Goal: Transaction & Acquisition: Purchase product/service

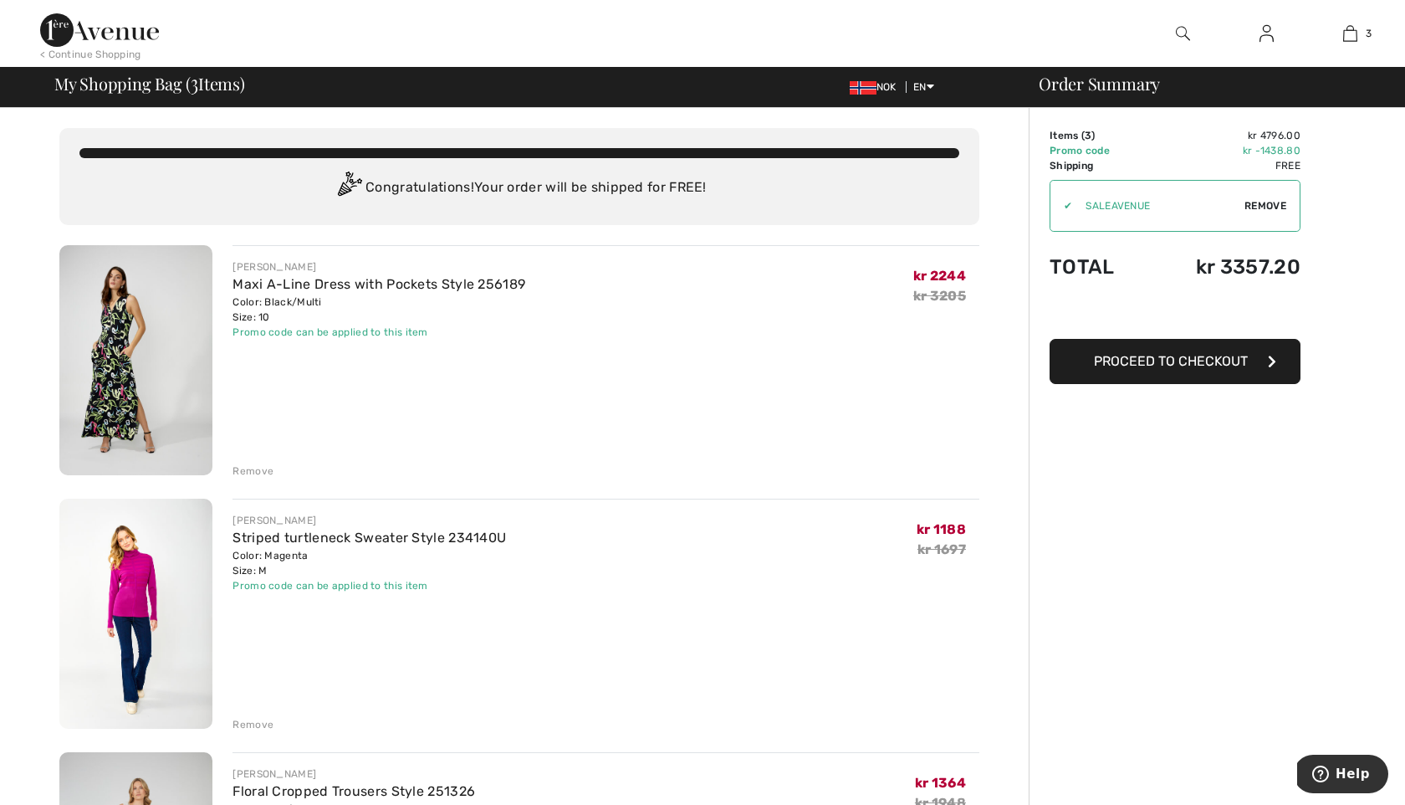
click at [1264, 39] on img at bounding box center [1267, 33] width 14 height 20
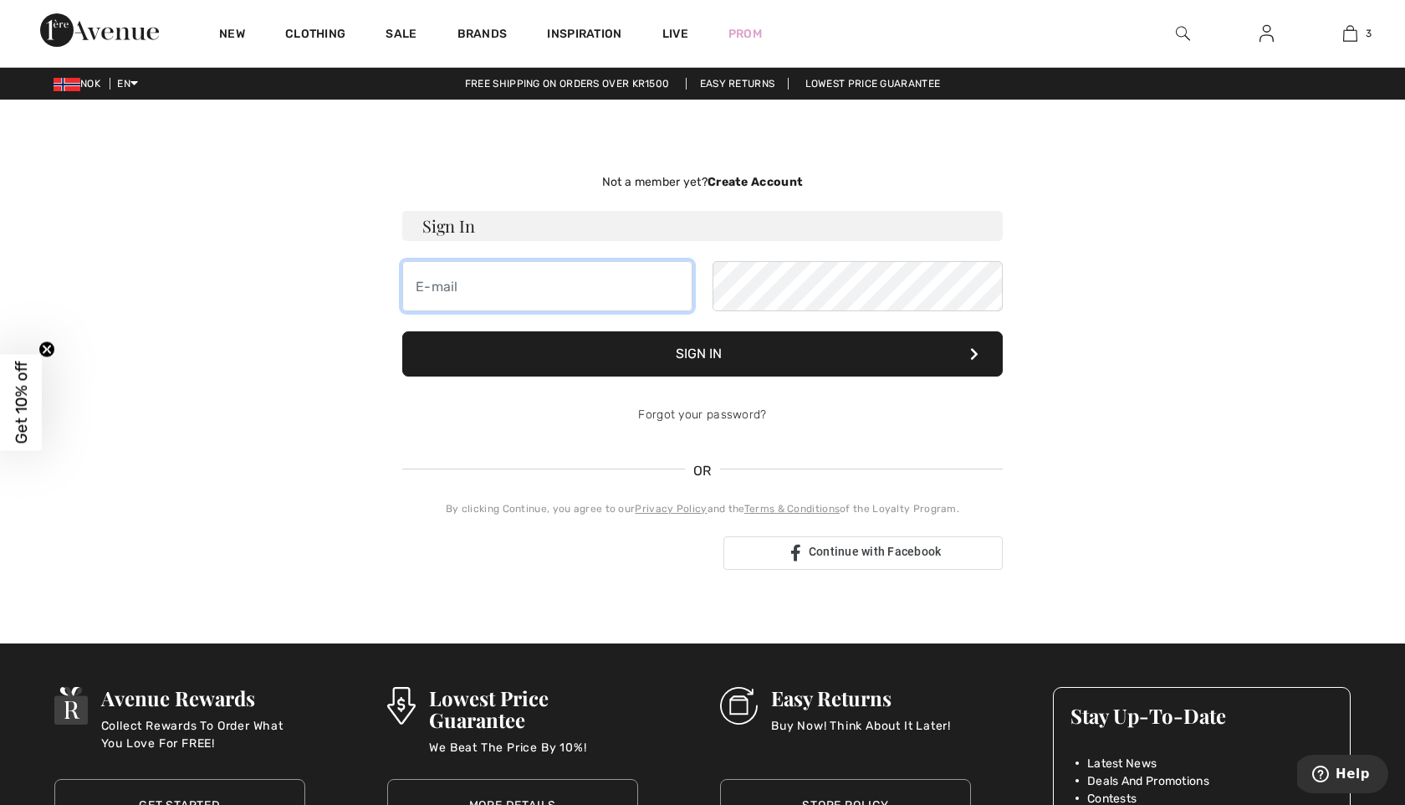
click at [664, 285] on input "email" at bounding box center [547, 286] width 290 height 50
type input "owinyoc@gmail.com"
click at [689, 355] on button "Sign In" at bounding box center [702, 353] width 601 height 45
click at [701, 358] on button "Sign In" at bounding box center [702, 353] width 601 height 45
click at [711, 348] on button "Sign In" at bounding box center [702, 353] width 601 height 45
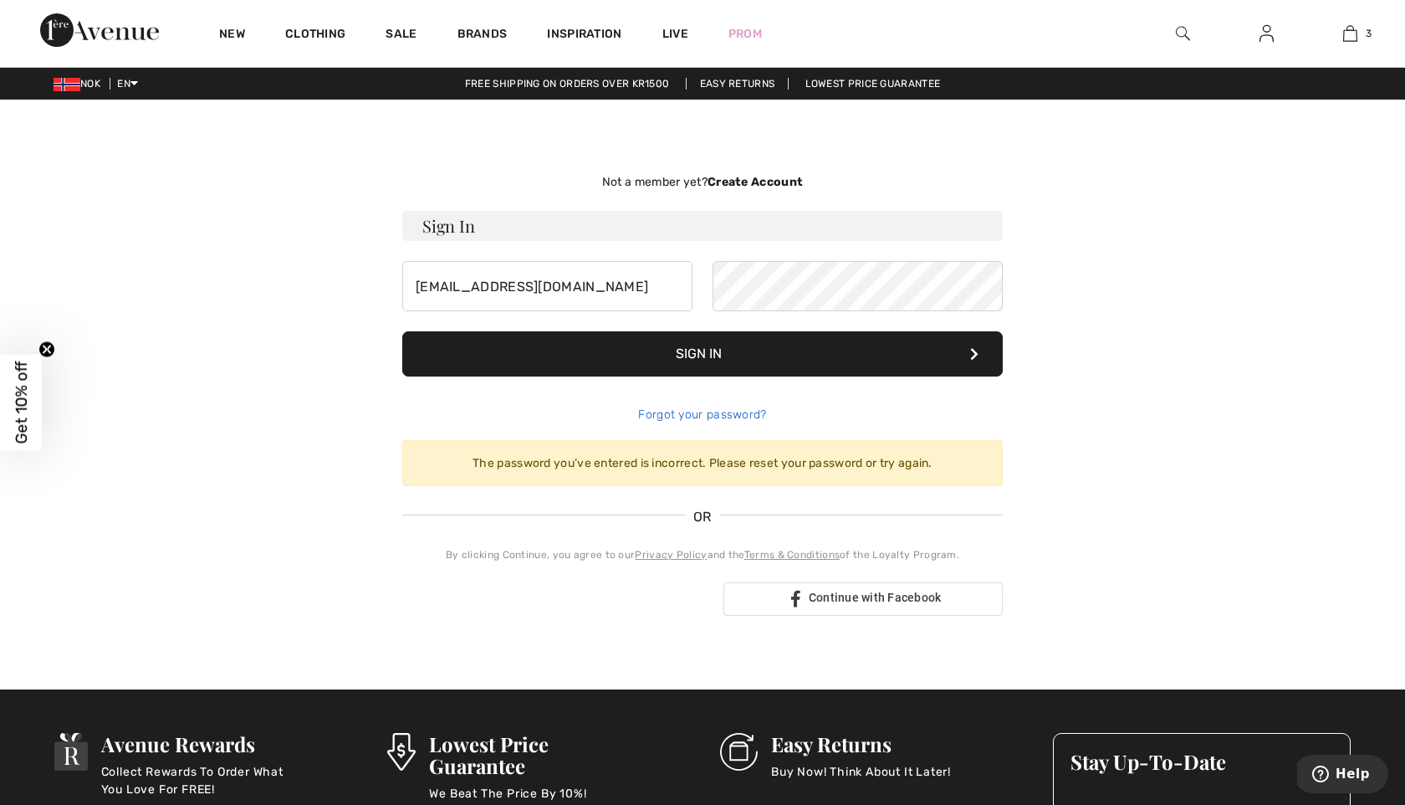
click at [704, 417] on link "Forgot your password?" at bounding box center [702, 414] width 128 height 14
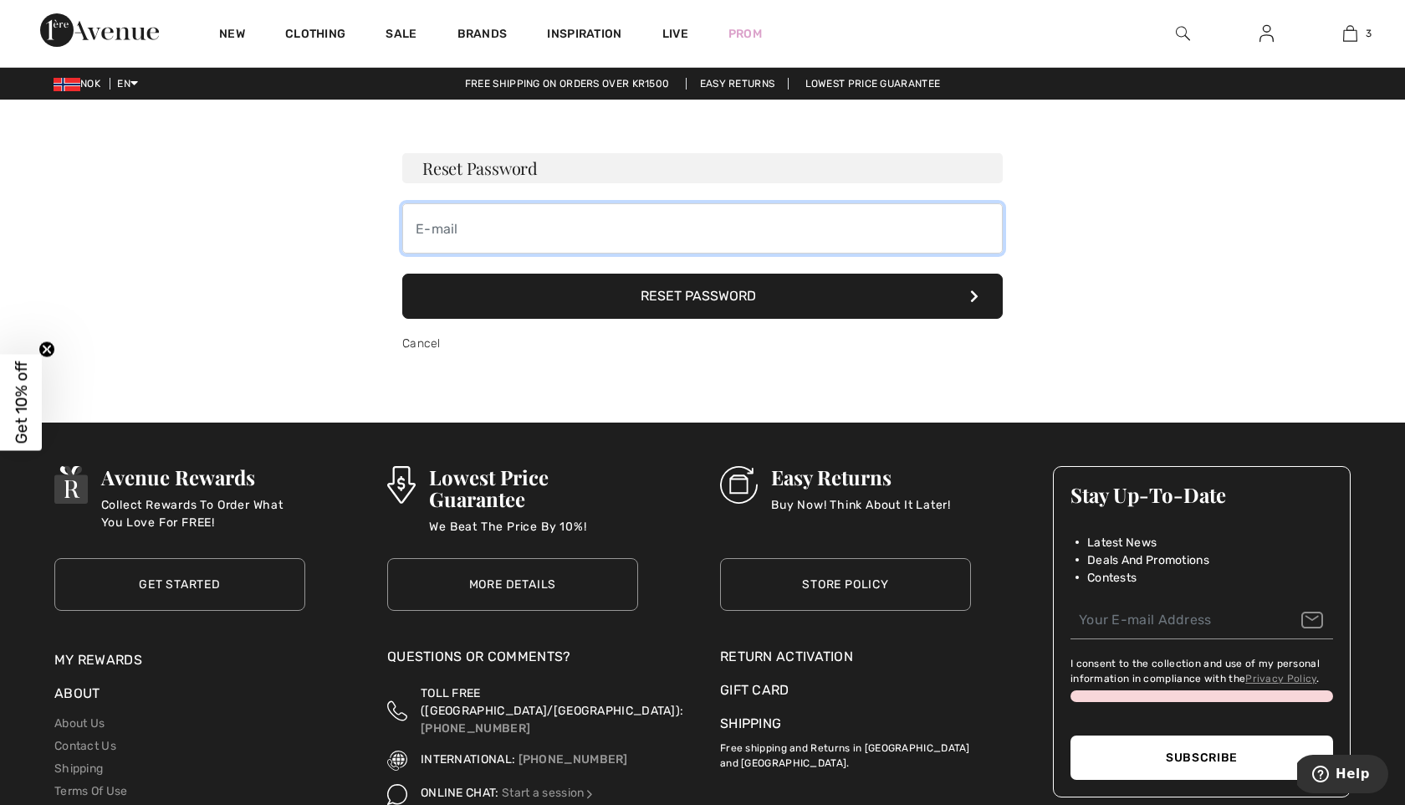
click at [504, 230] on input "email" at bounding box center [702, 228] width 601 height 50
type input "owinyoc@gmail.com"
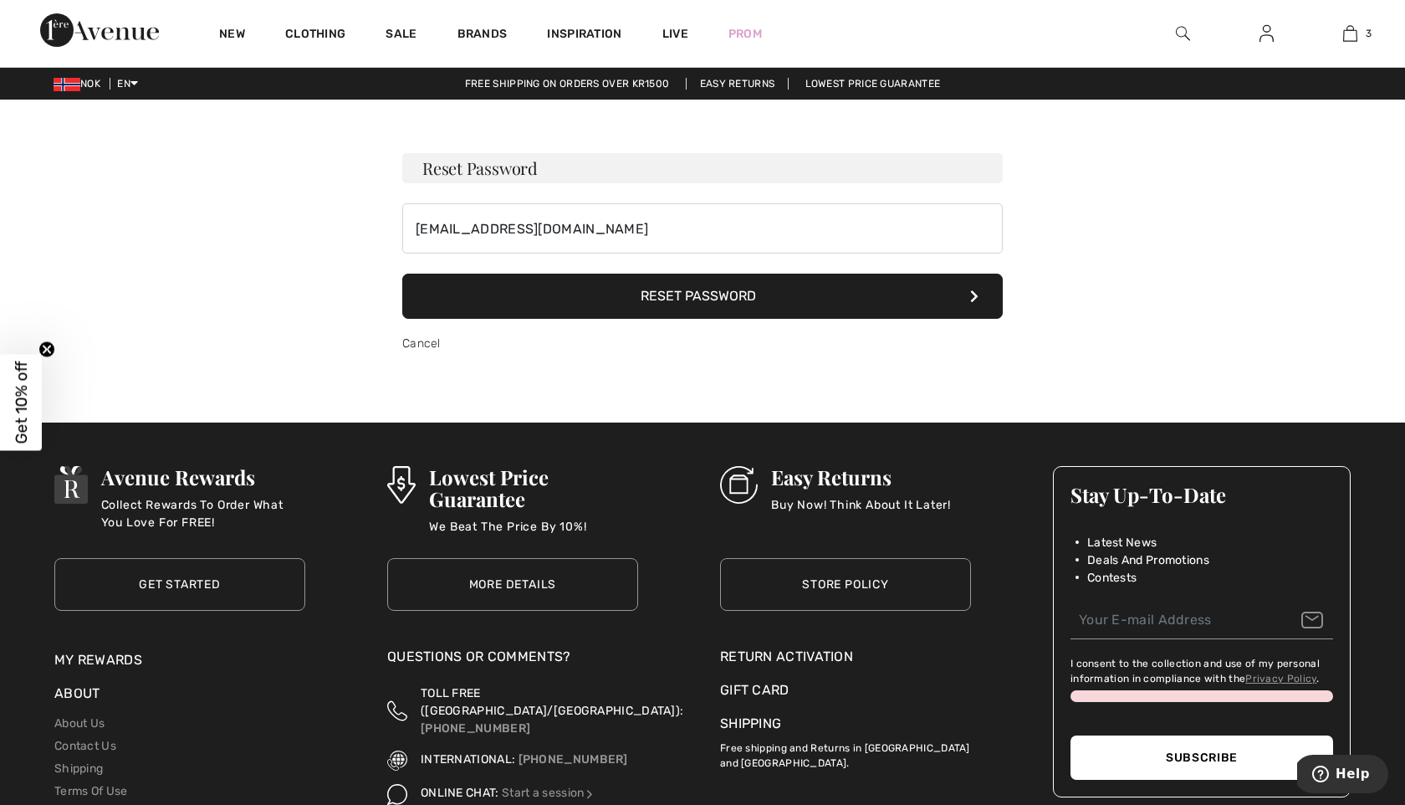
click at [698, 292] on button "Reset Password" at bounding box center [702, 296] width 601 height 45
click at [975, 299] on icon at bounding box center [974, 295] width 8 height 13
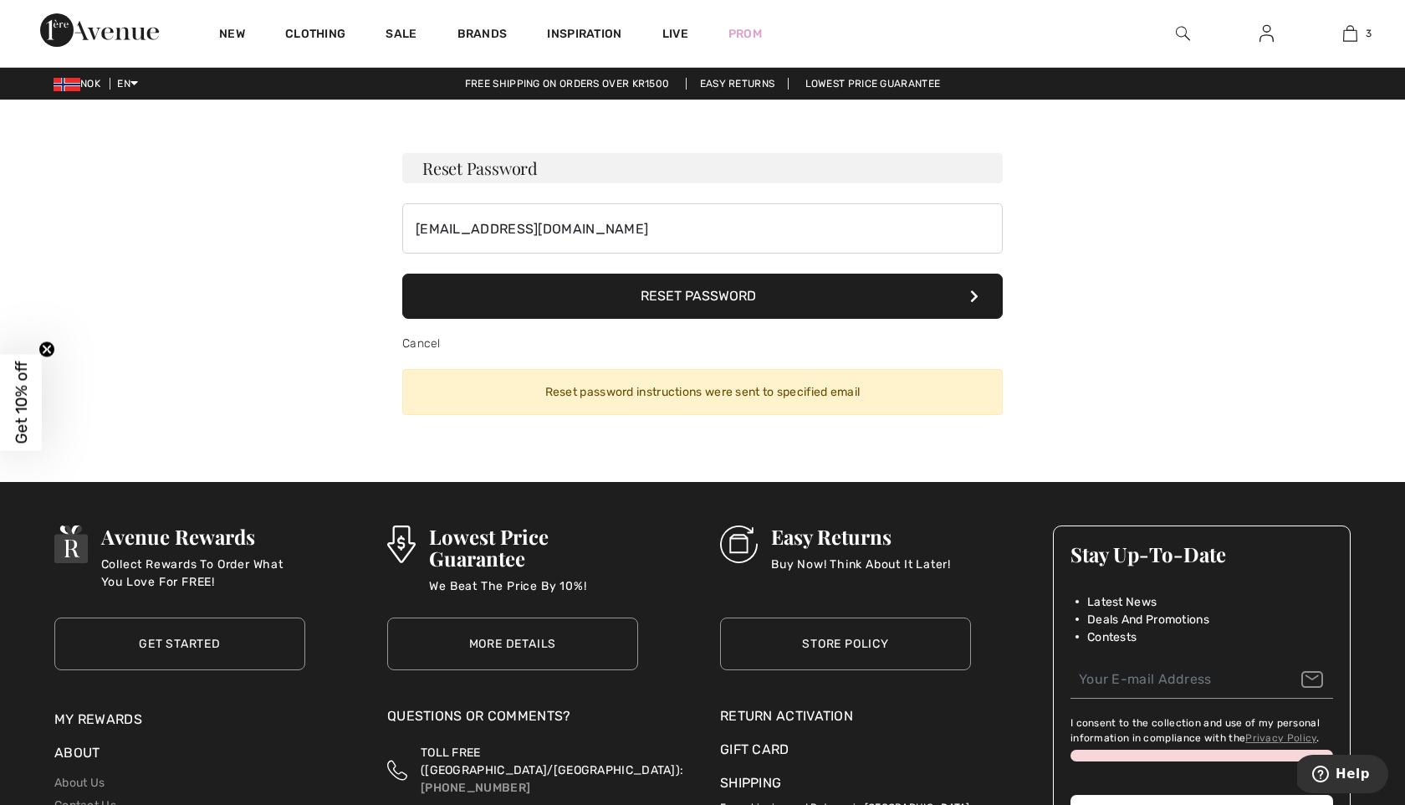
click at [696, 301] on button "Reset Password" at bounding box center [702, 296] width 601 height 45
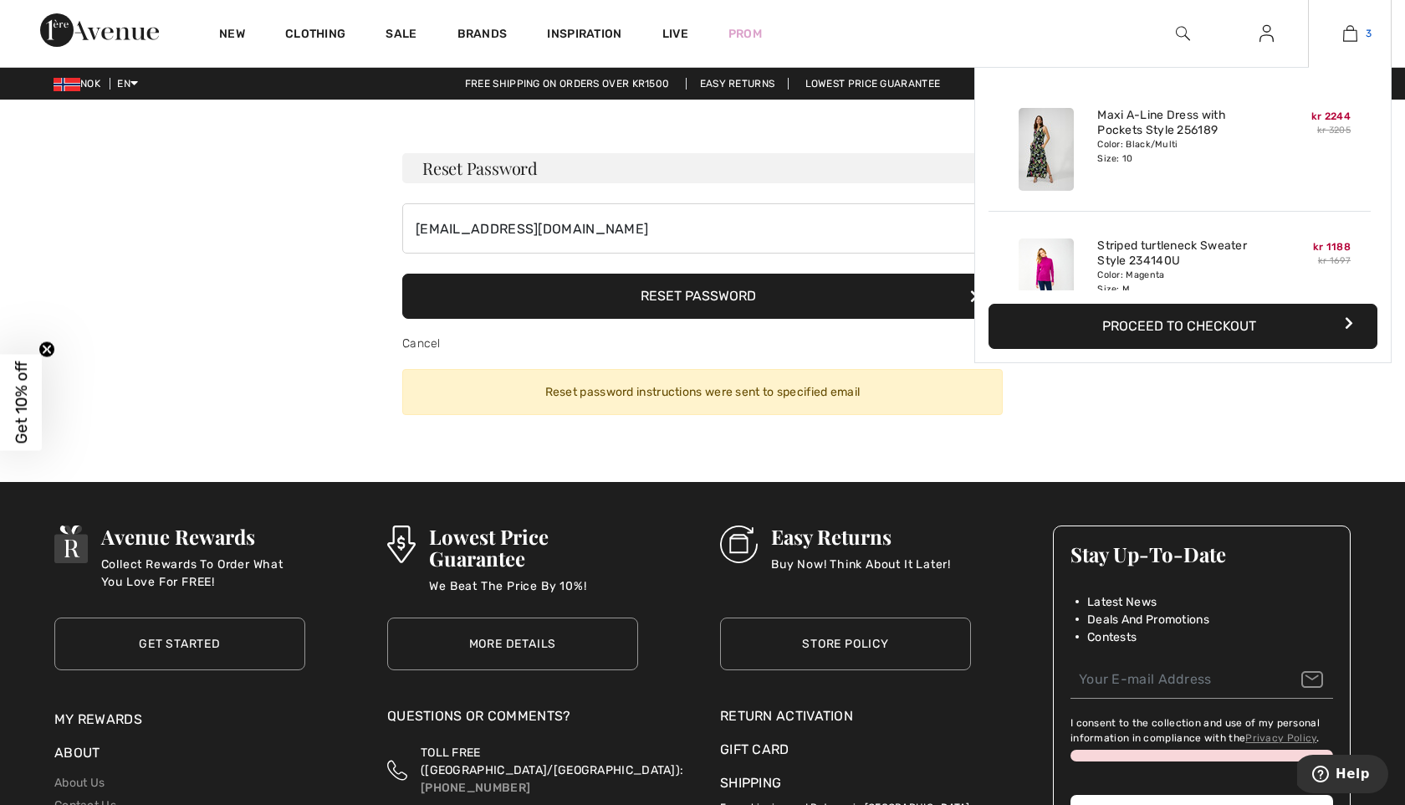
click at [1347, 35] on img at bounding box center [1350, 33] width 14 height 20
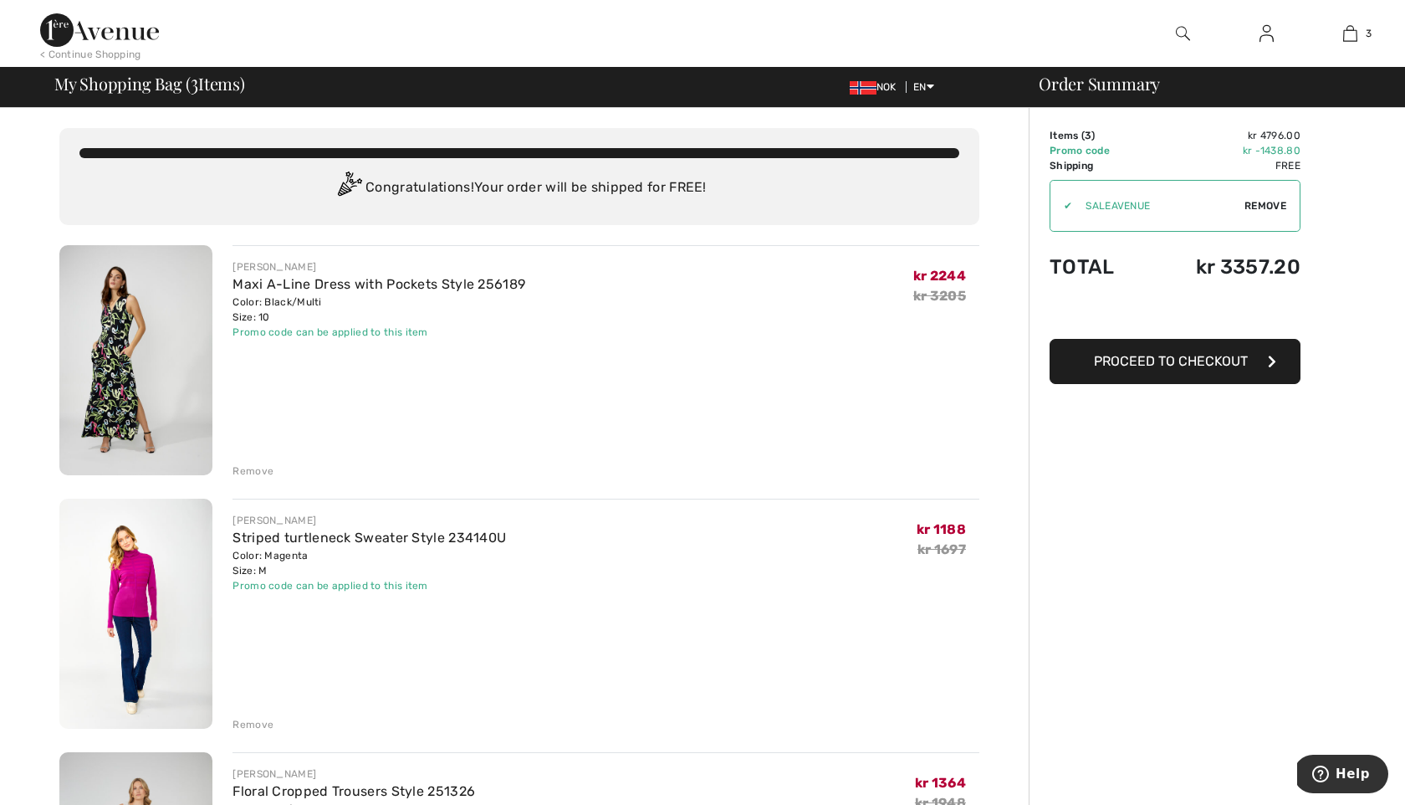
click at [1266, 28] on img at bounding box center [1267, 33] width 14 height 20
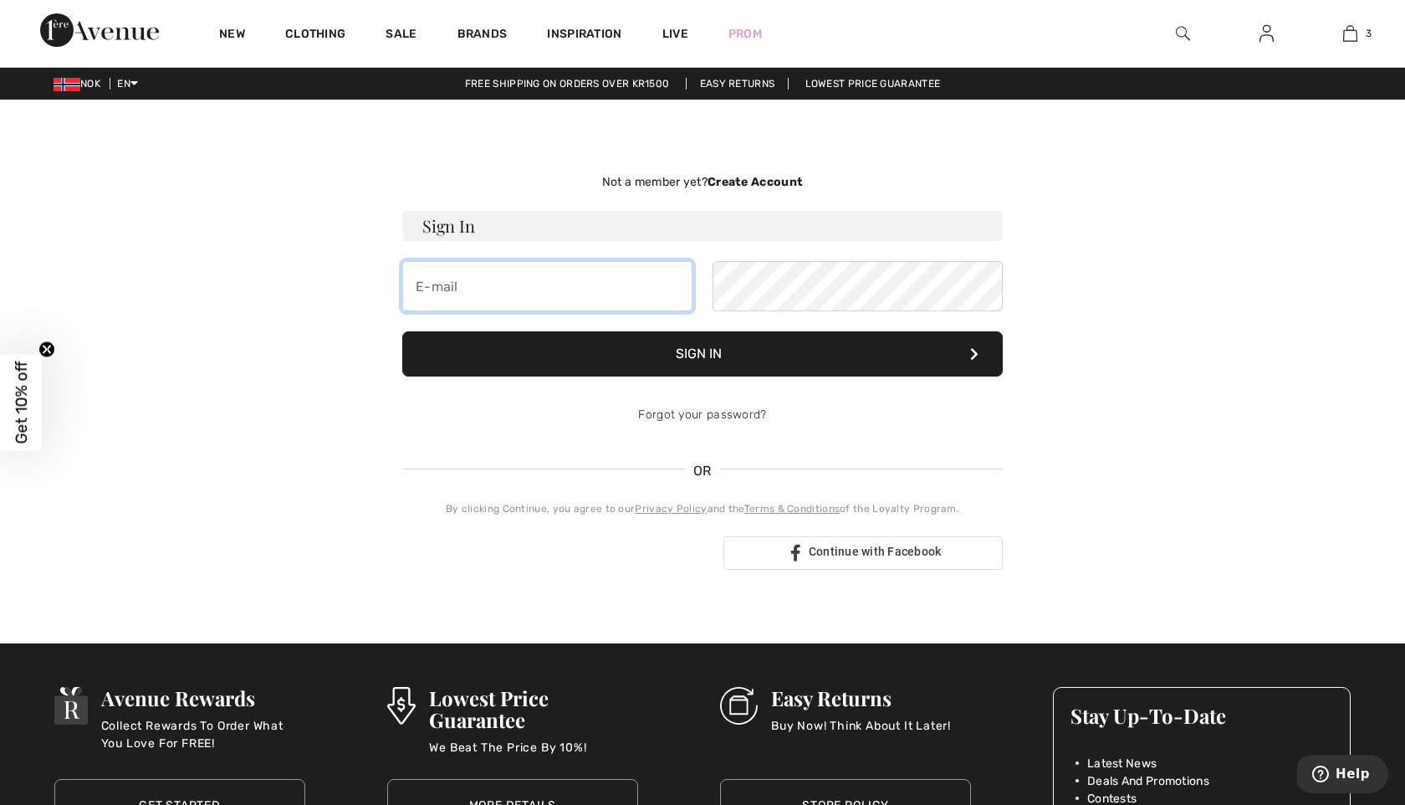
click at [592, 280] on input "email" at bounding box center [547, 286] width 290 height 50
type input "owinyoc@gmail.com"
click at [709, 345] on button "Sign In" at bounding box center [702, 353] width 601 height 45
click at [707, 351] on button "Sign In" at bounding box center [702, 353] width 601 height 45
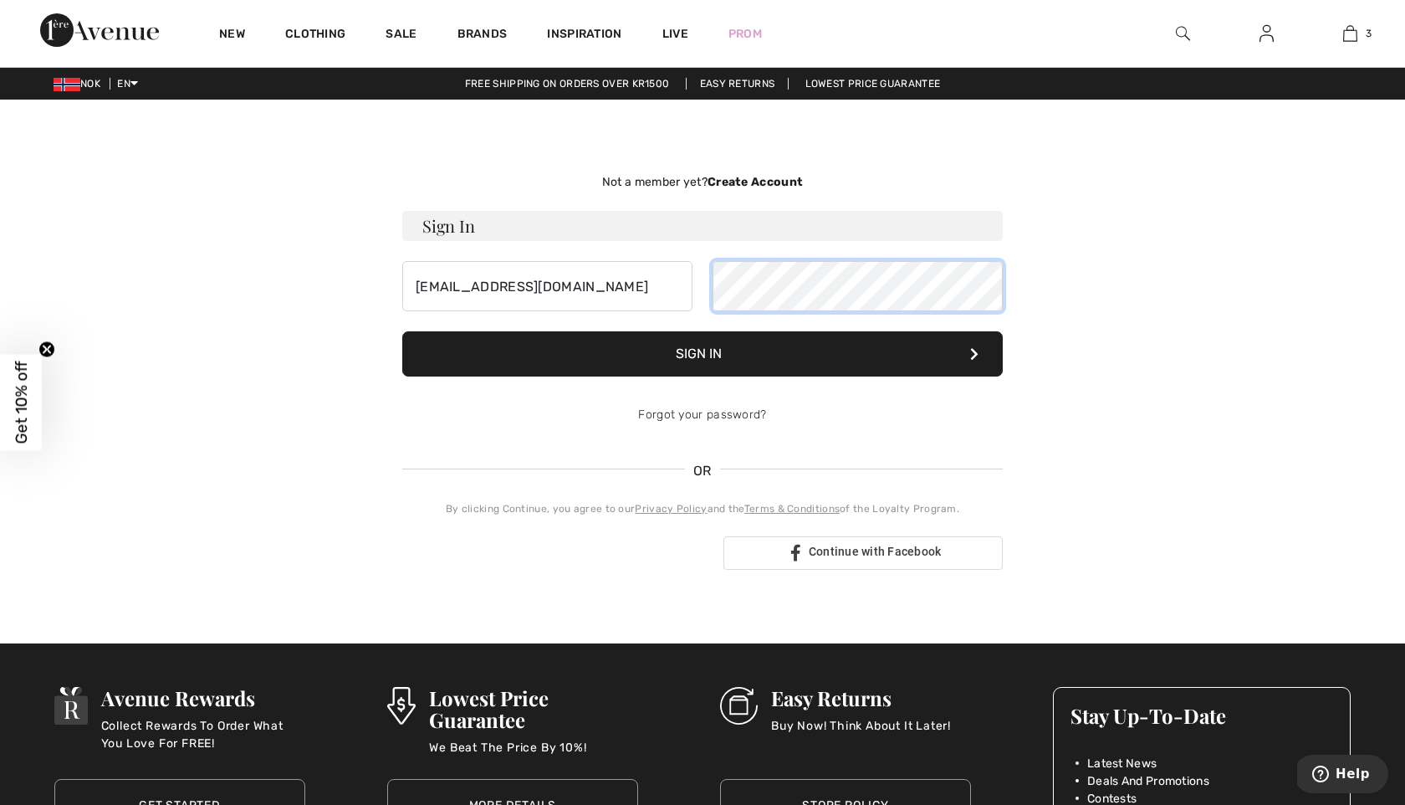
click at [402, 331] on button "Sign In" at bounding box center [702, 353] width 601 height 45
click at [697, 357] on button "Sign In" at bounding box center [702, 353] width 601 height 45
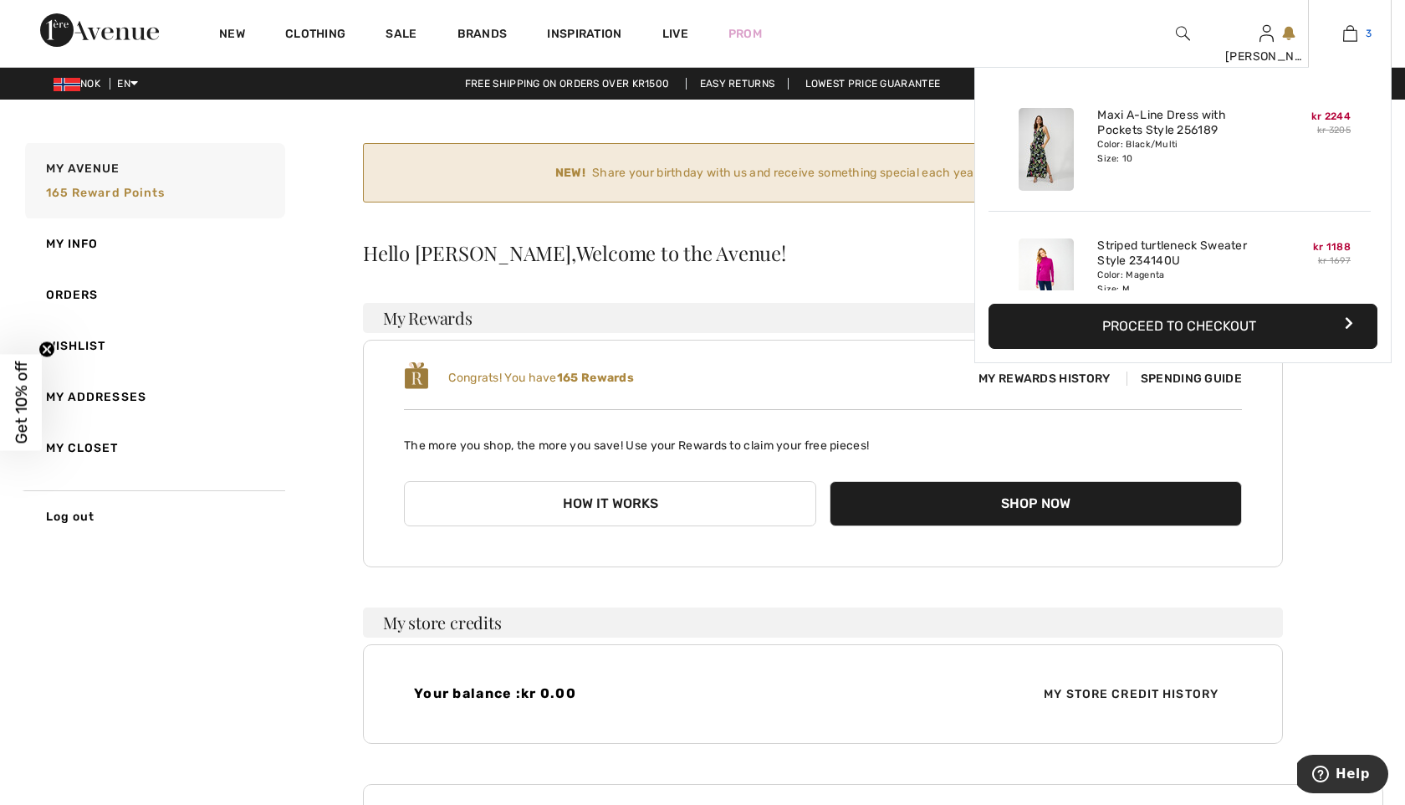
click at [1356, 38] on img at bounding box center [1350, 33] width 14 height 20
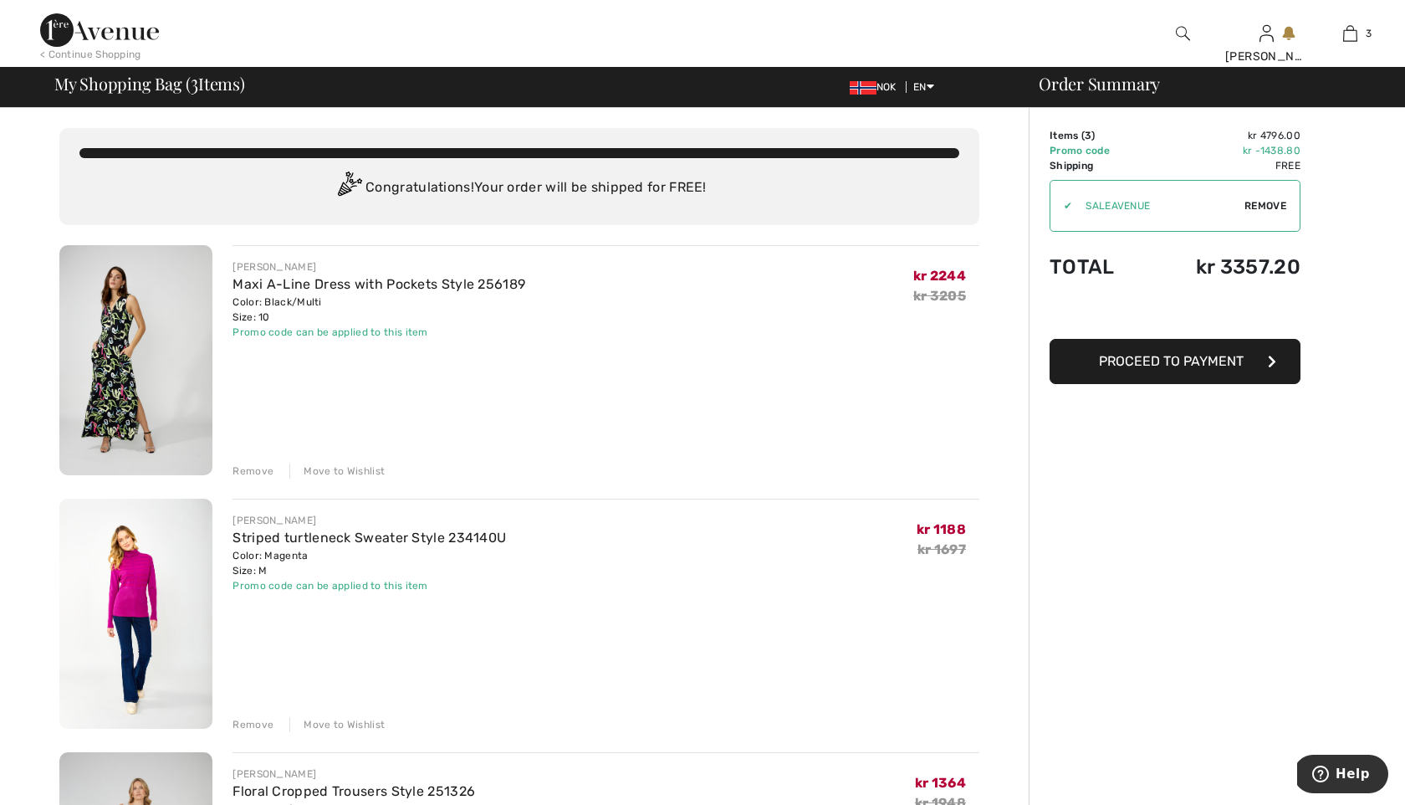
click at [1174, 369] on button "Proceed to Payment" at bounding box center [1175, 361] width 251 height 45
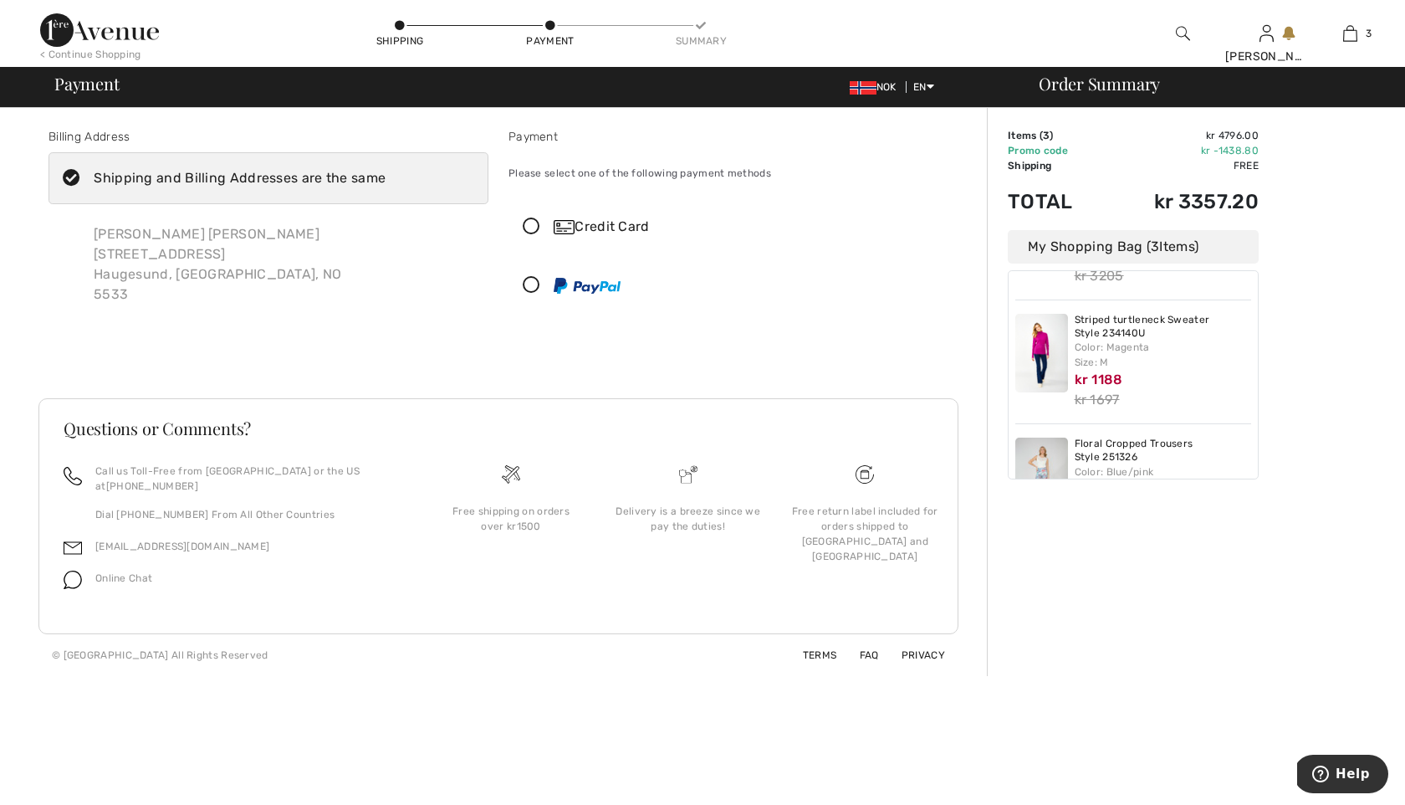
scroll to position [177, 0]
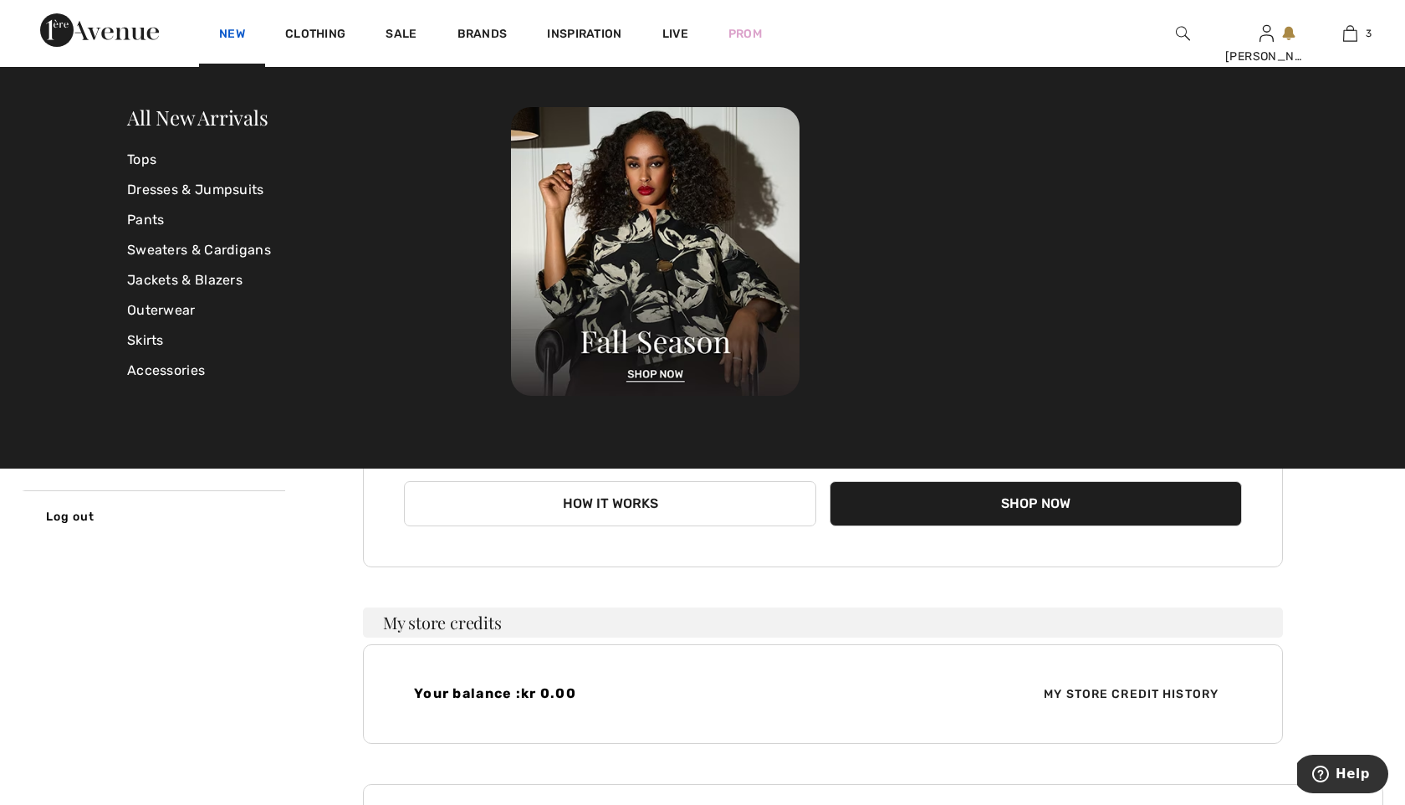
click at [231, 35] on link "New" at bounding box center [232, 36] width 26 height 18
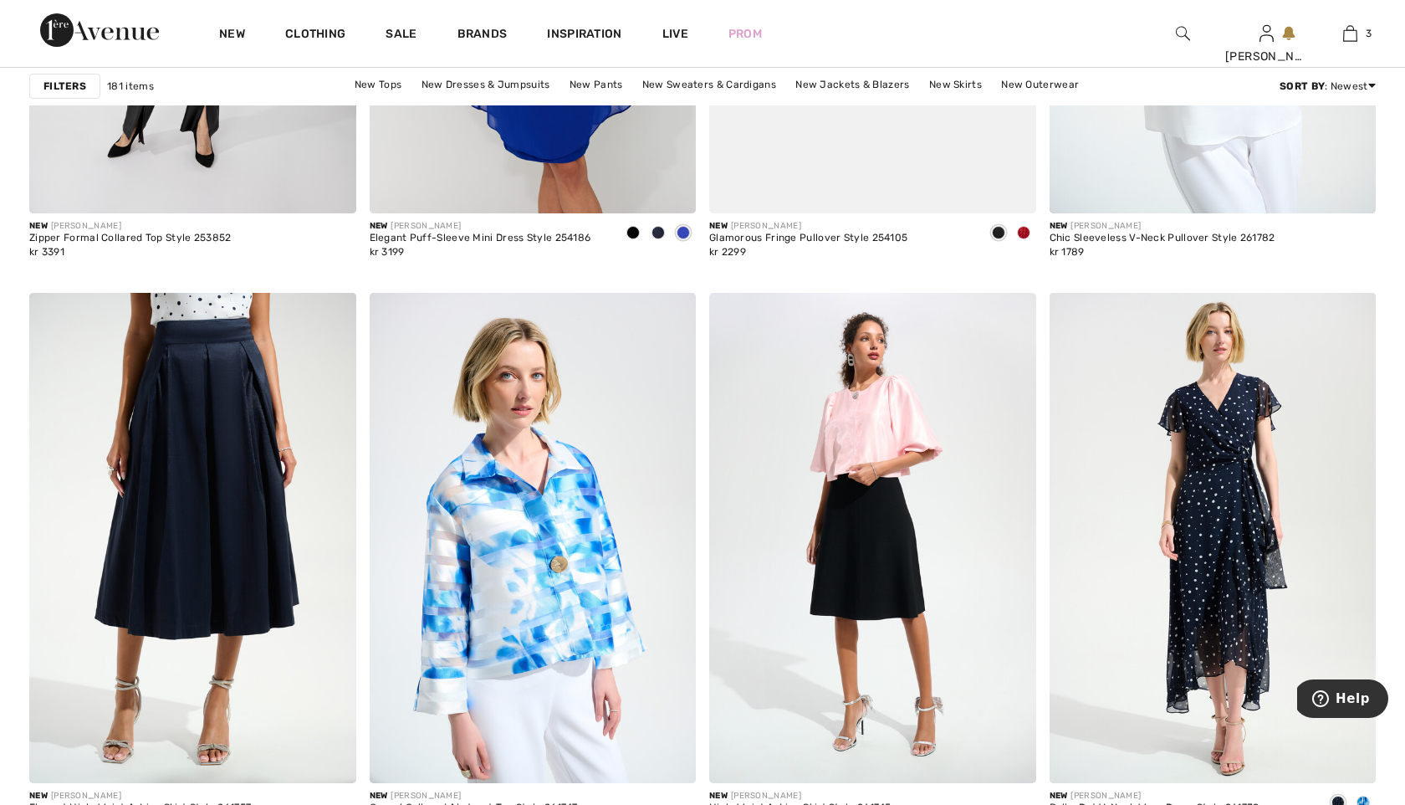
scroll to position [1775, 0]
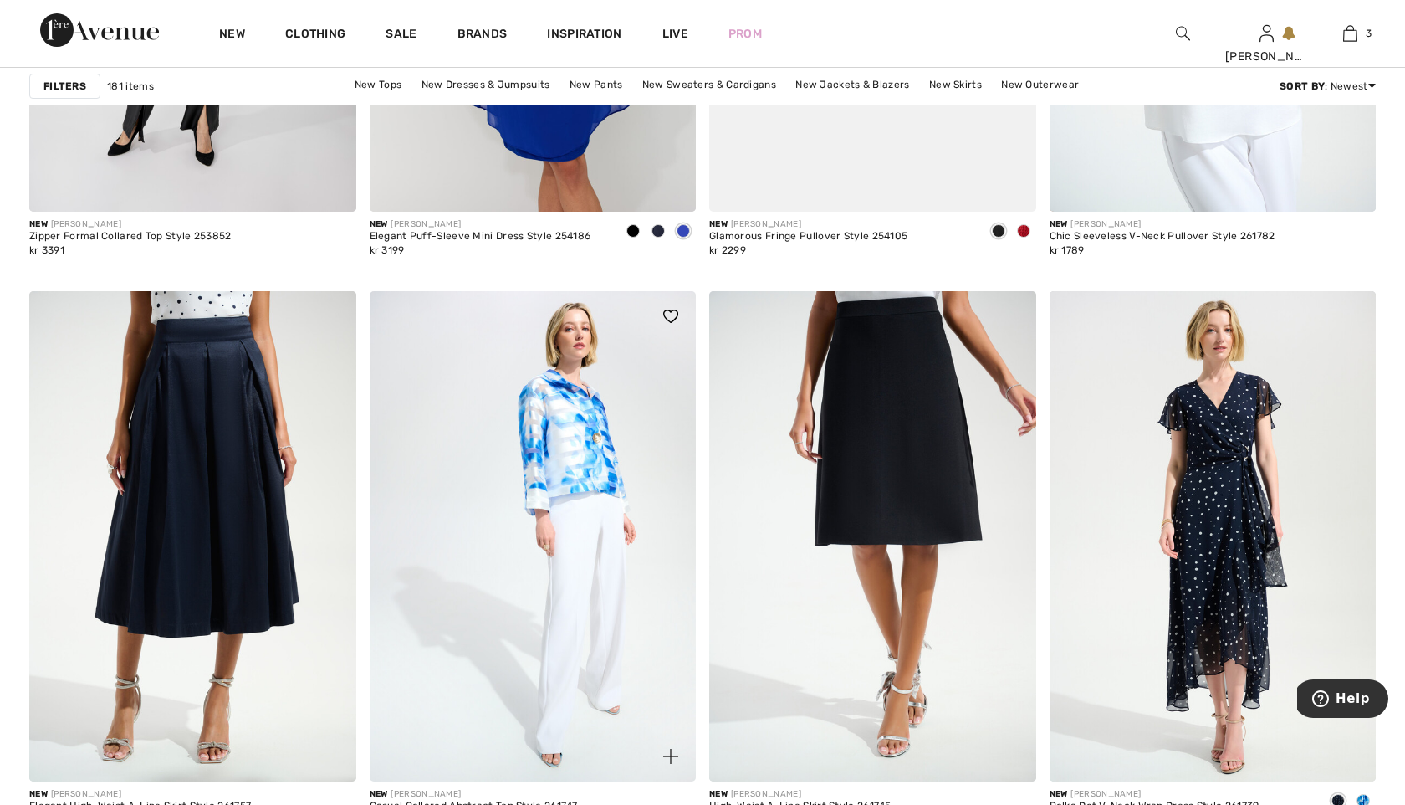
click at [581, 459] on img at bounding box center [533, 536] width 327 height 490
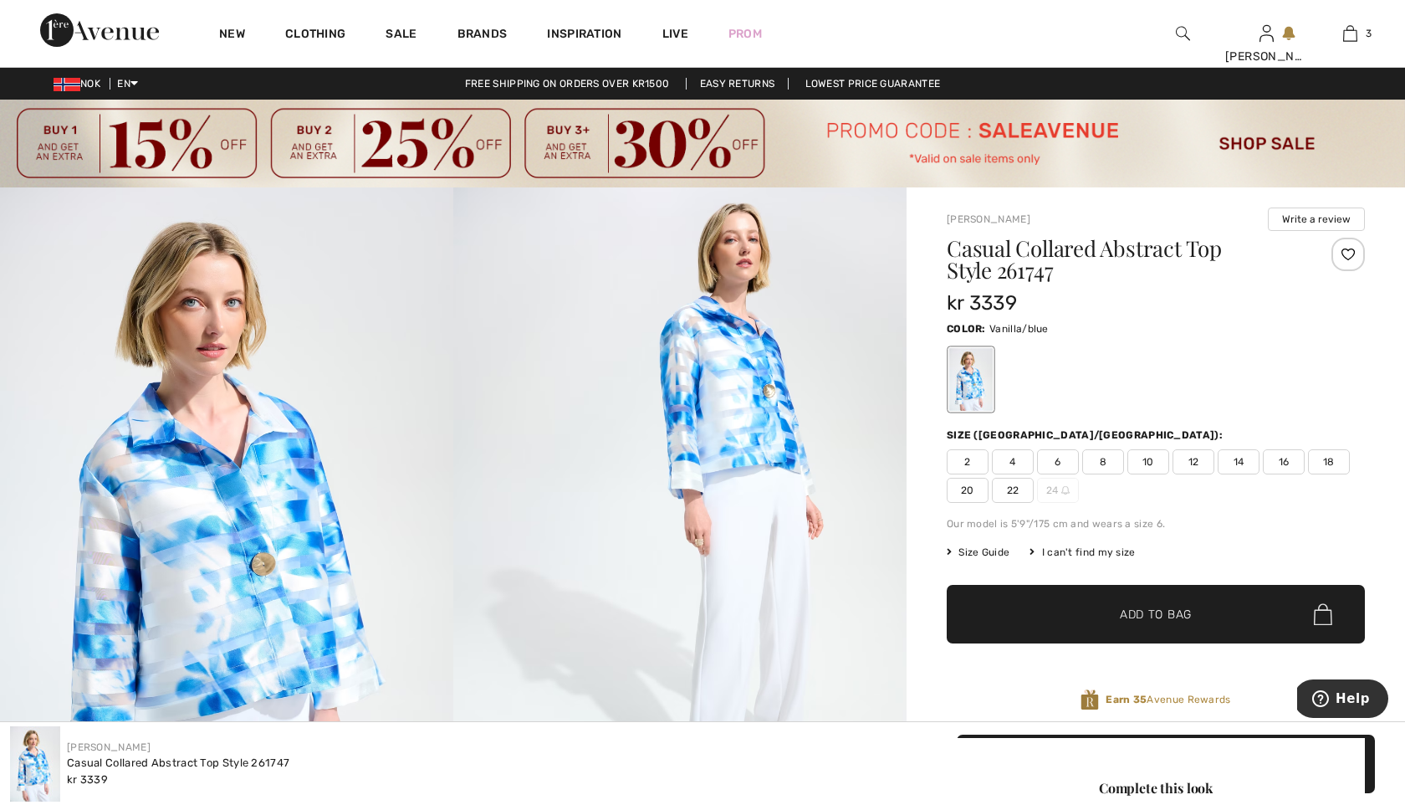
click at [265, 535] on img at bounding box center [226, 527] width 453 height 680
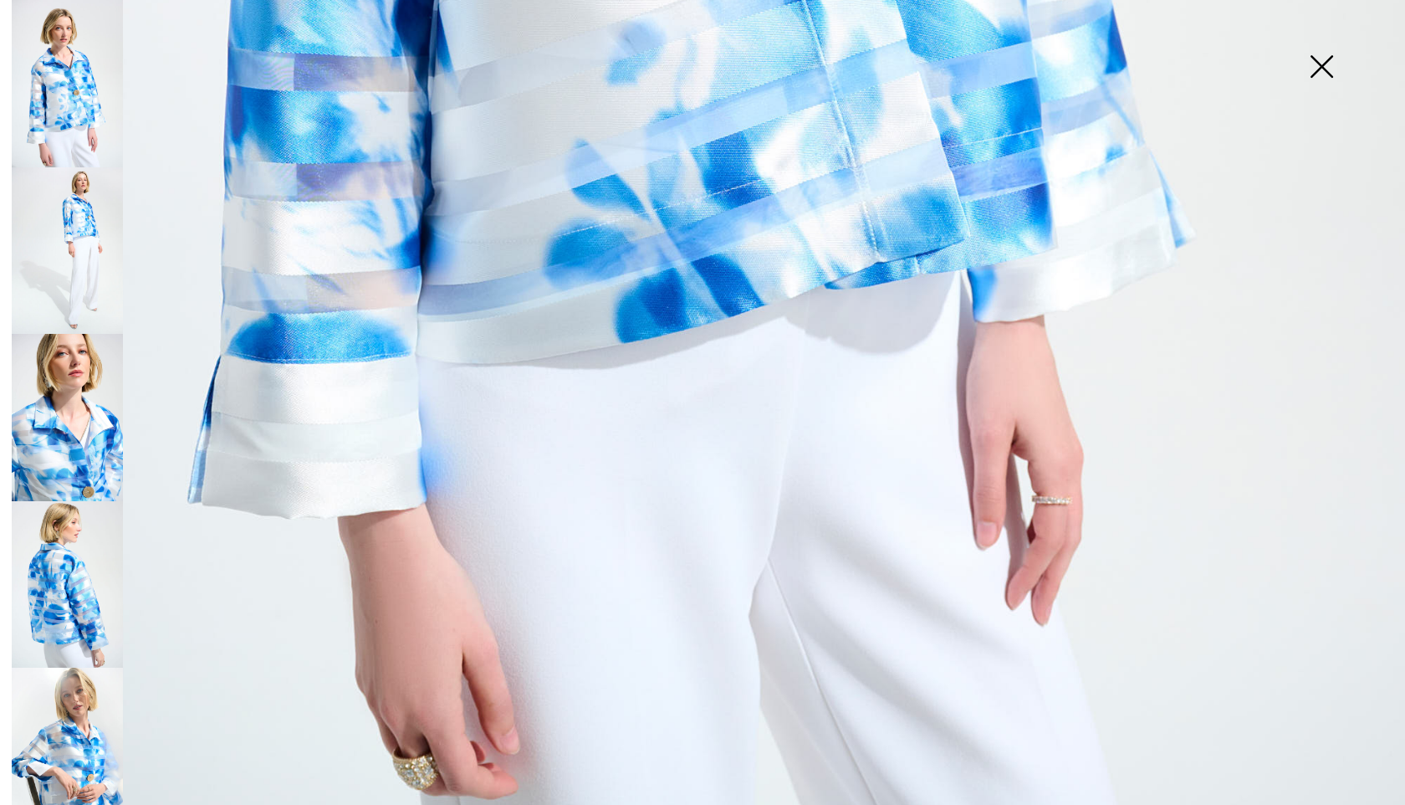
scroll to position [1303, 0]
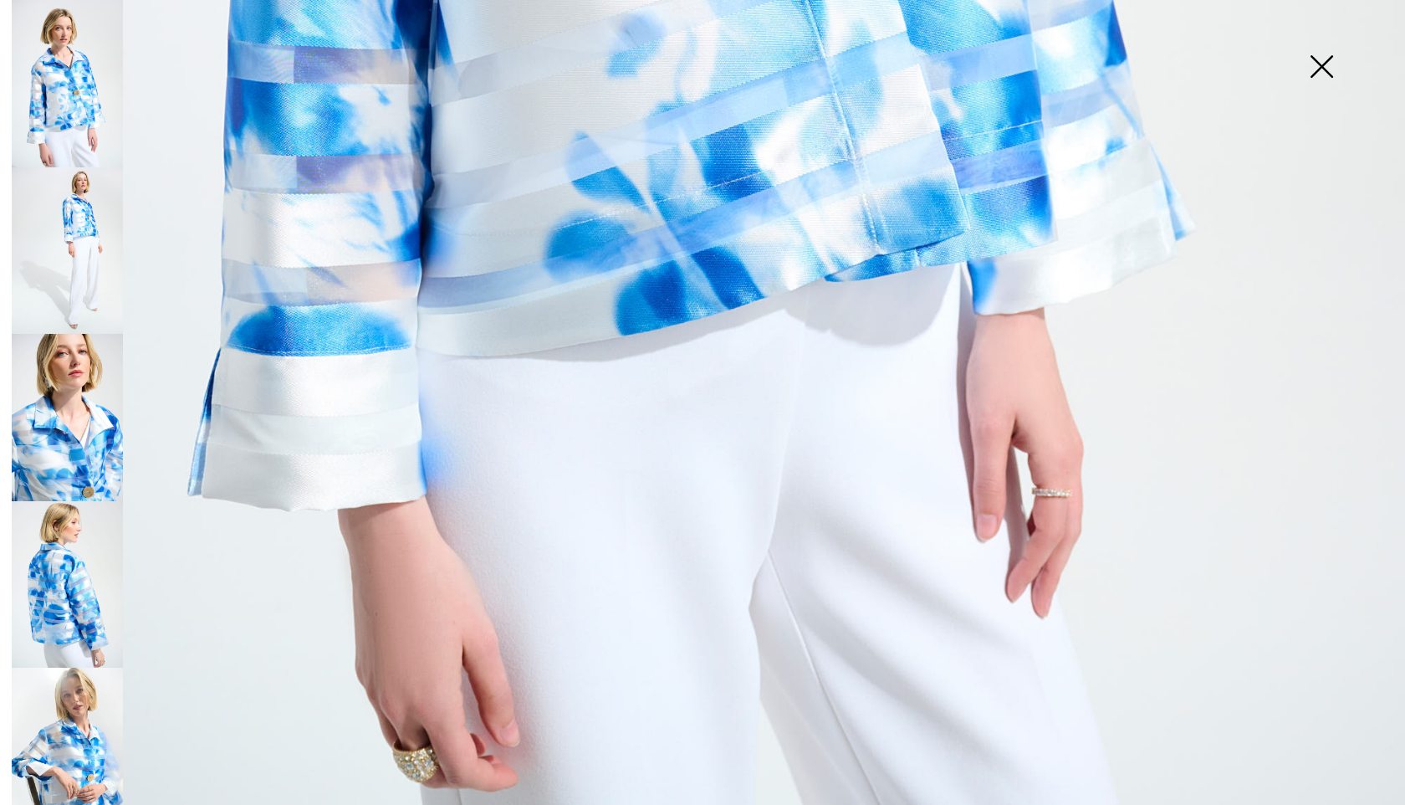
click at [78, 569] on img at bounding box center [67, 584] width 111 height 167
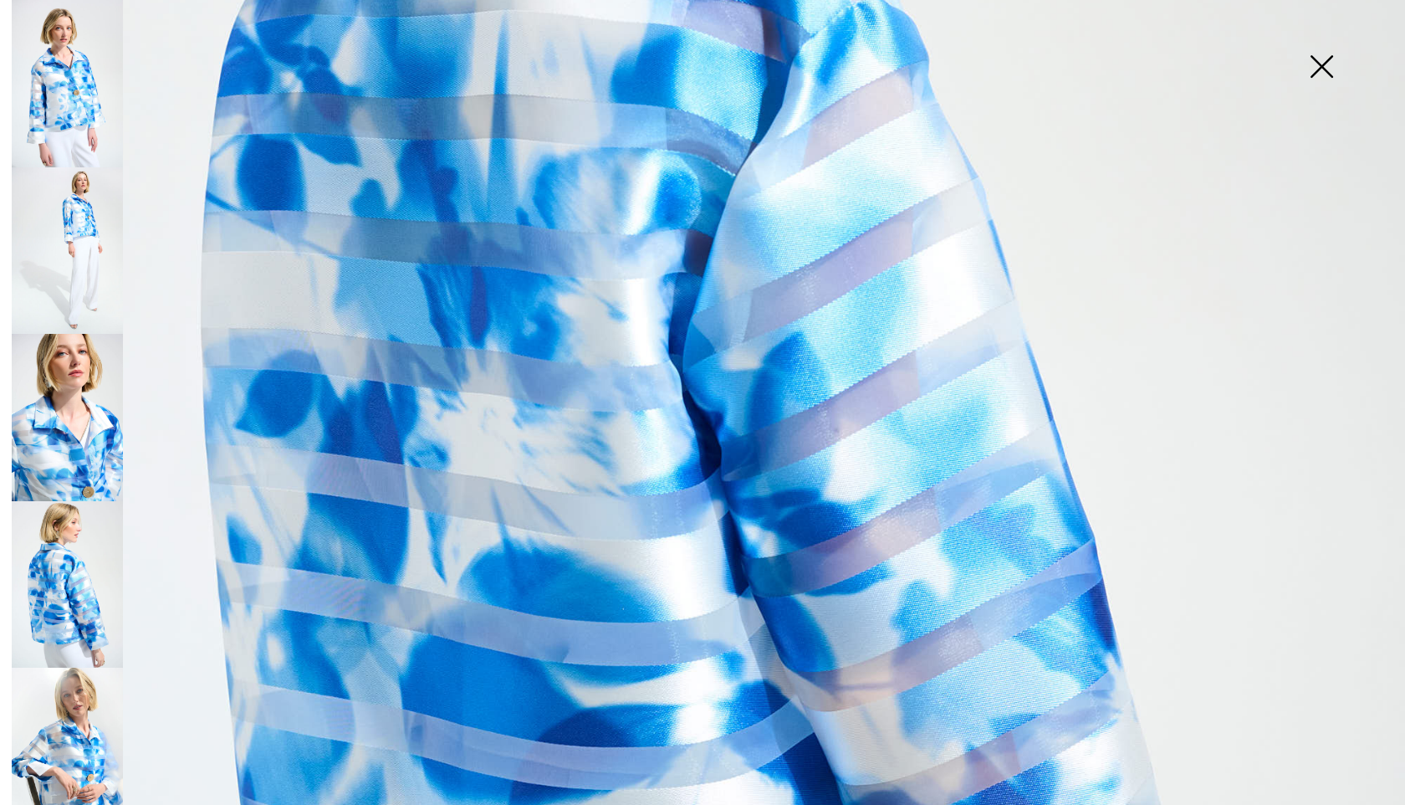
scroll to position [1061, 0]
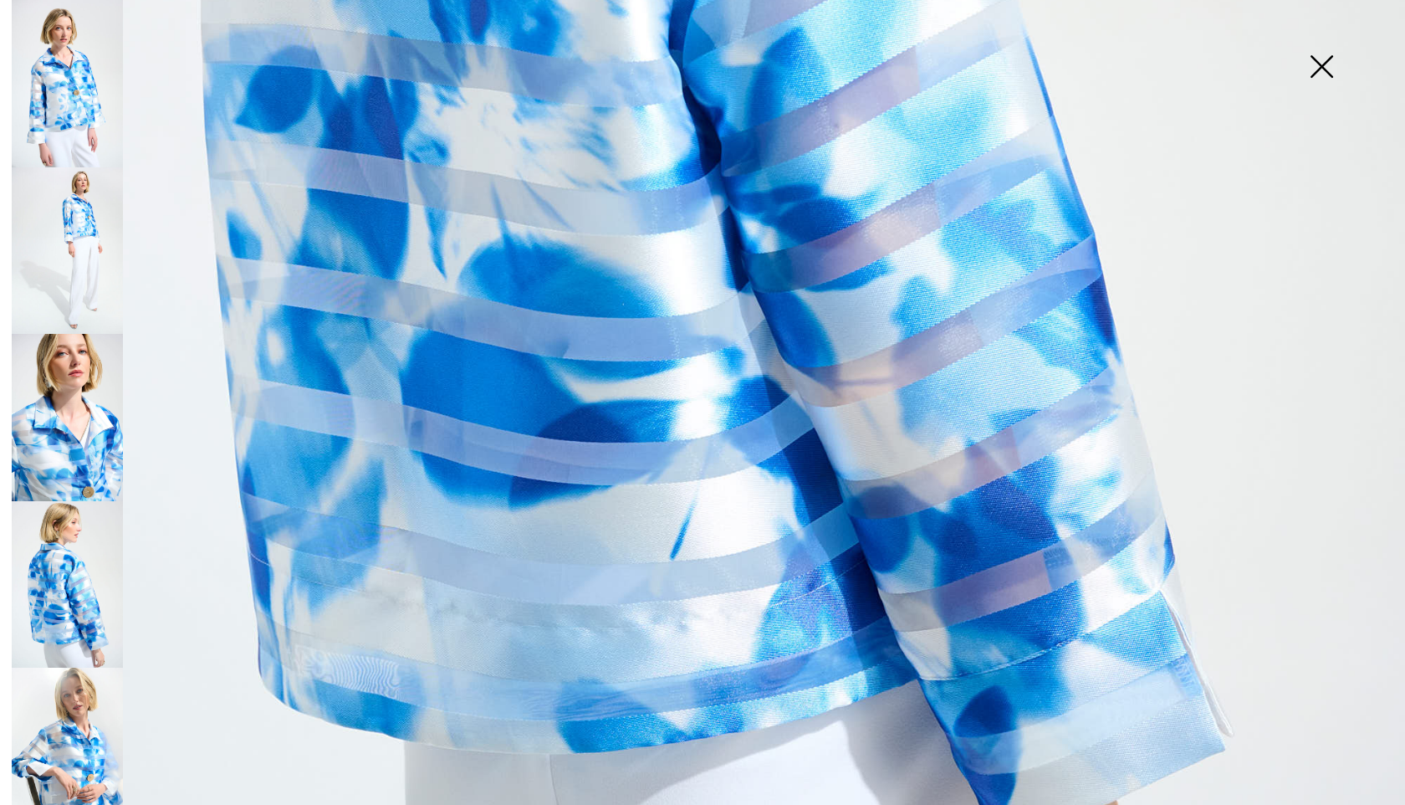
click at [74, 433] on img at bounding box center [67, 417] width 111 height 167
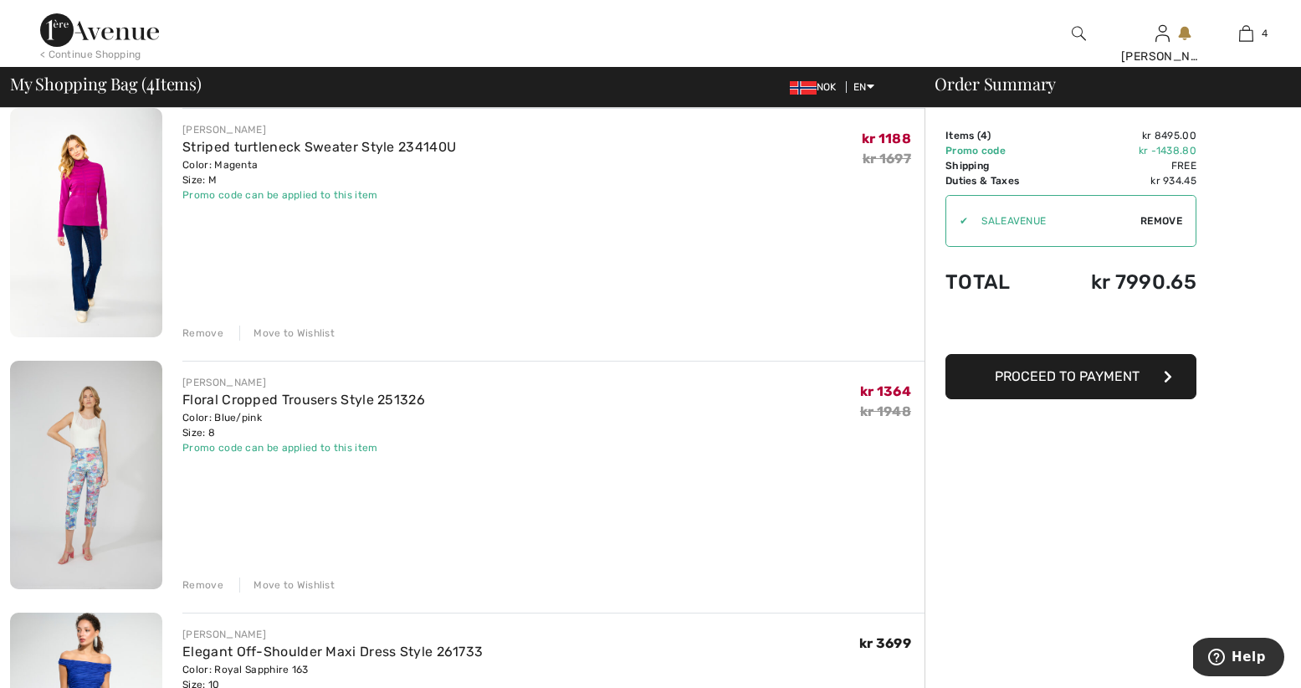
scroll to position [474, 0]
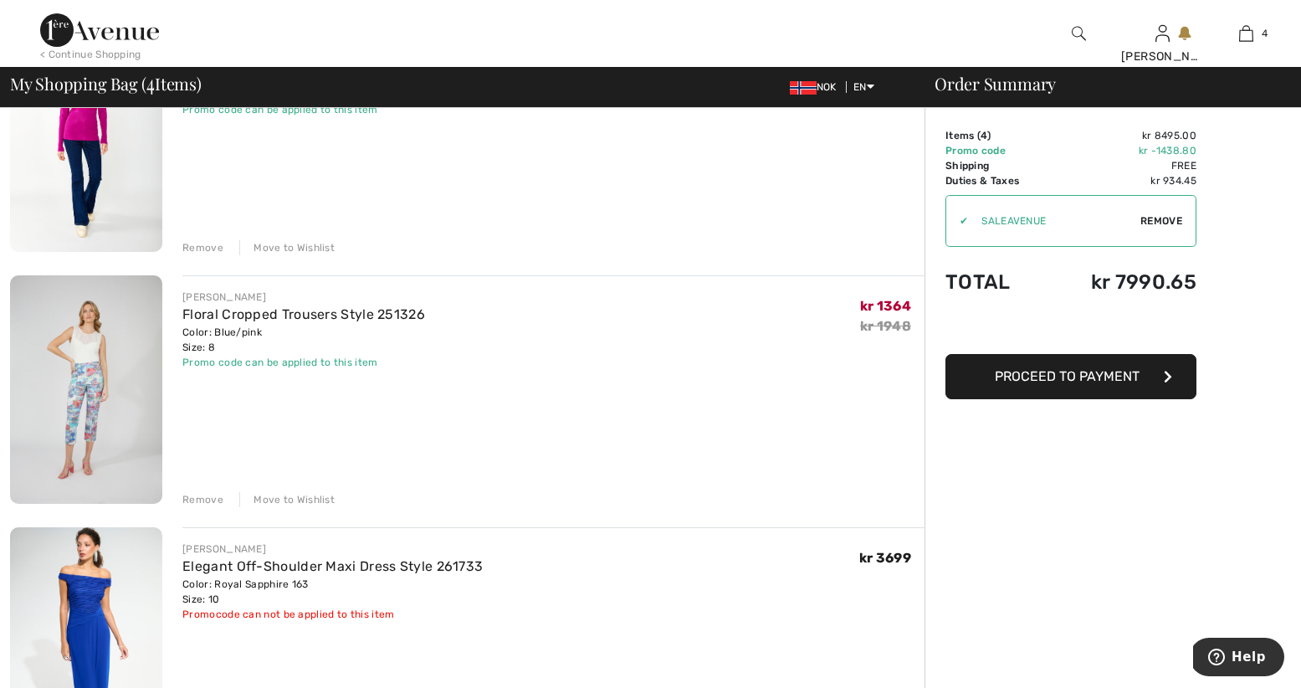
click at [225, 499] on div "Remove Move to Wishlist" at bounding box center [553, 498] width 742 height 18
click at [207, 500] on div "Remove" at bounding box center [202, 499] width 41 height 15
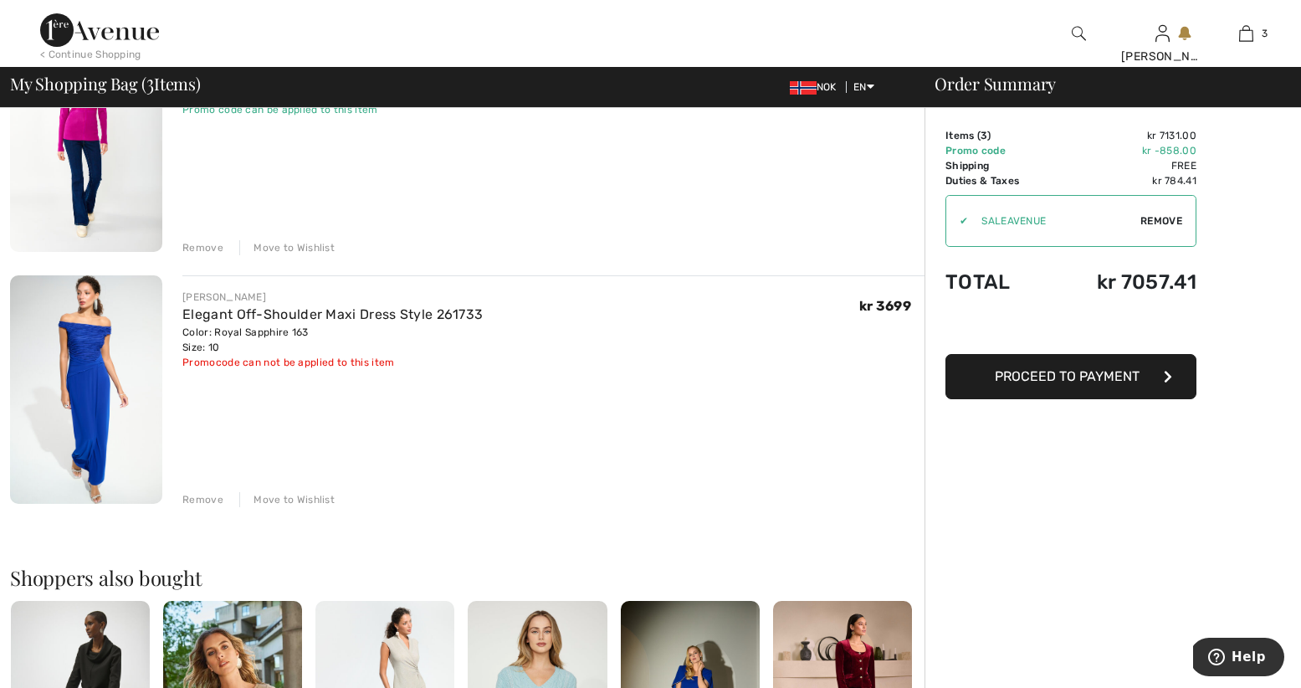
click at [203, 246] on div "Remove" at bounding box center [202, 247] width 41 height 15
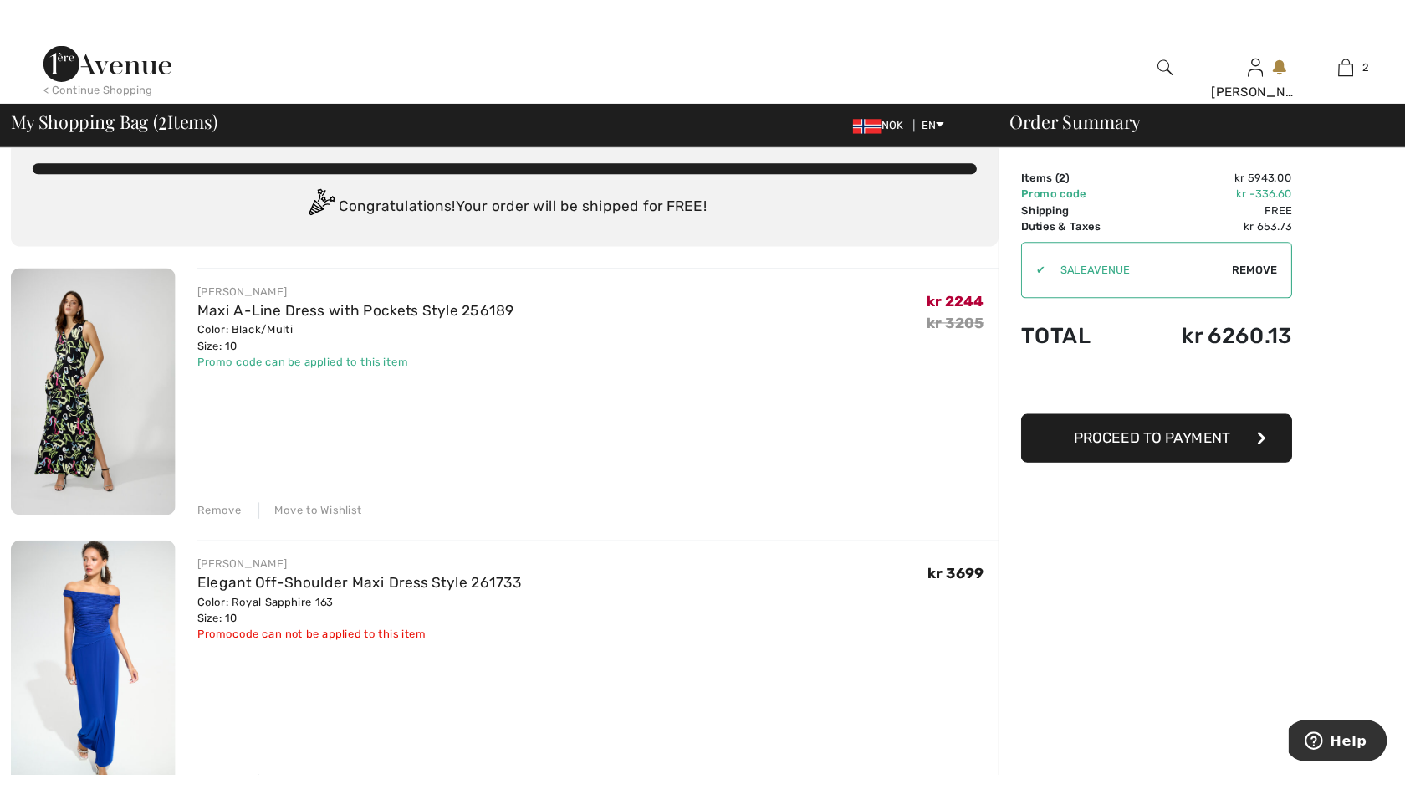
scroll to position [0, 0]
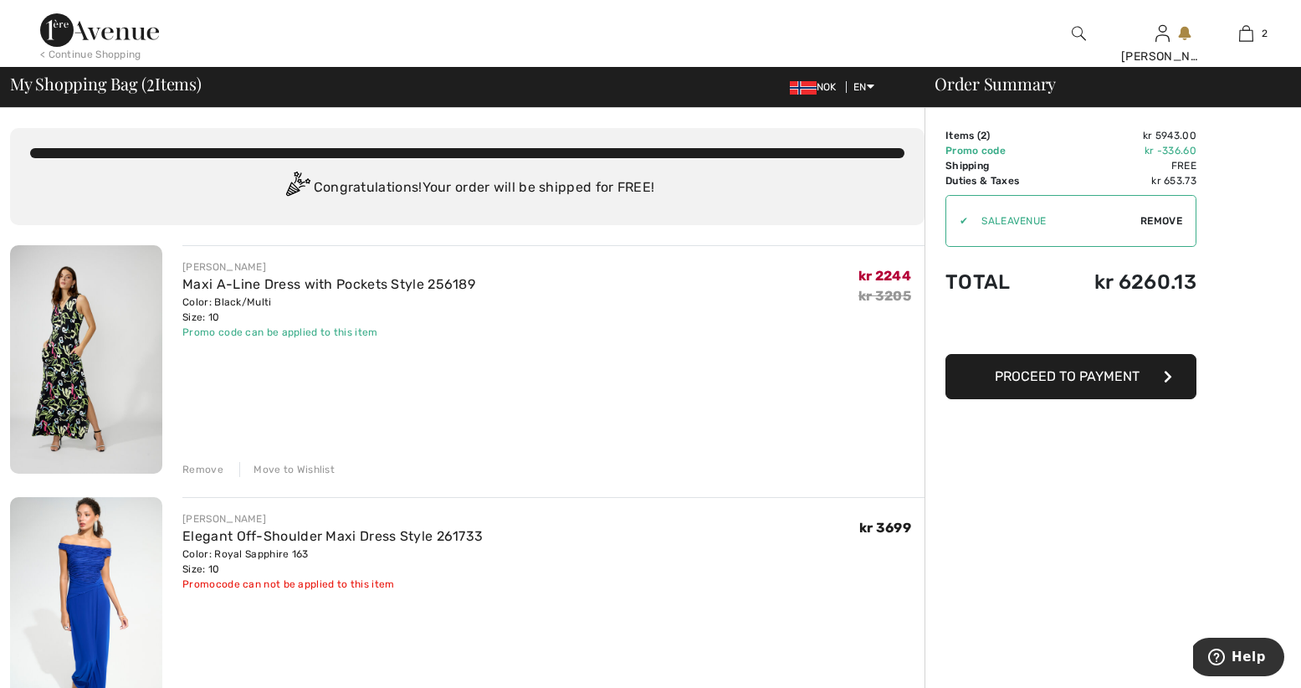
click at [484, 252] on div "FRANK LYMAN Maxi A-Line Dress with Pockets Style 256189 Color: Black/Multi Size…" at bounding box center [553, 361] width 742 height 232
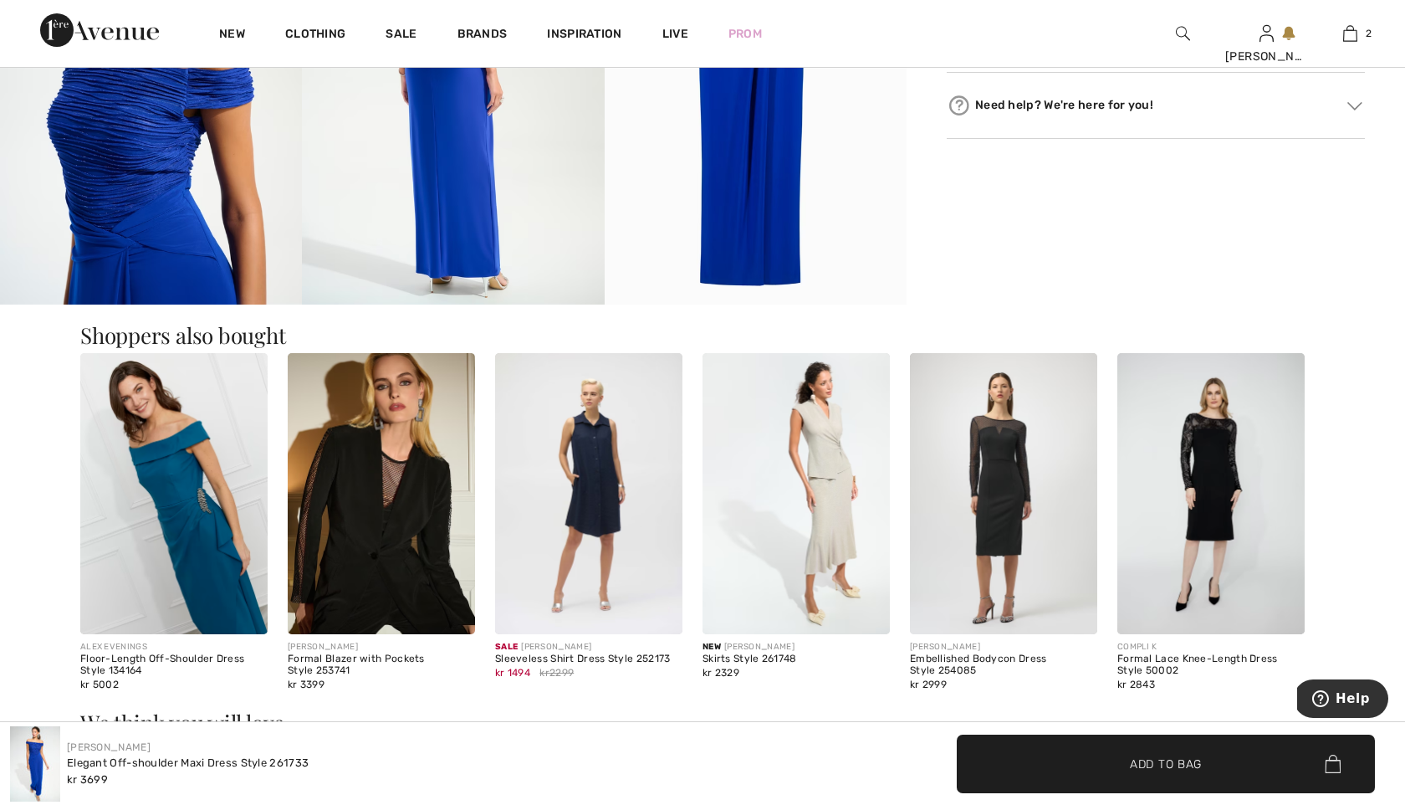
scroll to position [1025, 0]
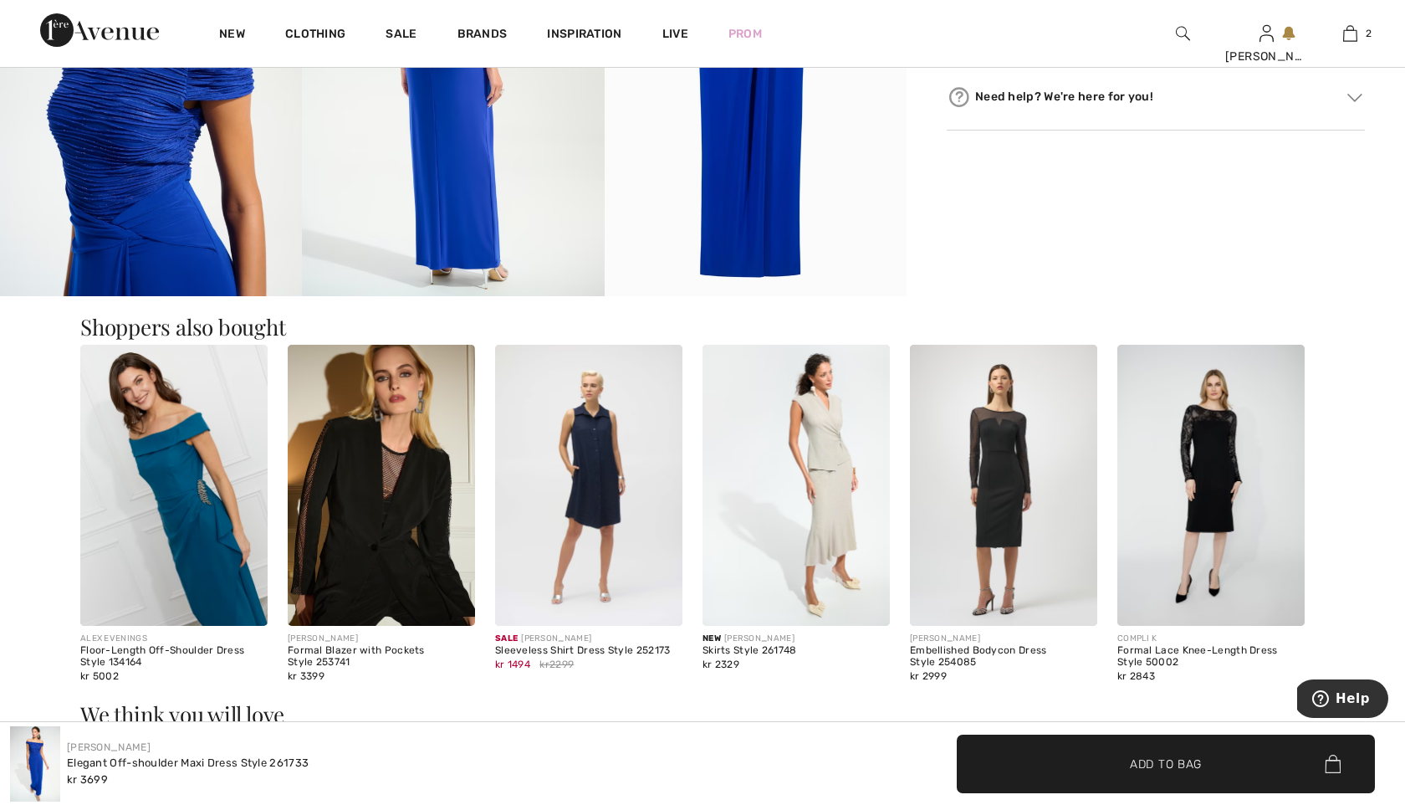
click at [178, 466] on img at bounding box center [173, 485] width 187 height 281
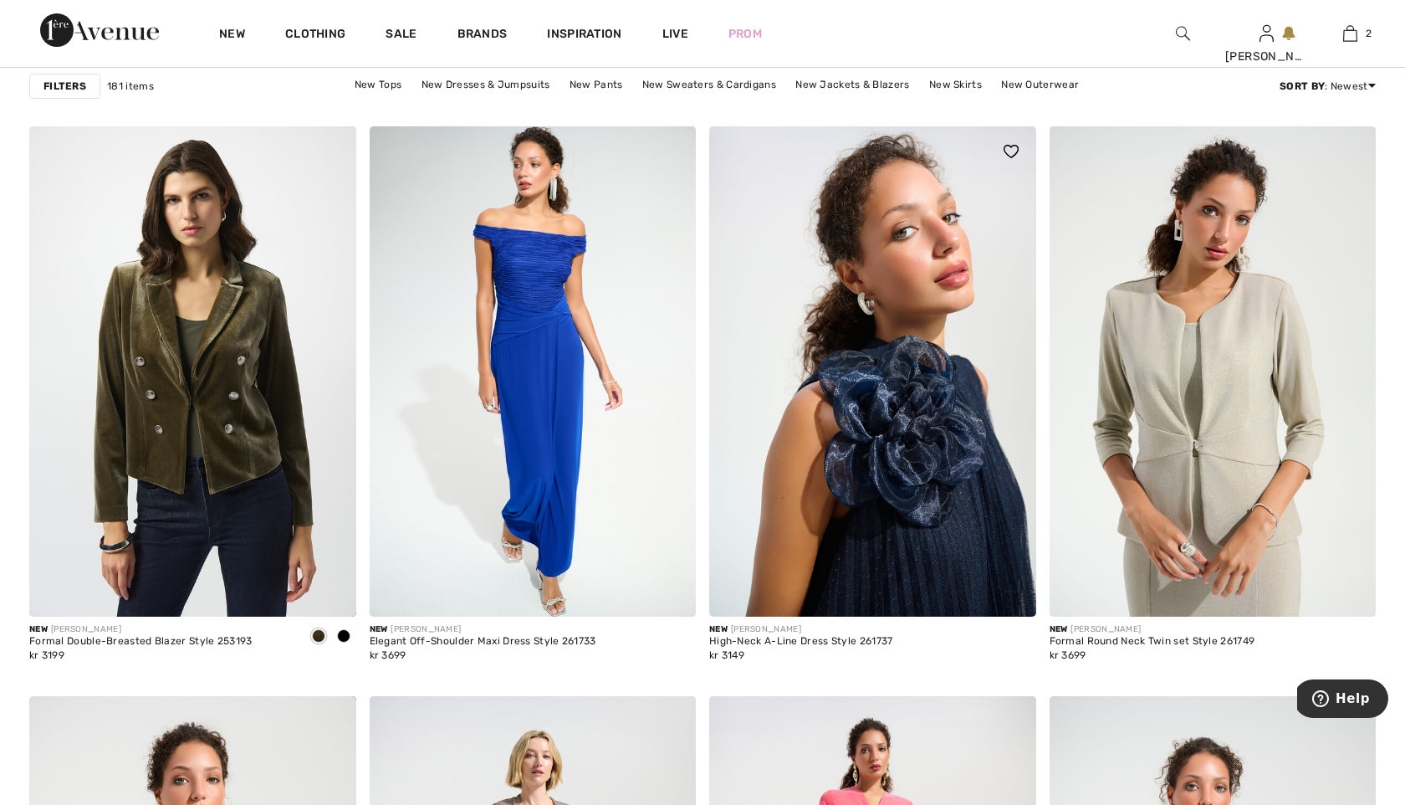
click at [943, 540] on img at bounding box center [872, 371] width 327 height 490
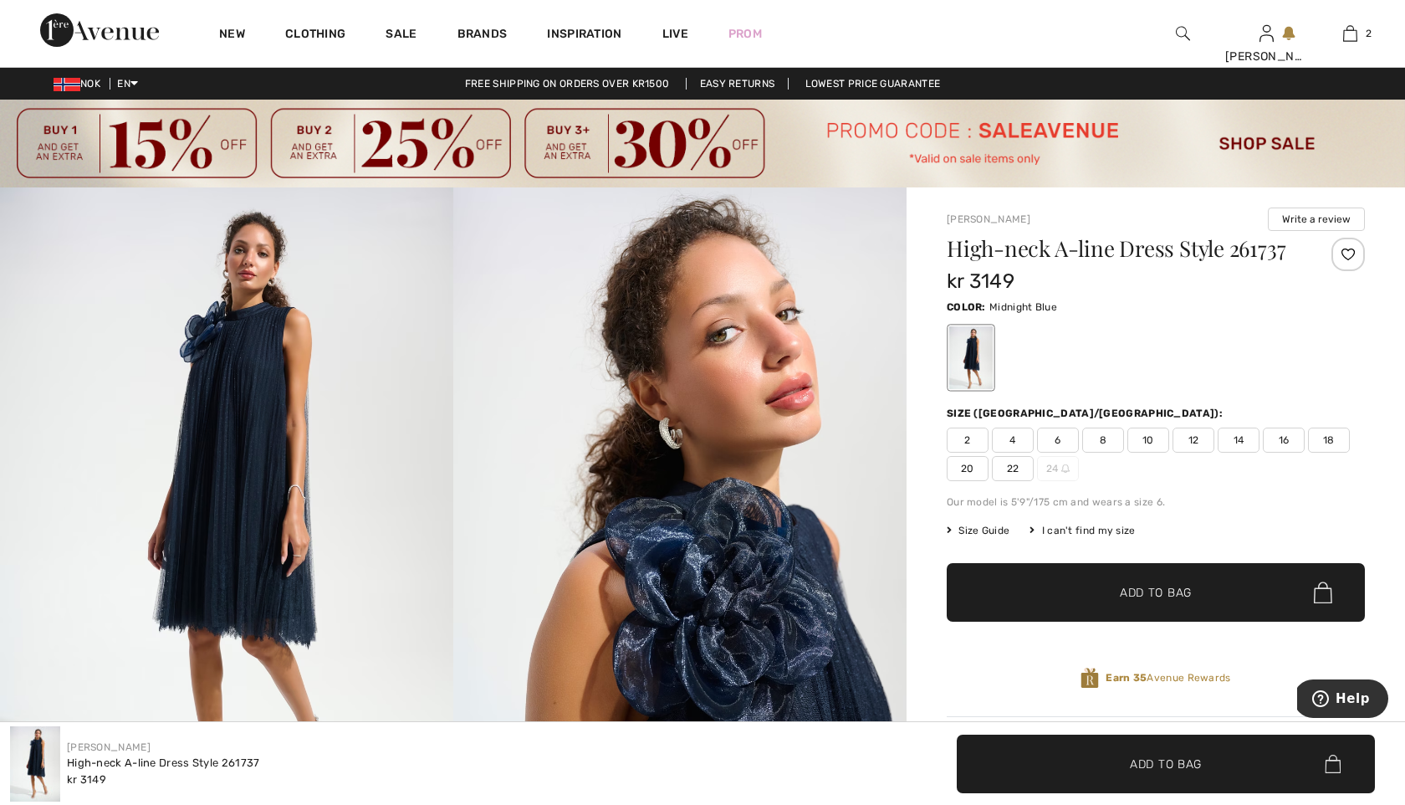
click at [264, 571] on img at bounding box center [226, 527] width 453 height 680
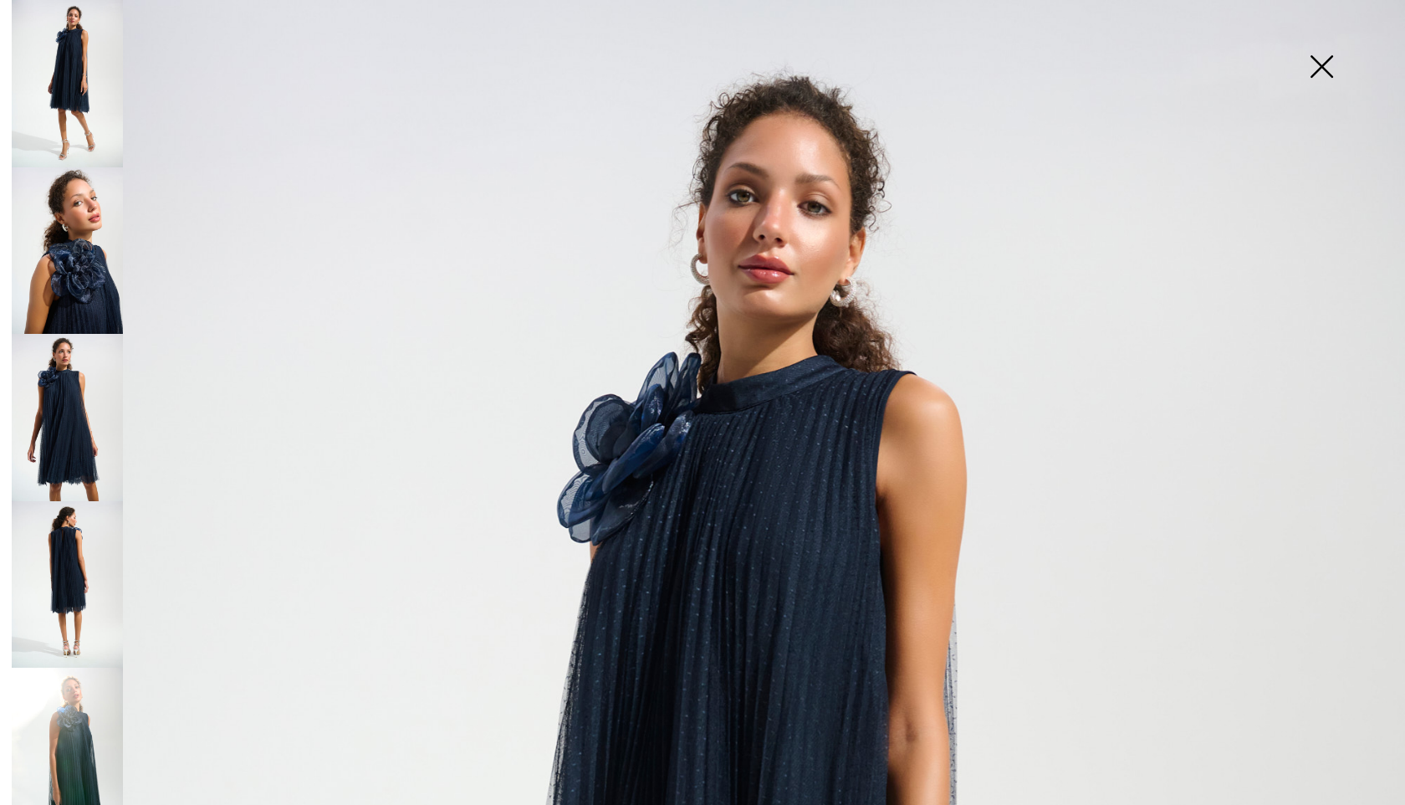
click at [56, 560] on img at bounding box center [67, 584] width 111 height 167
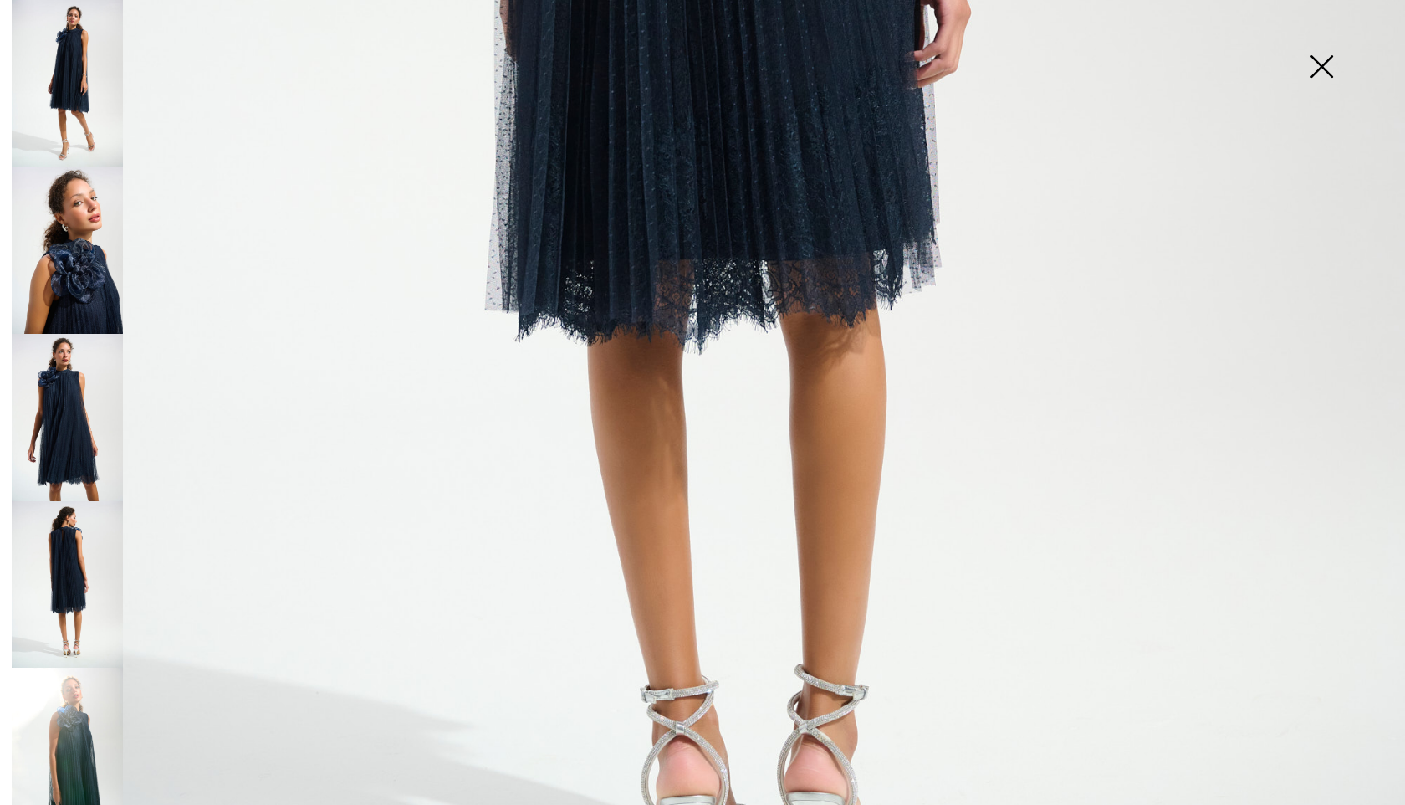
scroll to position [1087, 0]
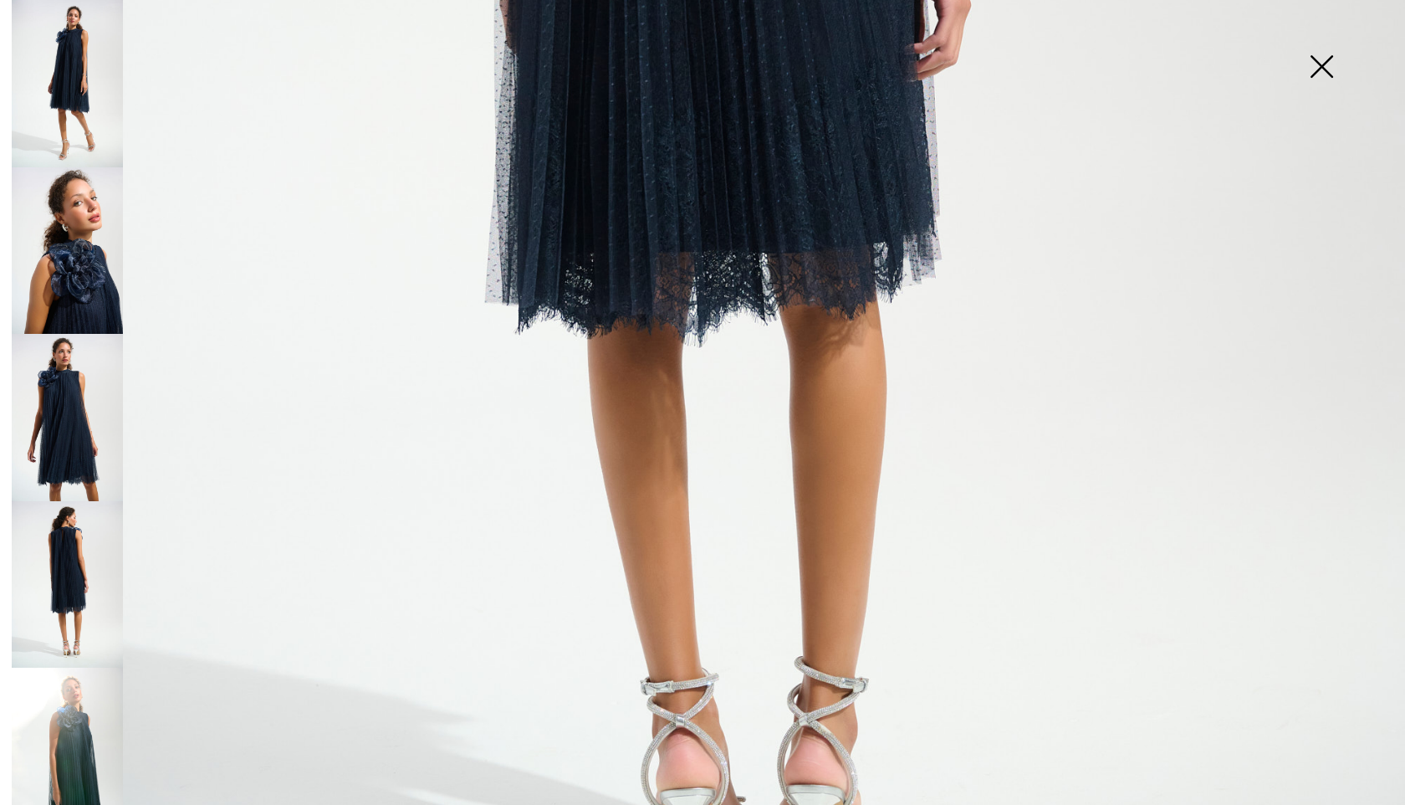
click at [77, 93] on img at bounding box center [67, 83] width 111 height 167
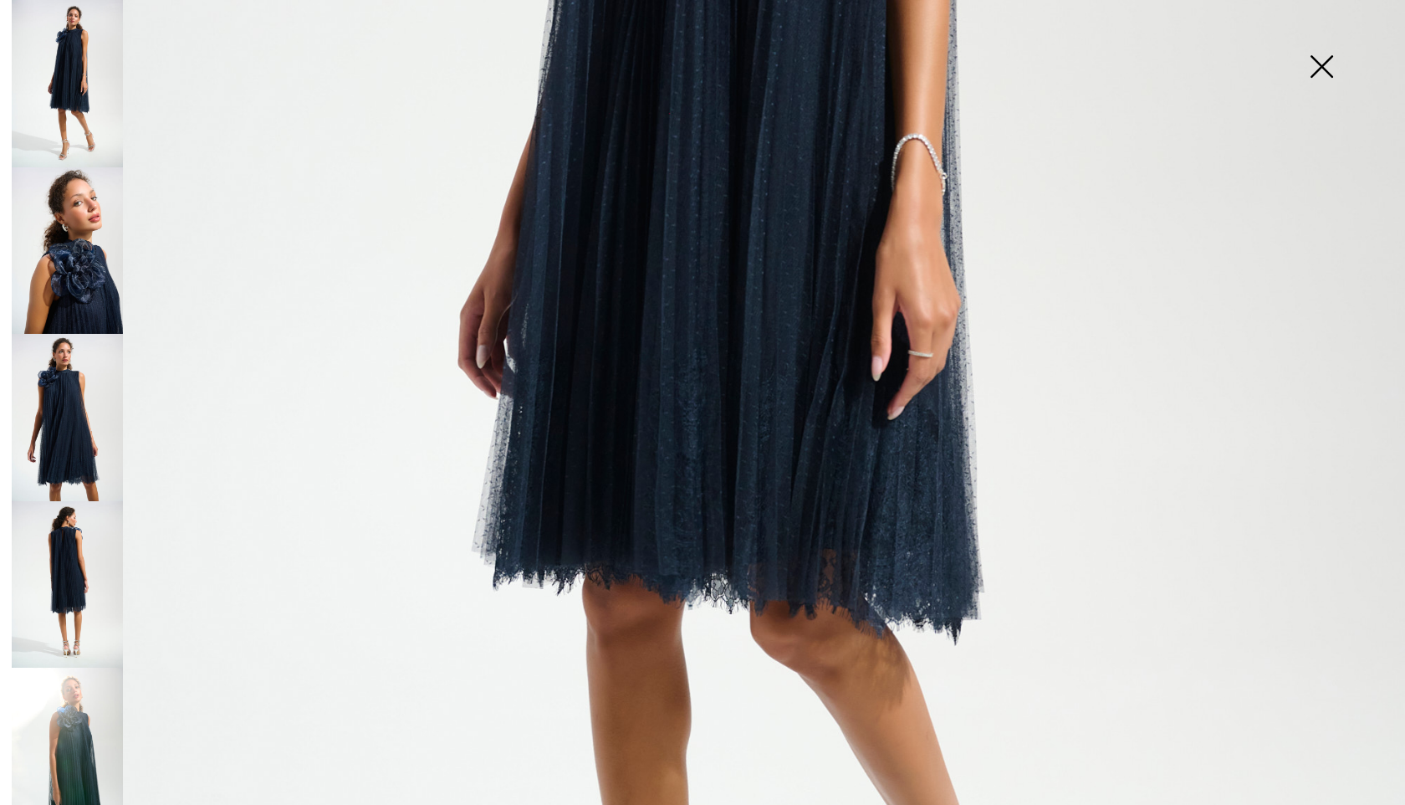
scroll to position [949, 0]
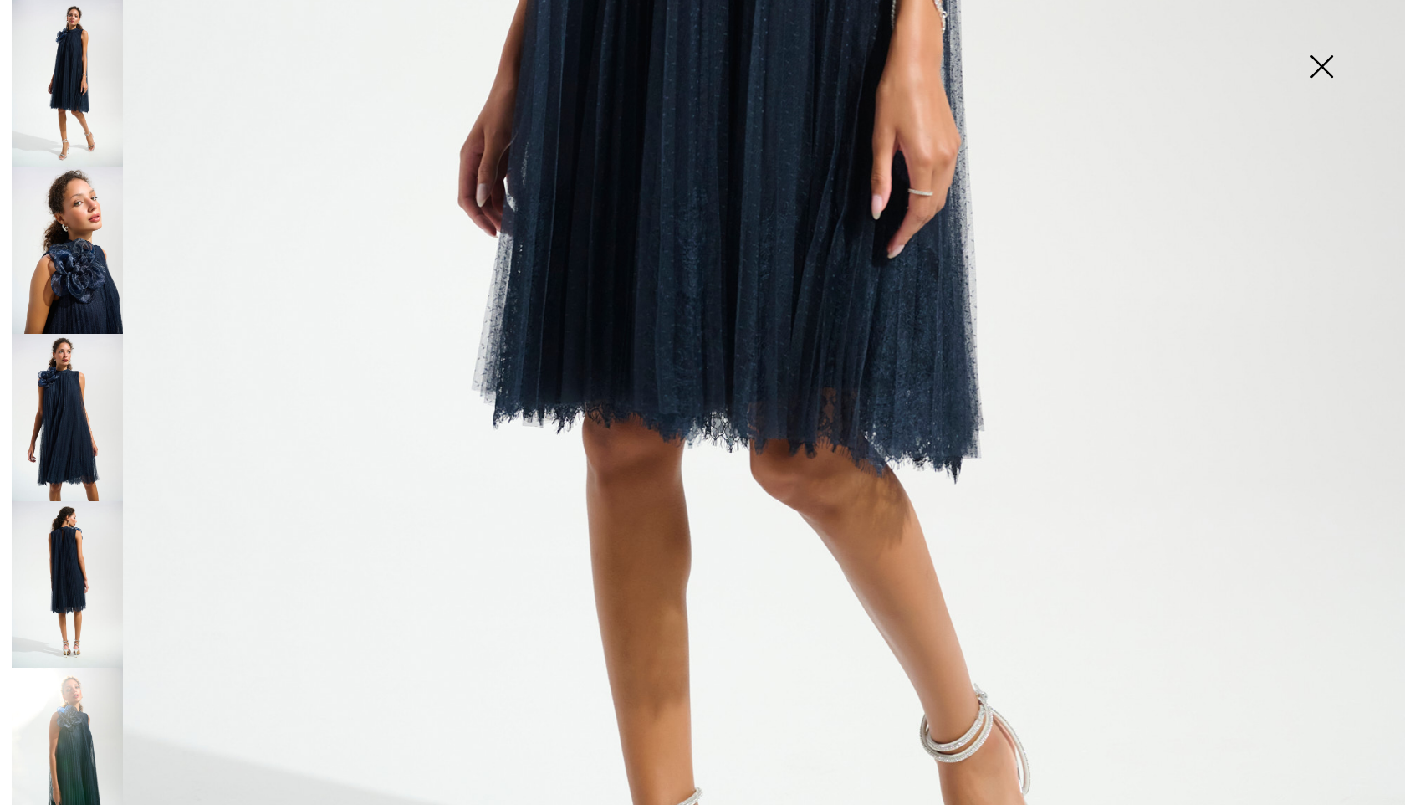
click at [735, 336] on img at bounding box center [702, 105] width 1405 height 2108
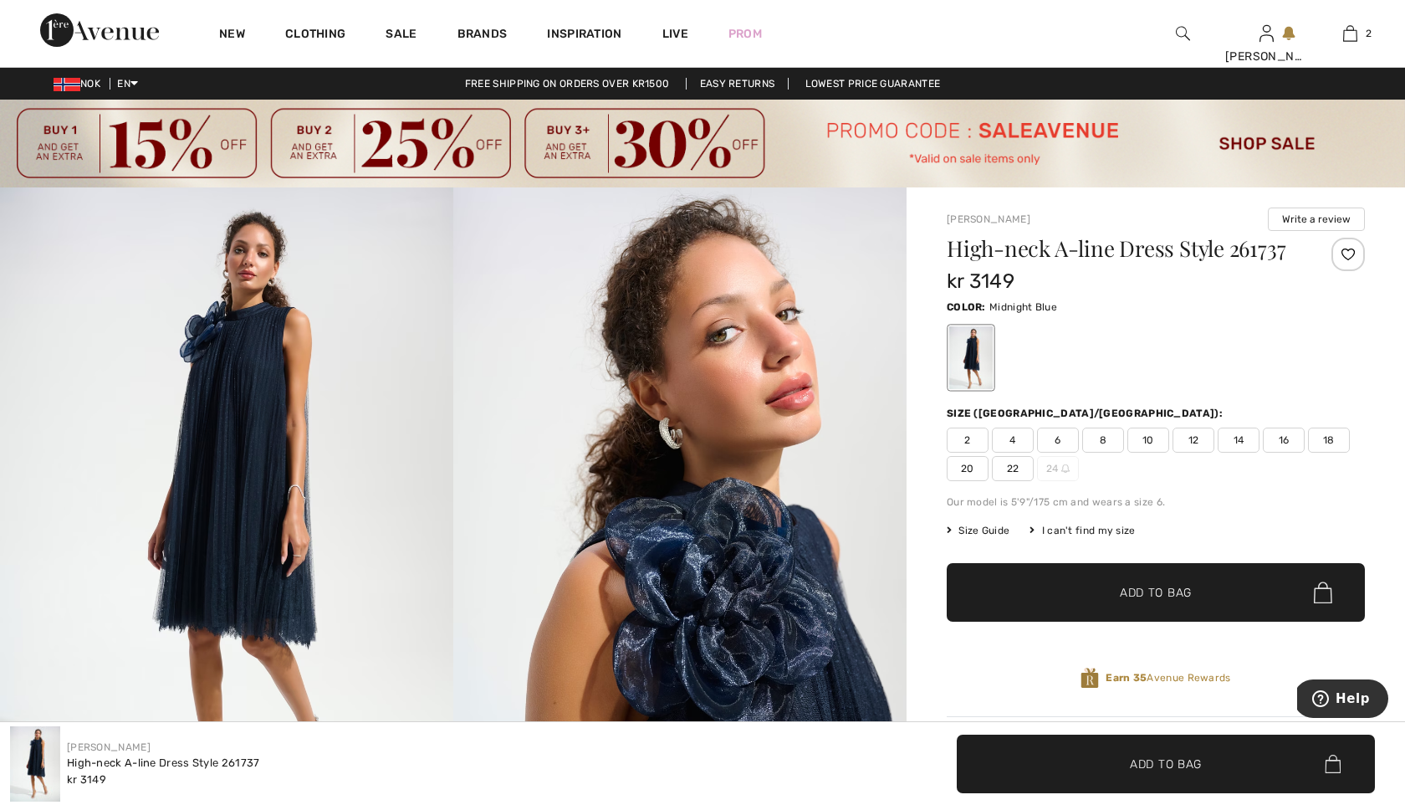
click at [776, 688] on img at bounding box center [679, 527] width 453 height 680
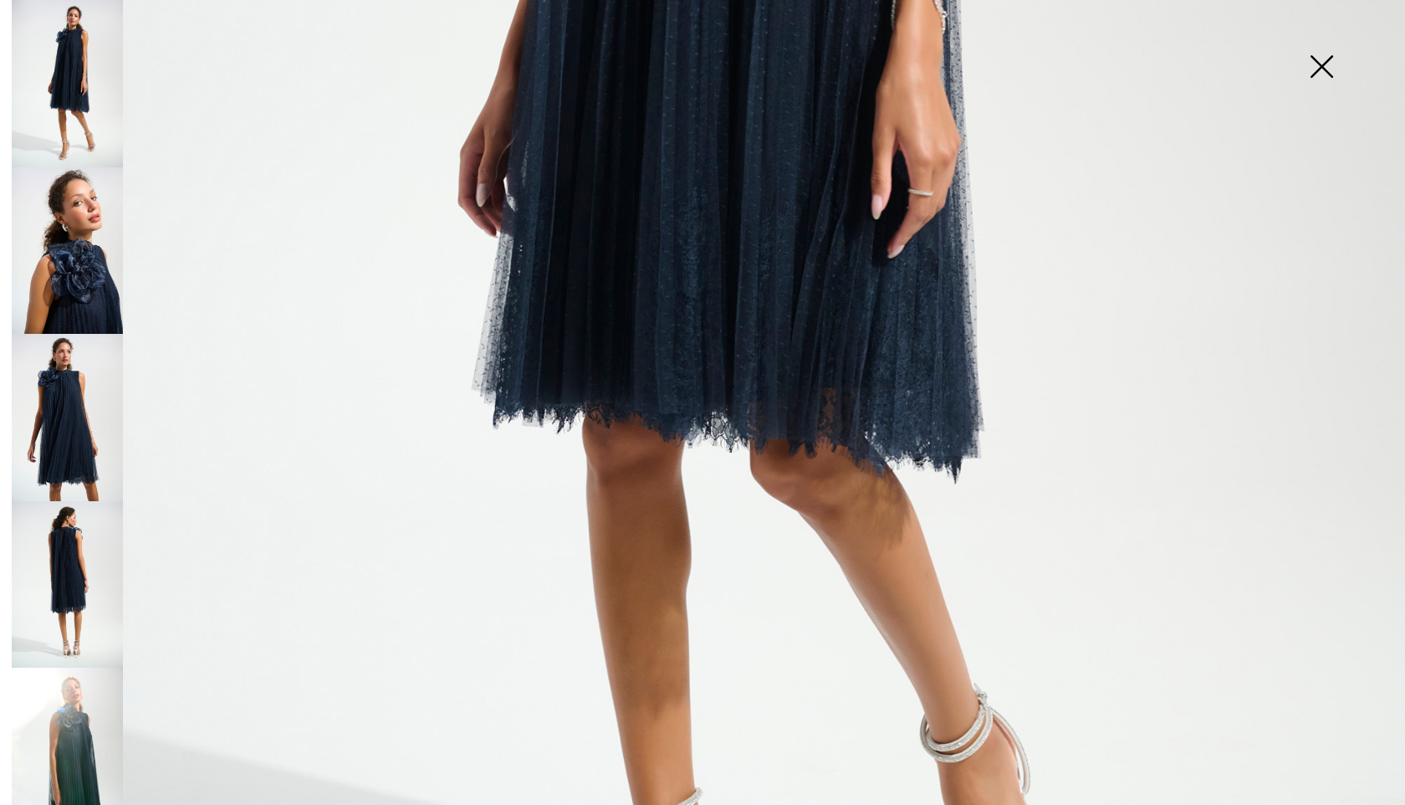
scroll to position [1303, 0]
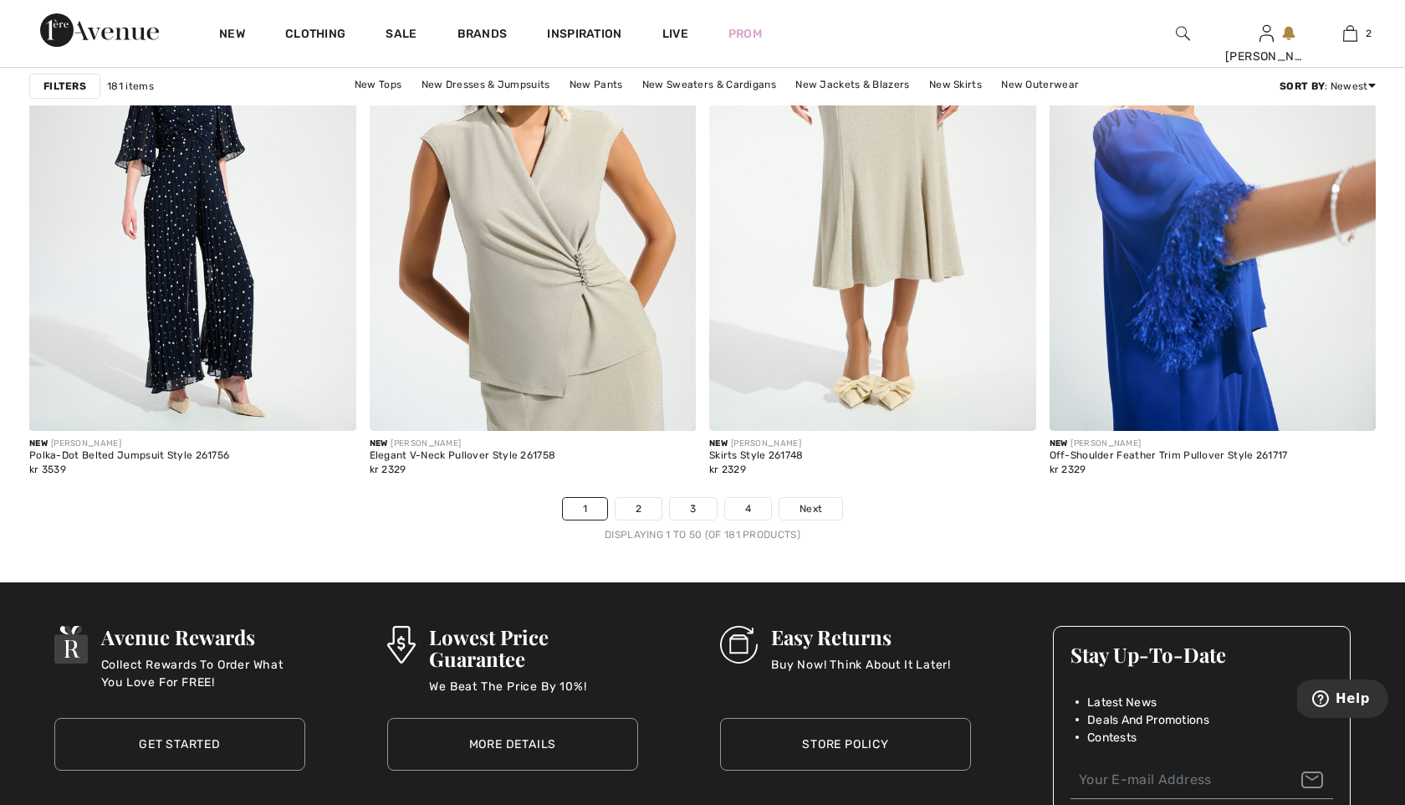
scroll to position [8511, 0]
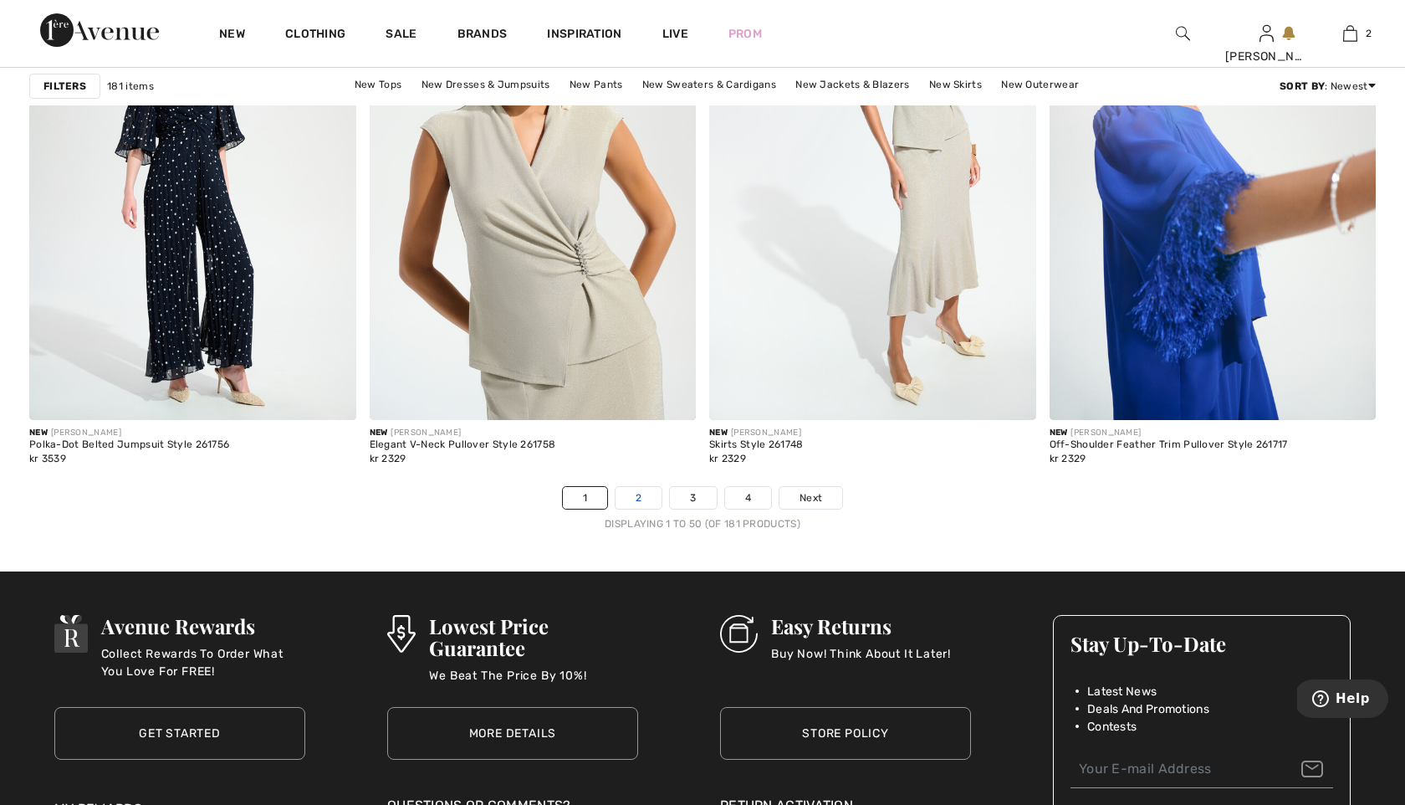
click at [641, 497] on link "2" at bounding box center [639, 498] width 46 height 22
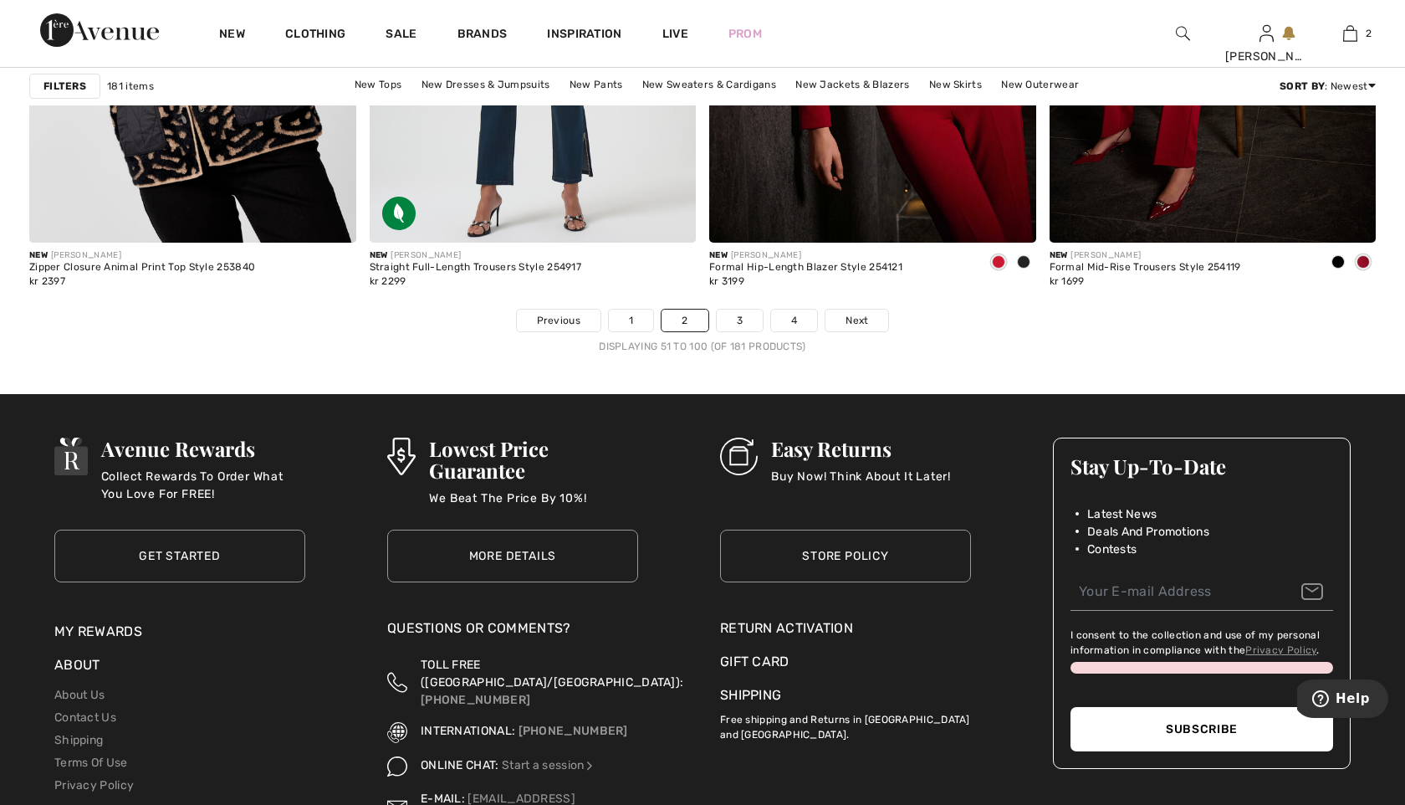
scroll to position [8801, 0]
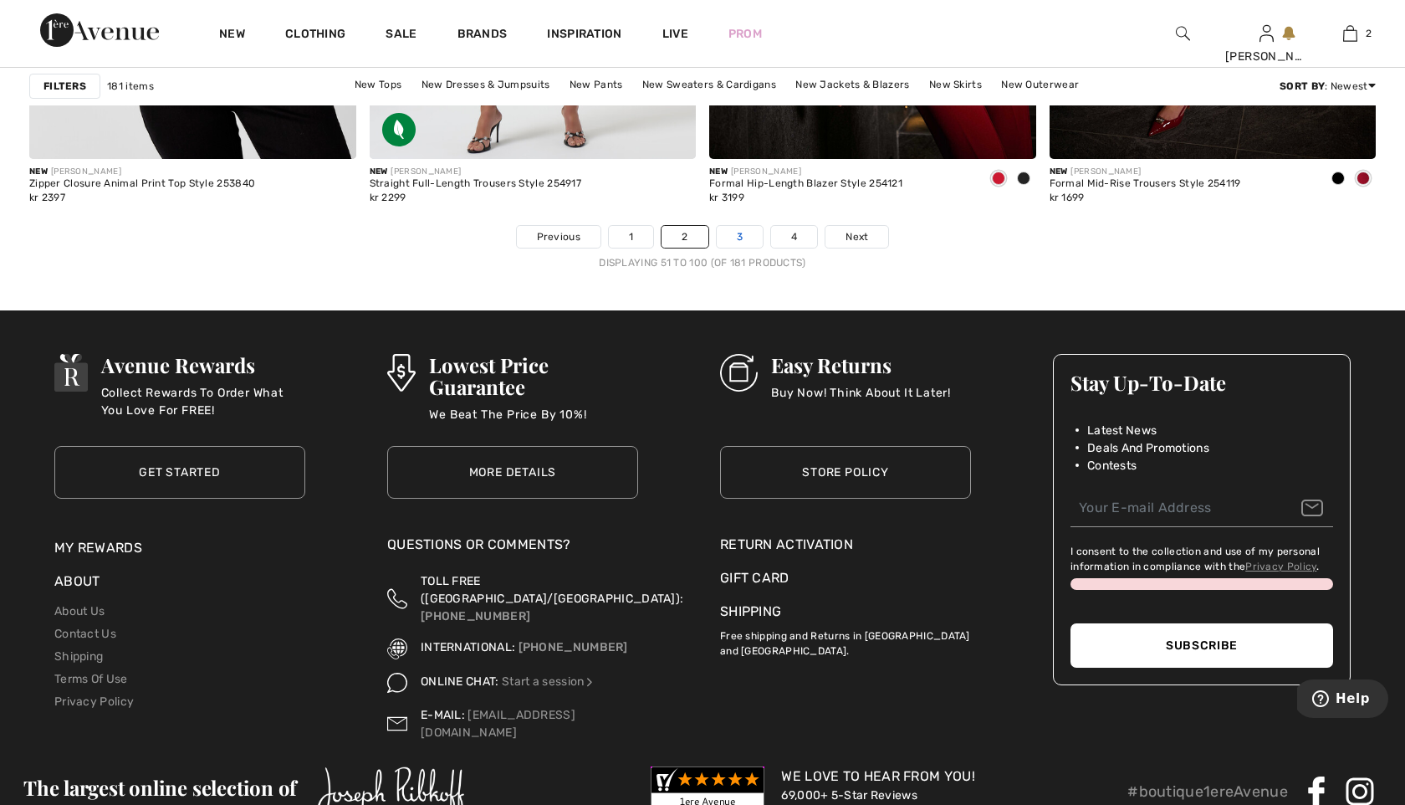
click at [738, 244] on link "3" at bounding box center [740, 237] width 46 height 22
click at [744, 240] on link "3" at bounding box center [740, 237] width 46 height 22
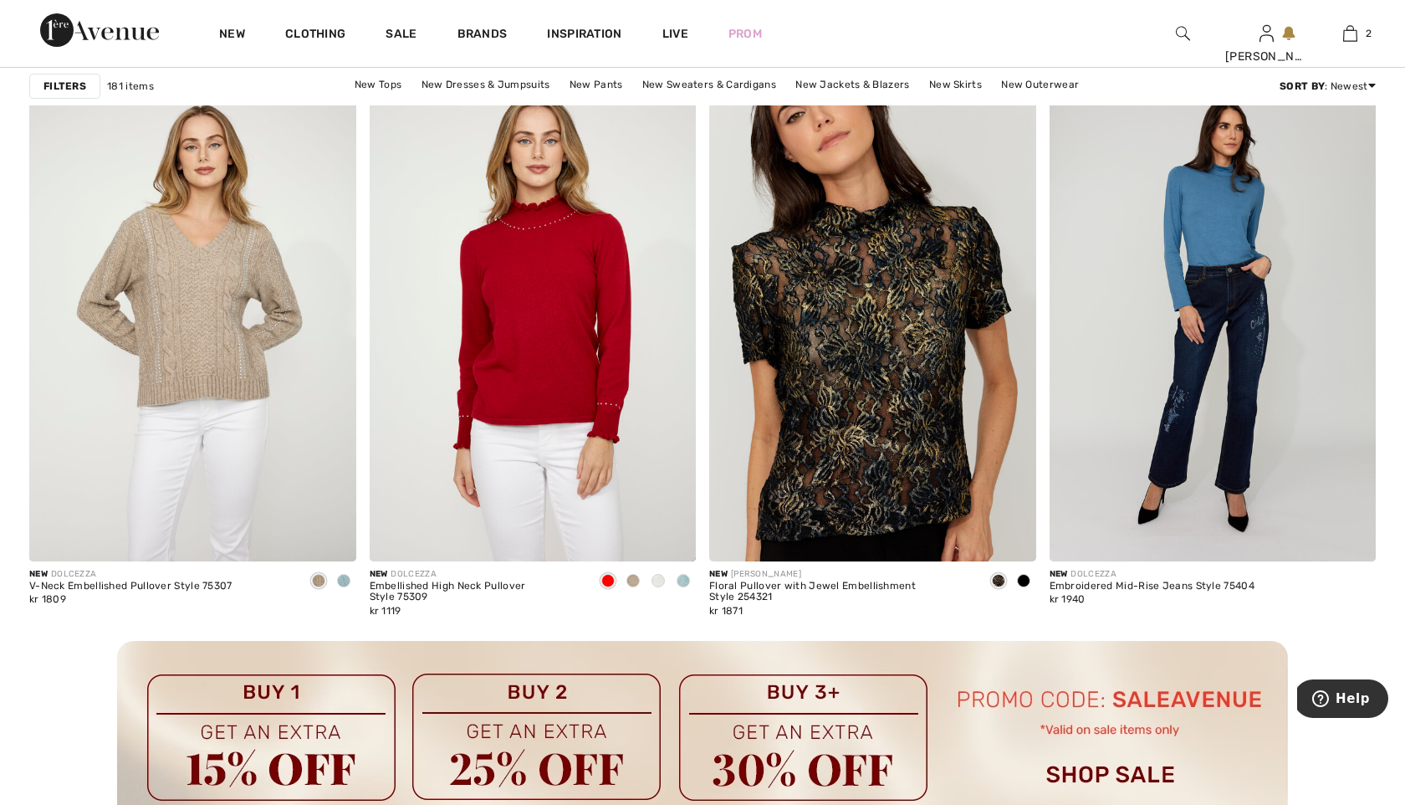
scroll to position [3924, 0]
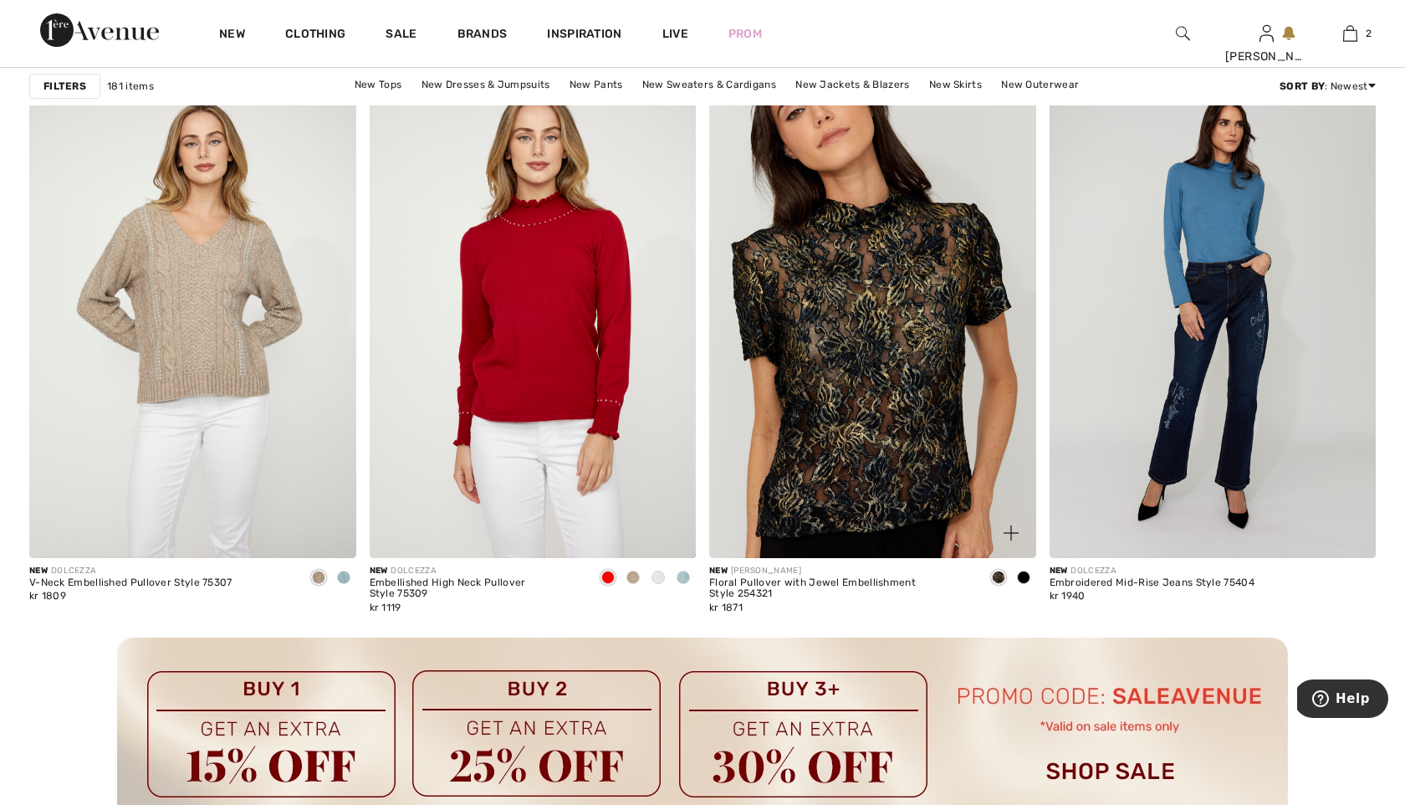
click at [863, 357] on img at bounding box center [872, 313] width 327 height 490
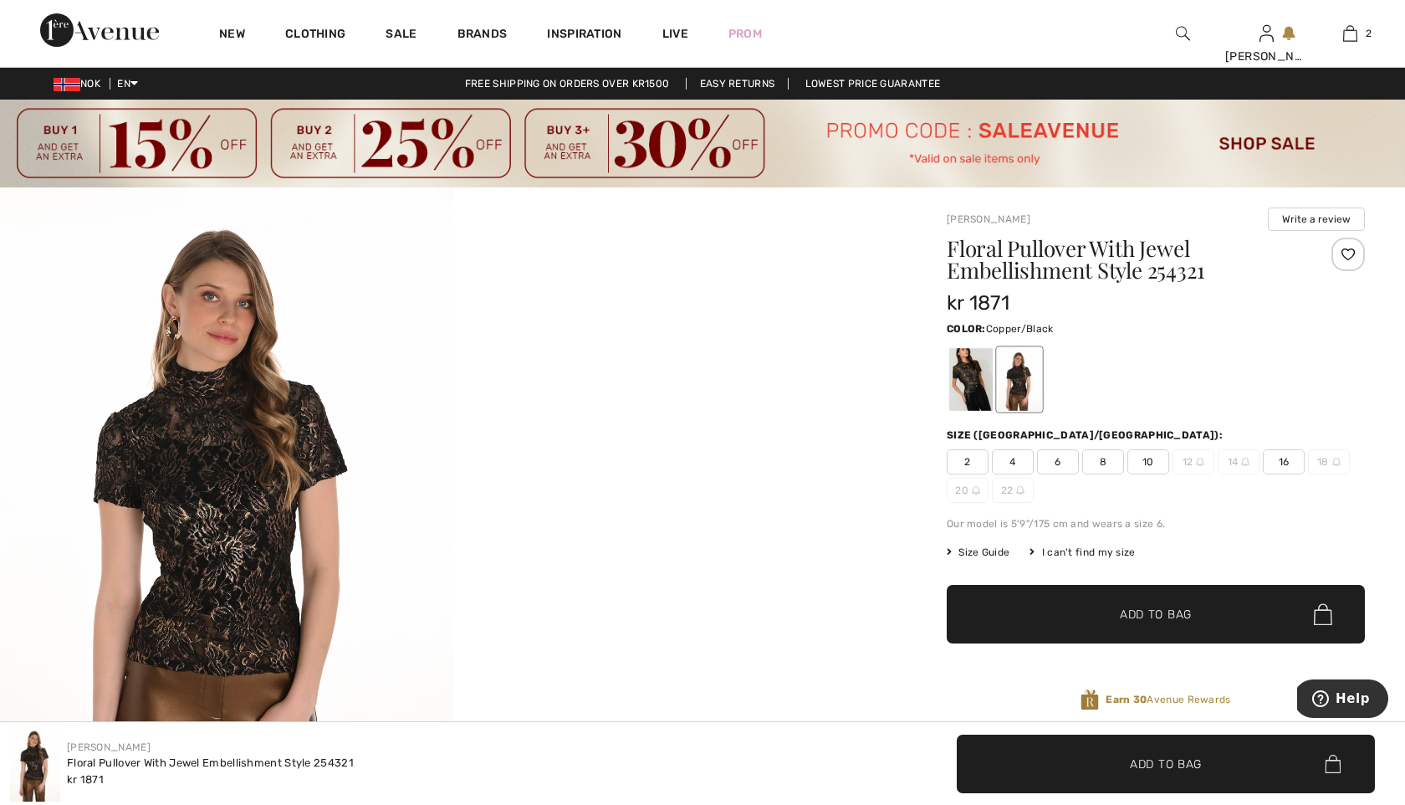
click at [1018, 381] on div at bounding box center [1019, 379] width 43 height 63
click at [977, 377] on div at bounding box center [970, 379] width 43 height 63
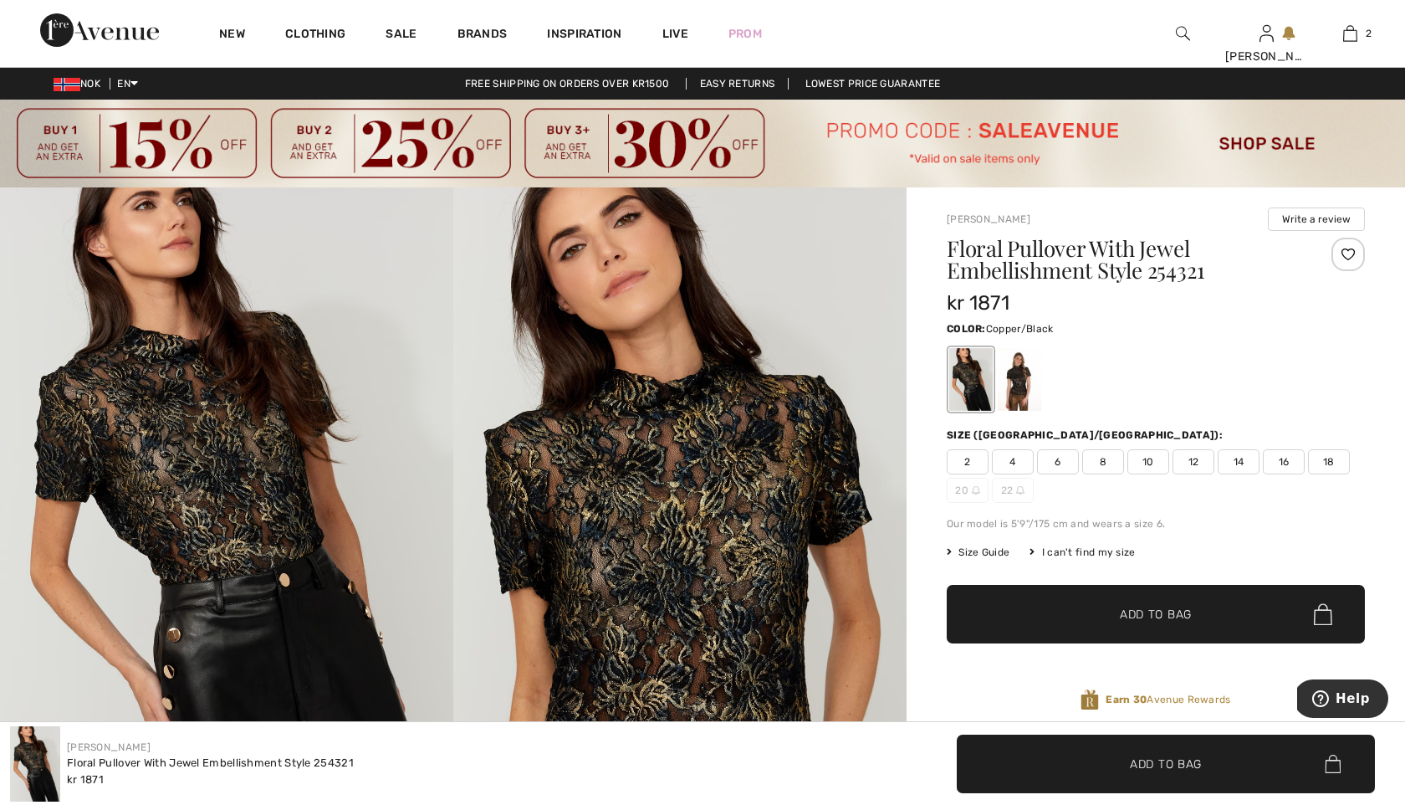
click at [1023, 402] on div at bounding box center [1019, 379] width 43 height 63
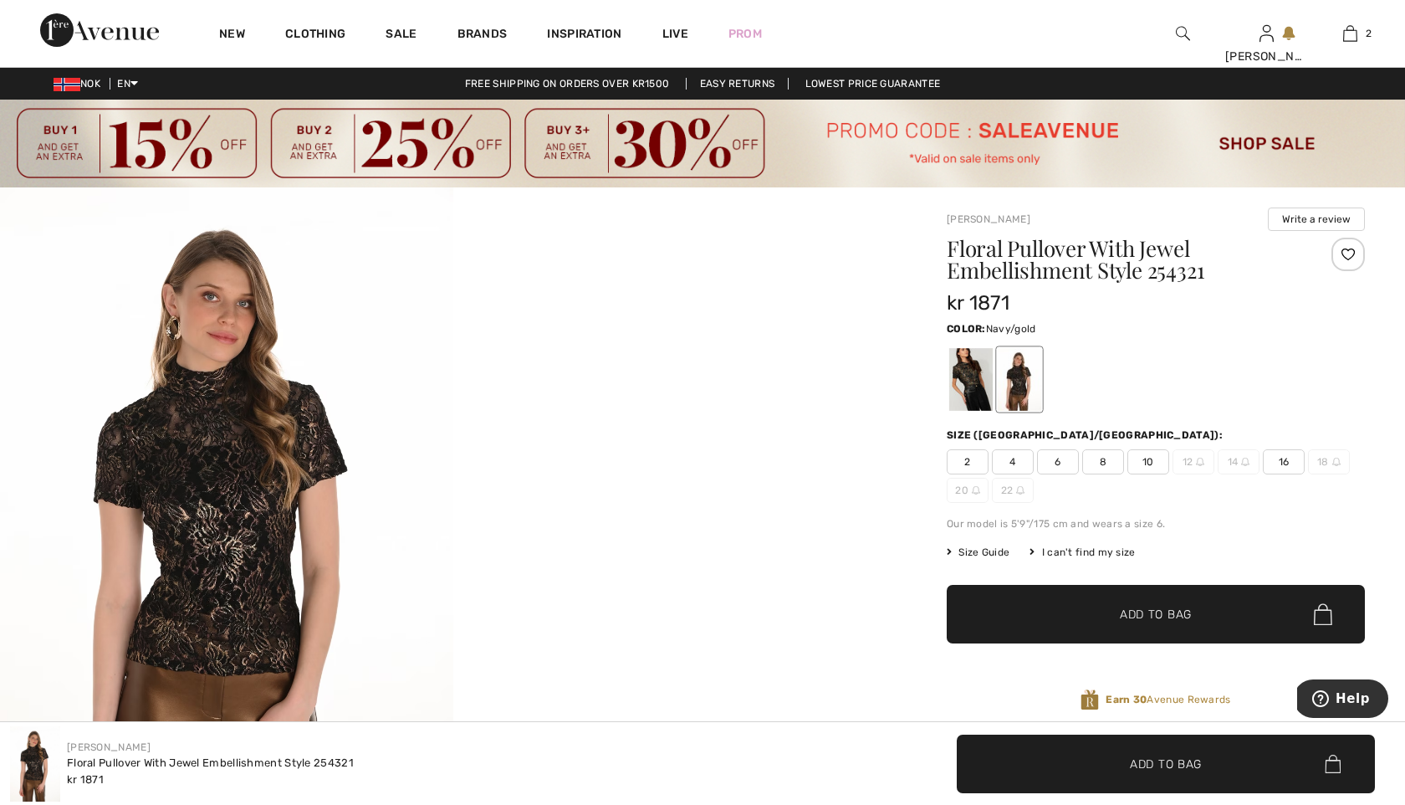
click at [964, 372] on div at bounding box center [970, 379] width 43 height 63
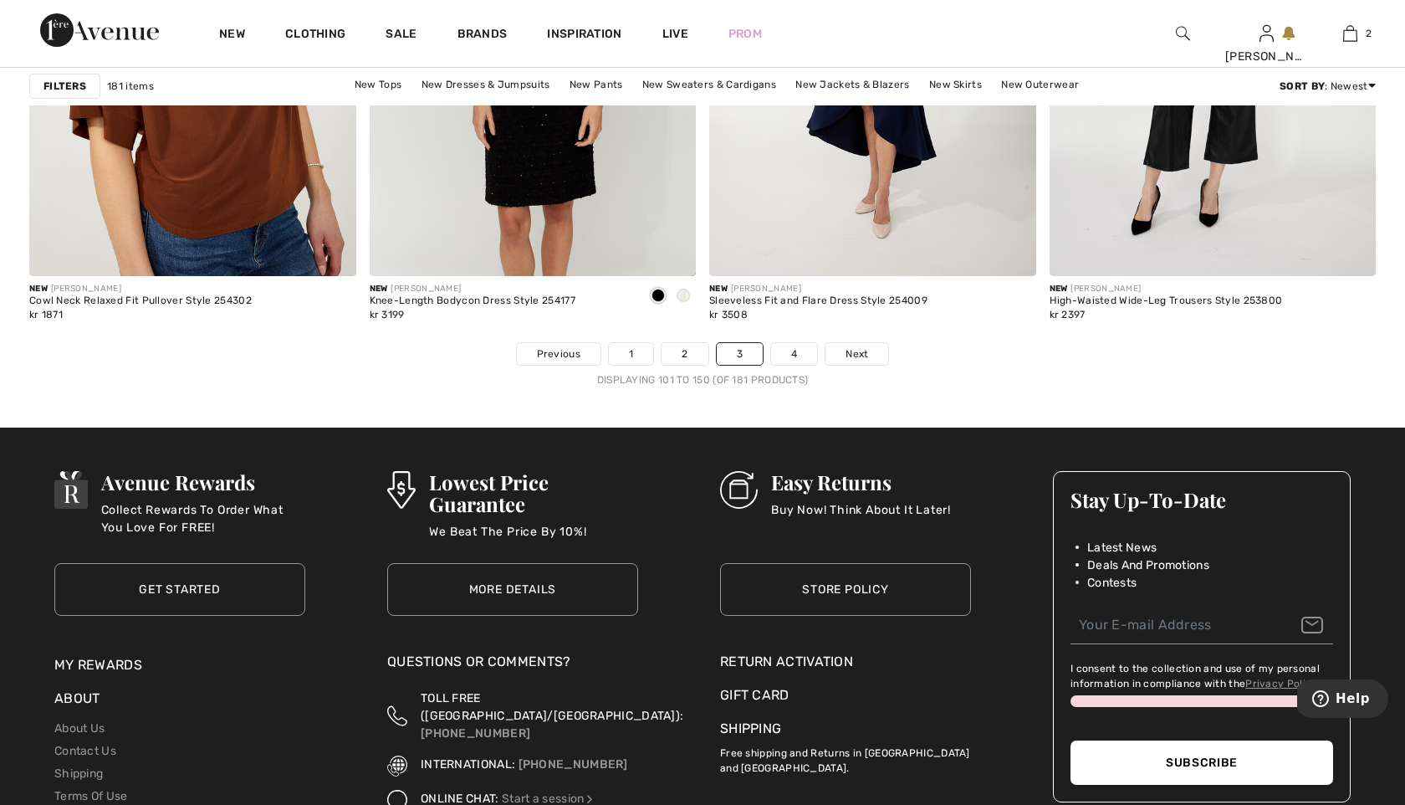
scroll to position [8679, 0]
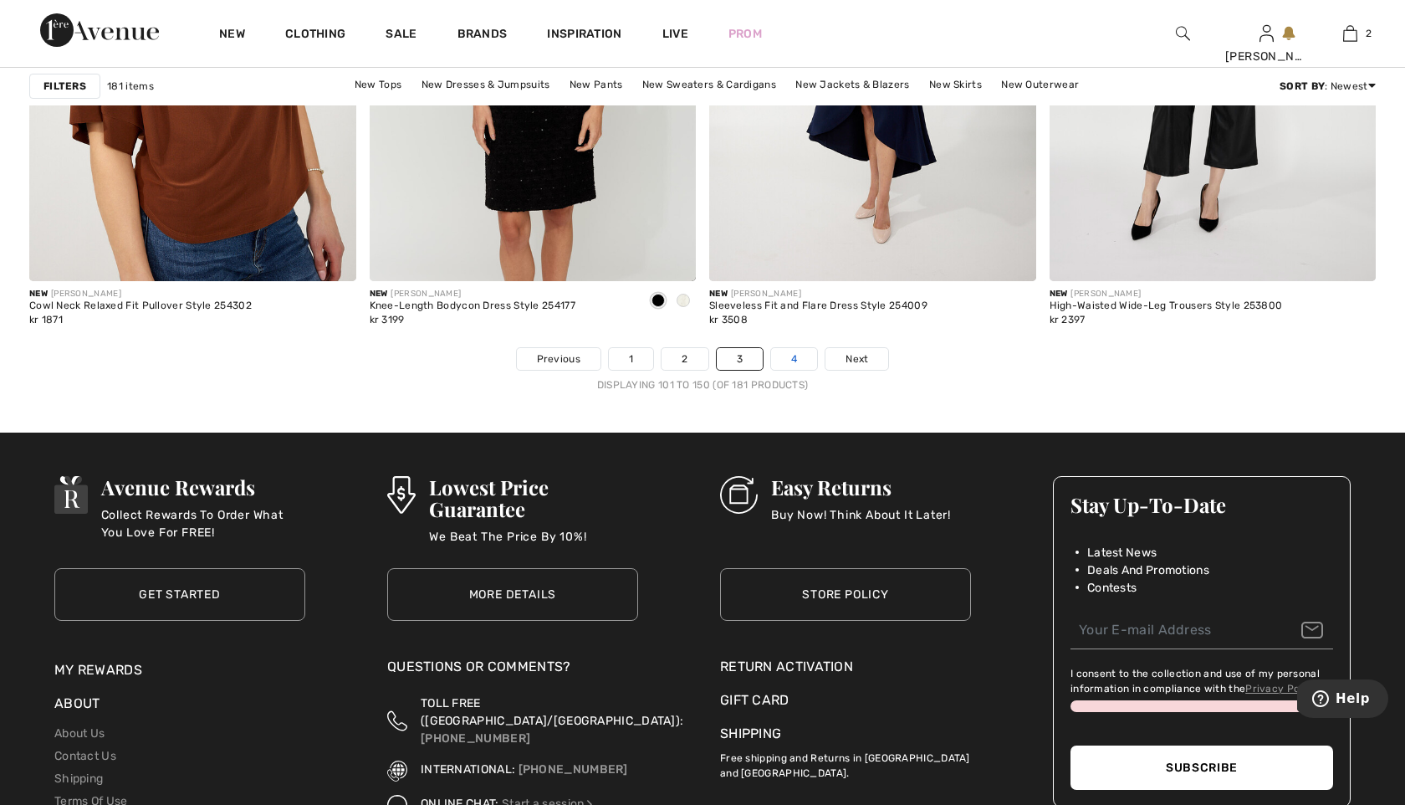
click at [796, 360] on link "4" at bounding box center [794, 359] width 46 height 22
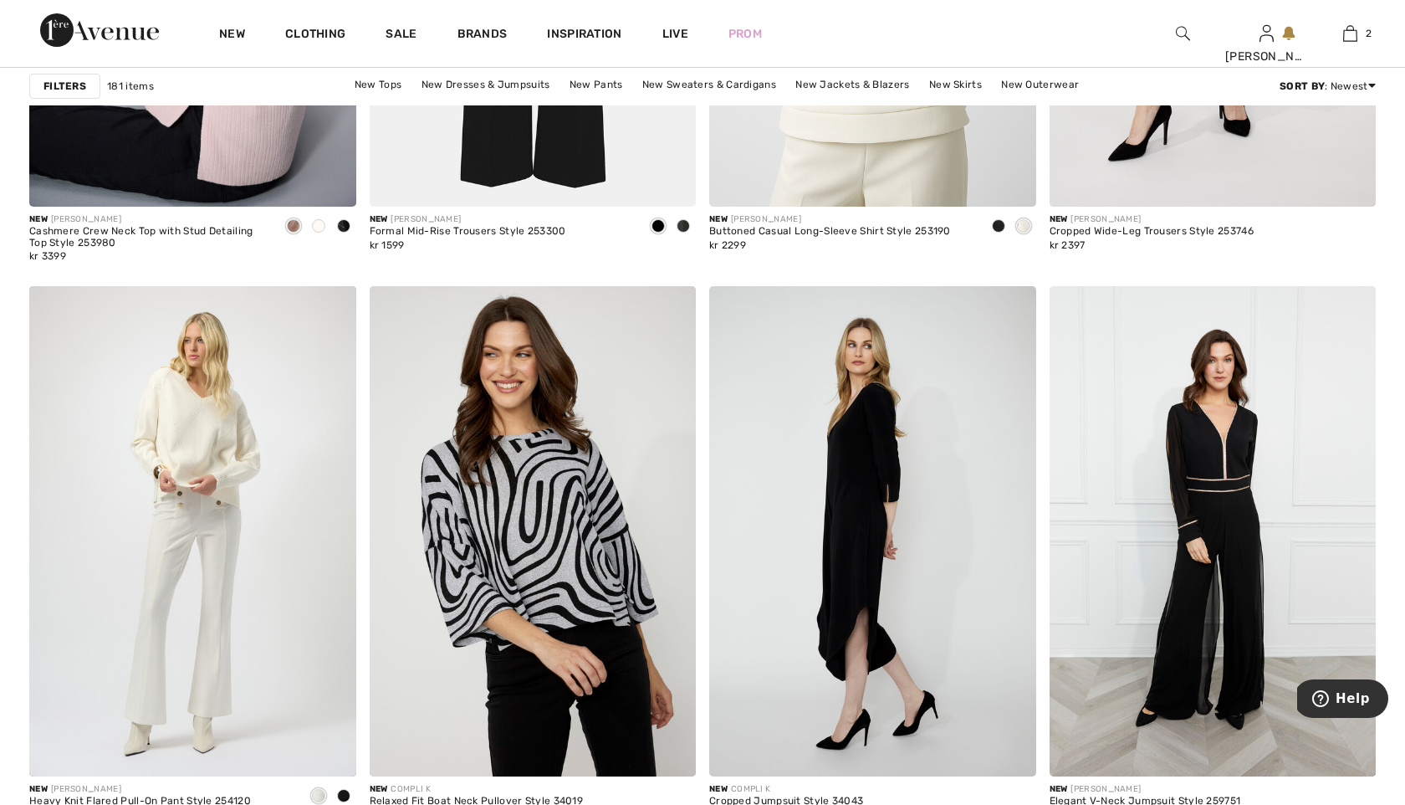
scroll to position [3761, 0]
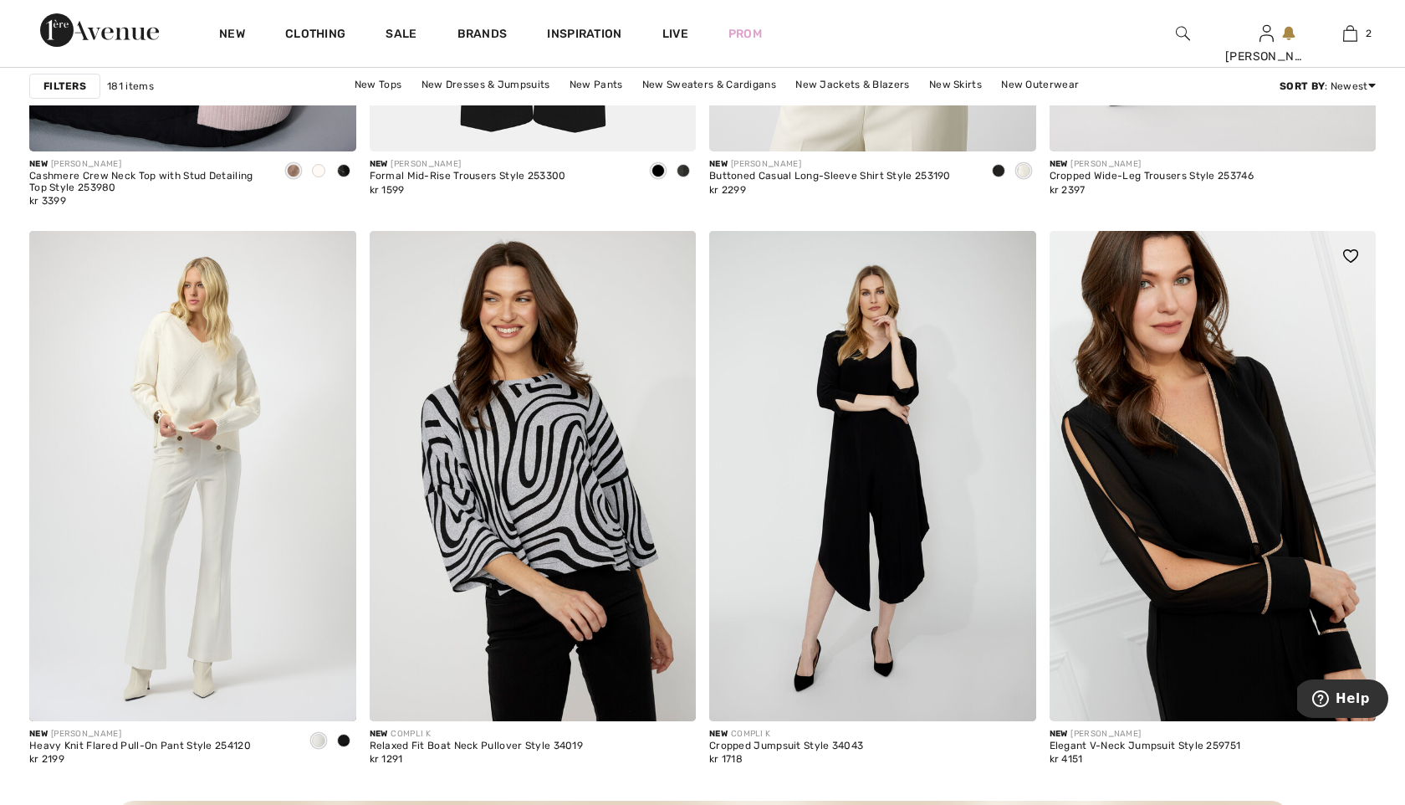
click at [1252, 592] on img at bounding box center [1213, 476] width 327 height 490
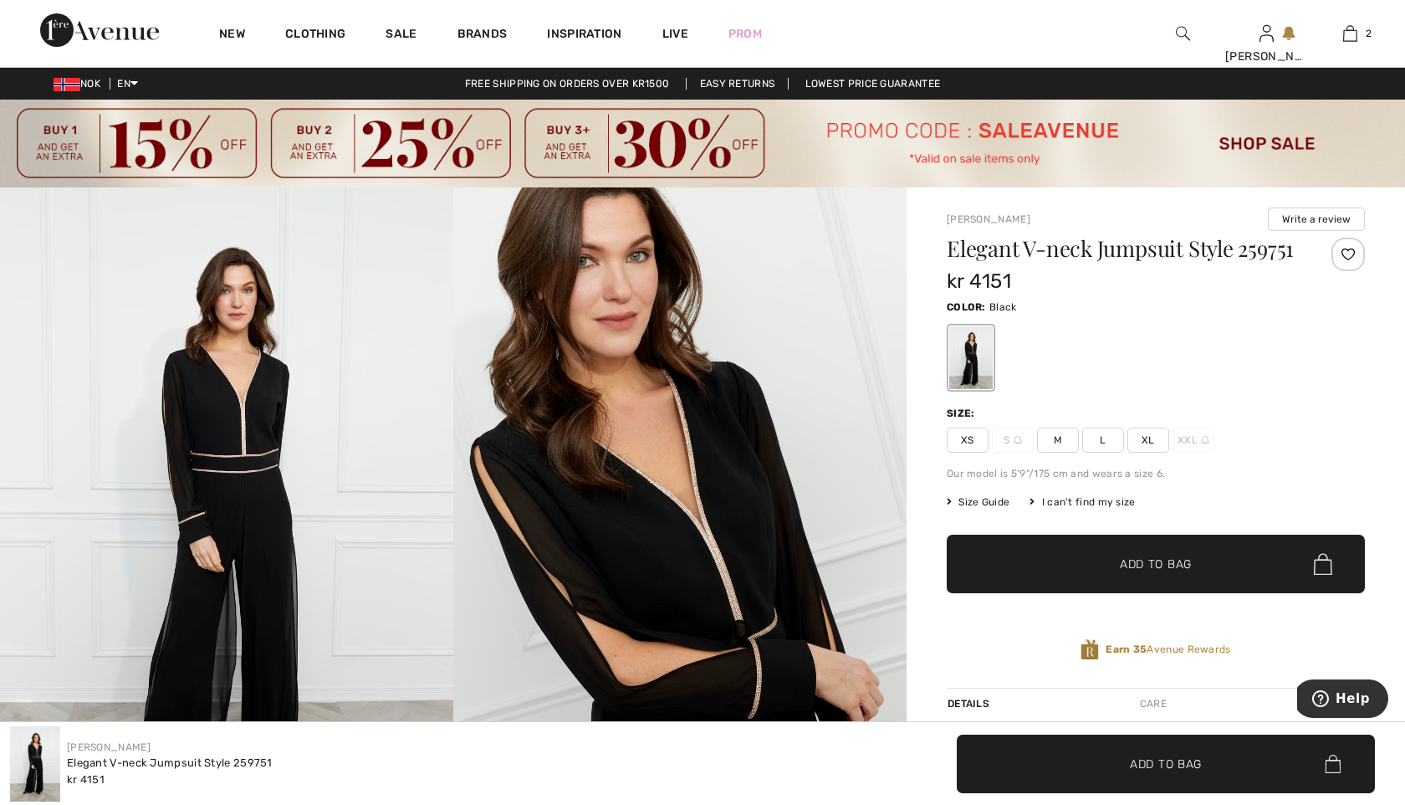
click at [713, 553] on img at bounding box center [679, 527] width 453 height 680
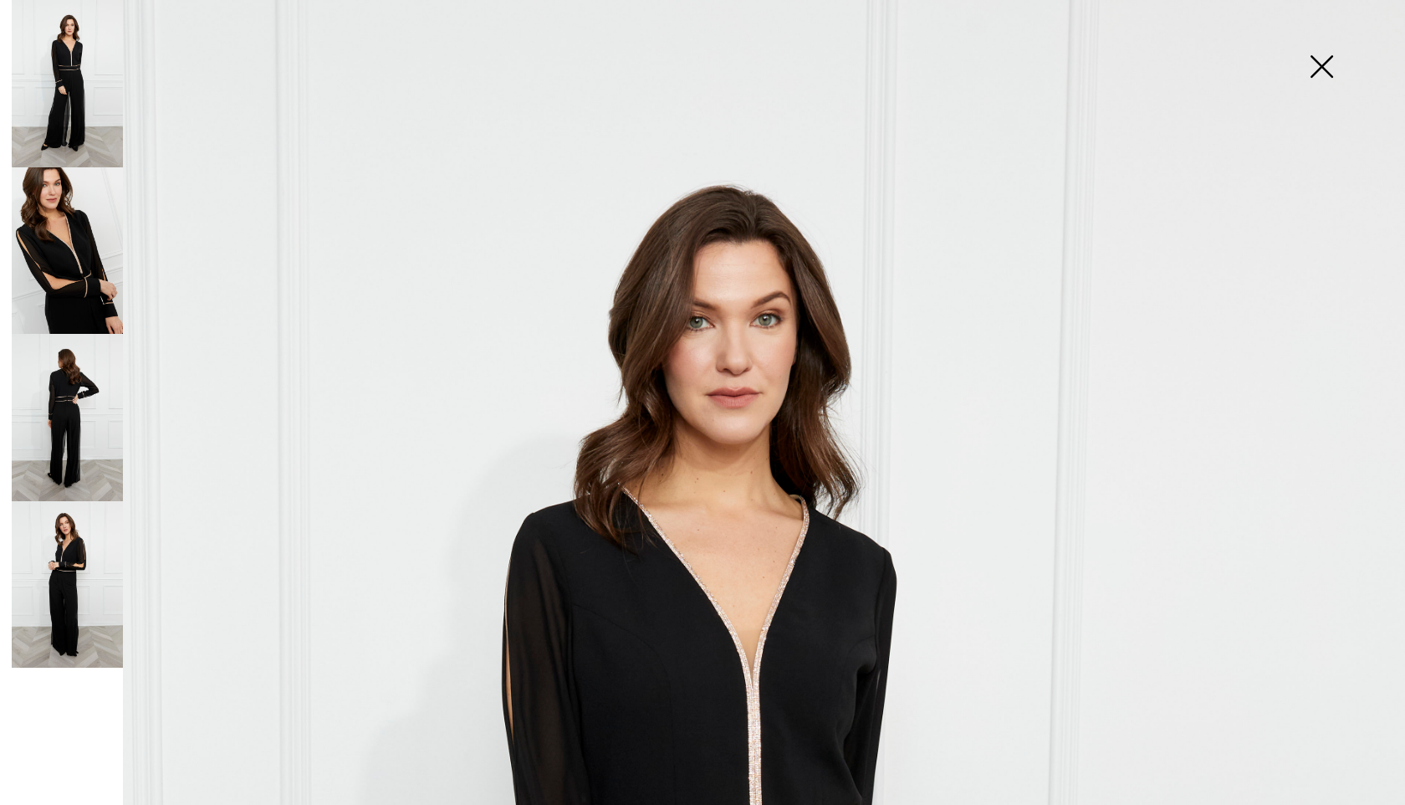
click at [72, 585] on img at bounding box center [67, 584] width 111 height 167
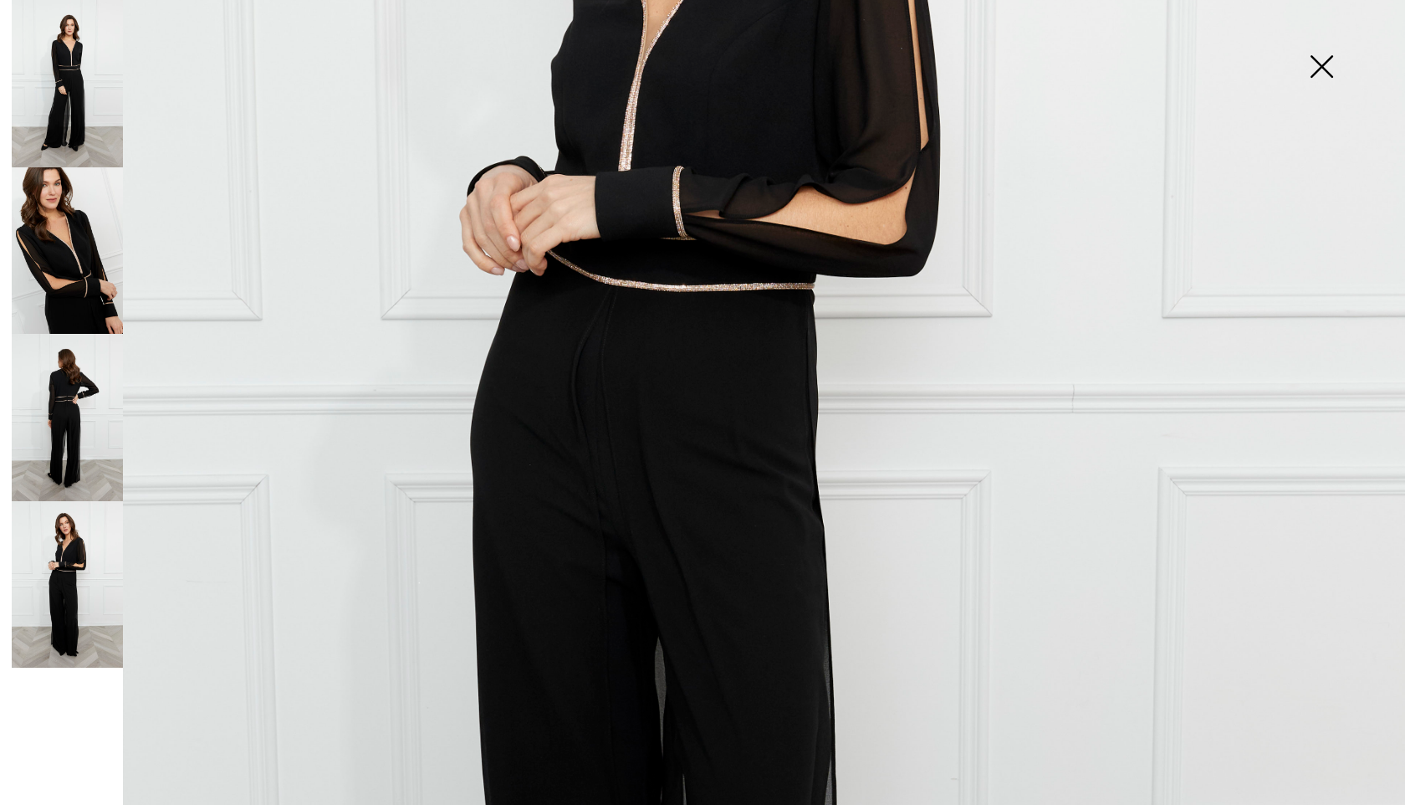
scroll to position [458, 0]
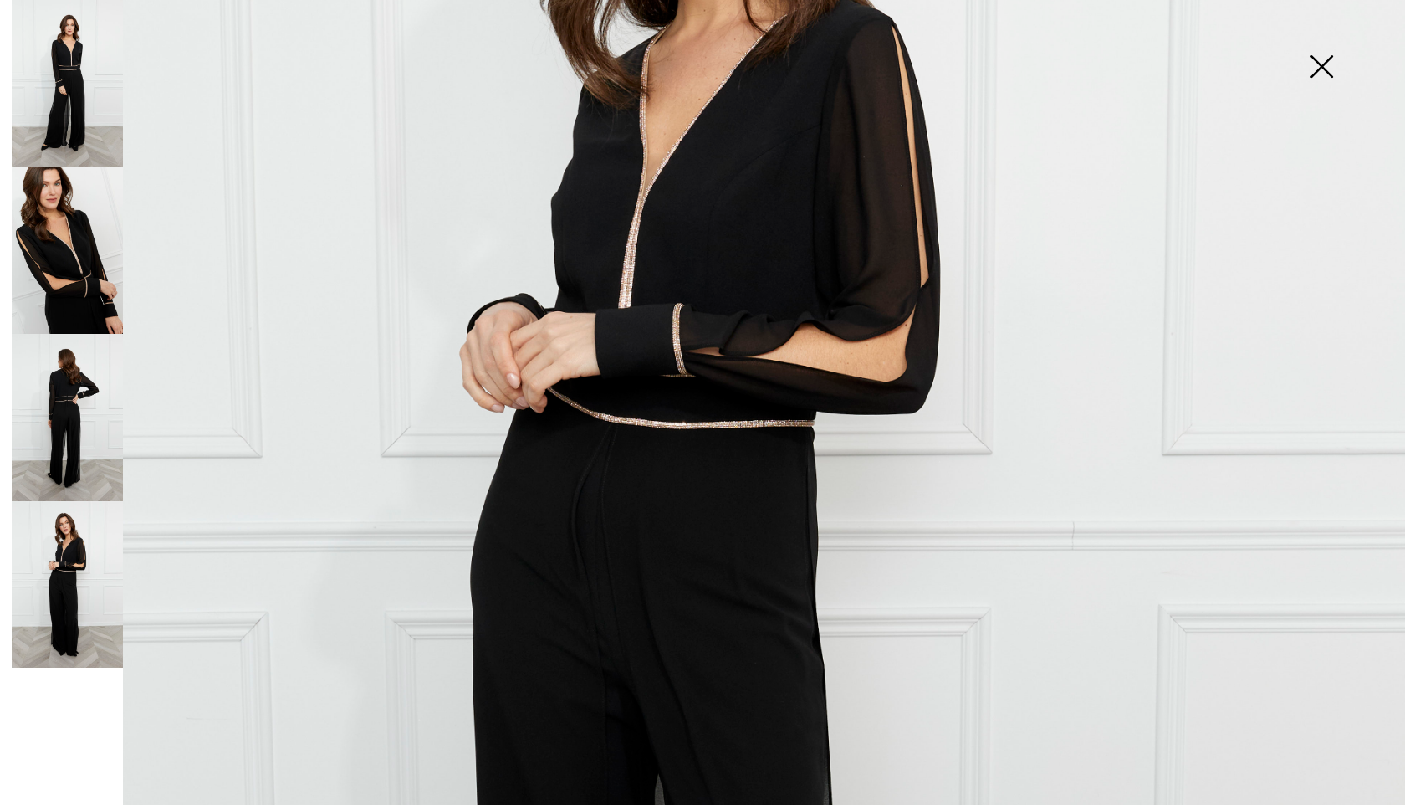
click at [62, 386] on img at bounding box center [67, 417] width 111 height 167
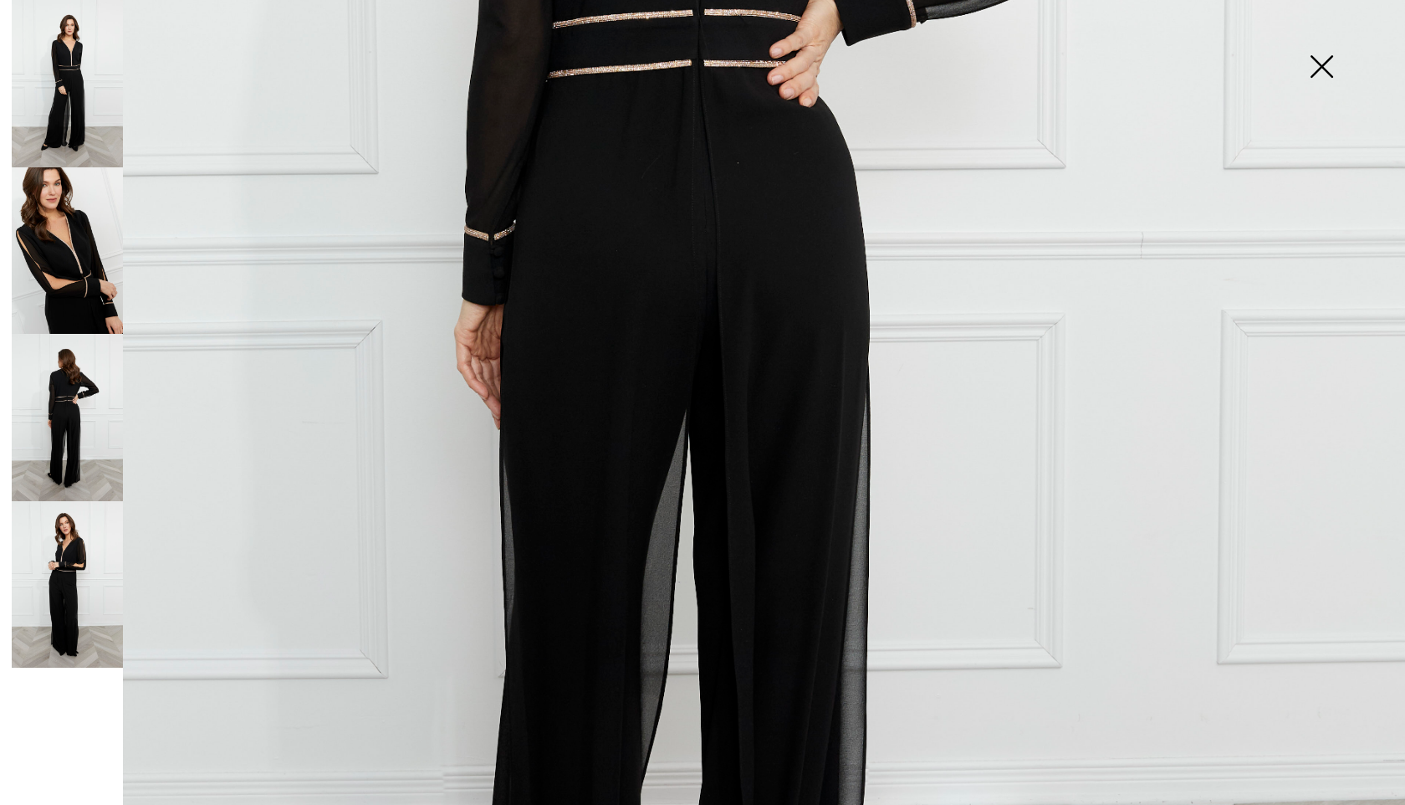
scroll to position [471, 0]
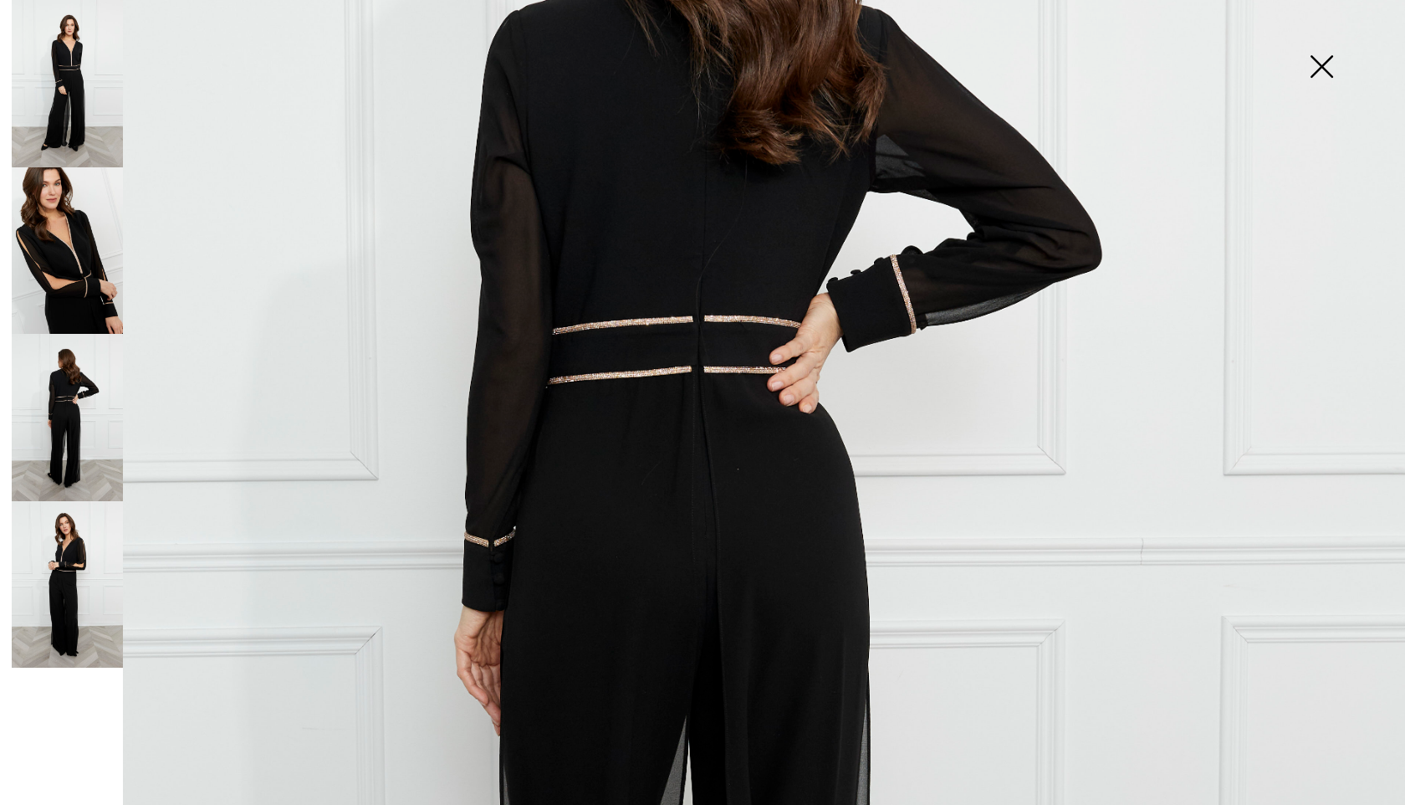
click at [63, 279] on img at bounding box center [67, 250] width 111 height 167
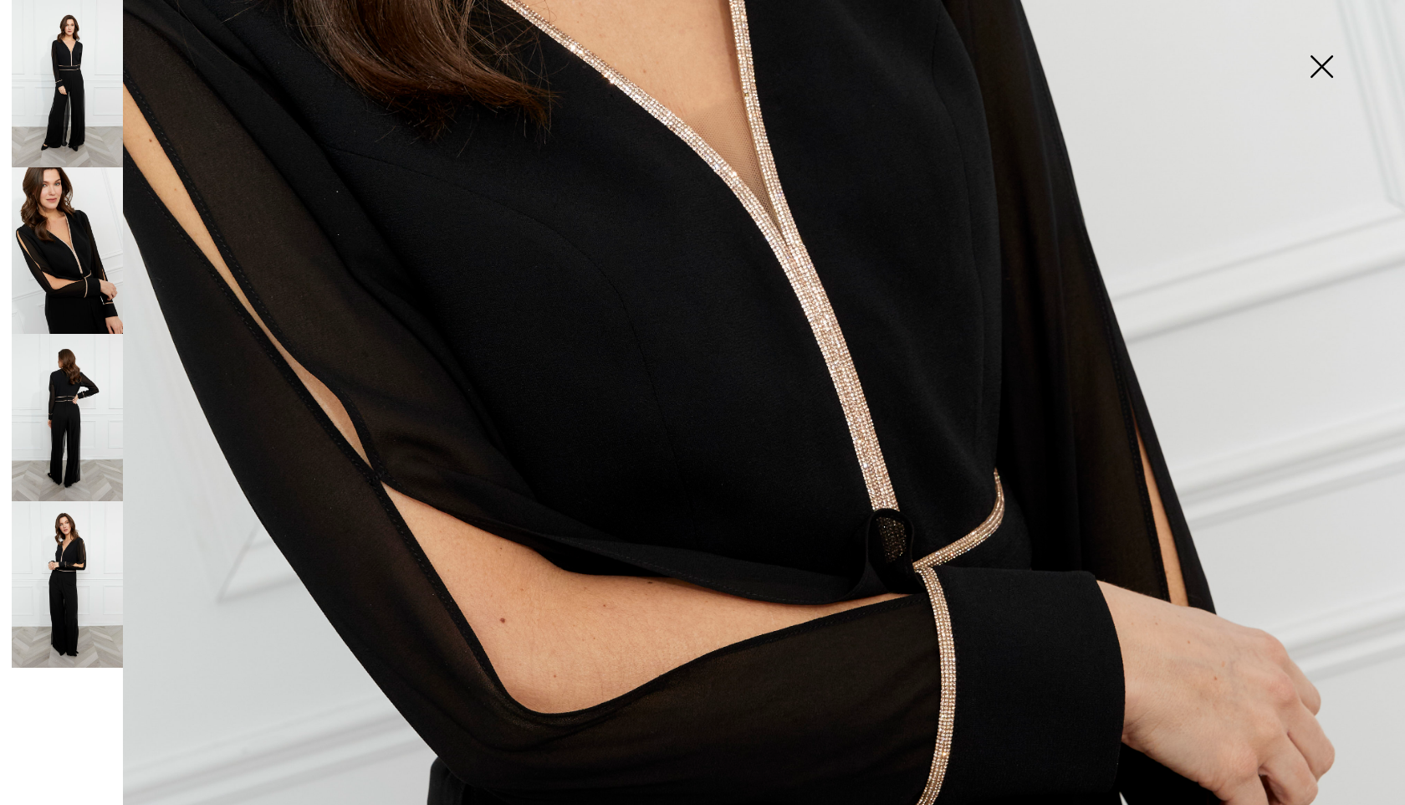
scroll to position [857, 0]
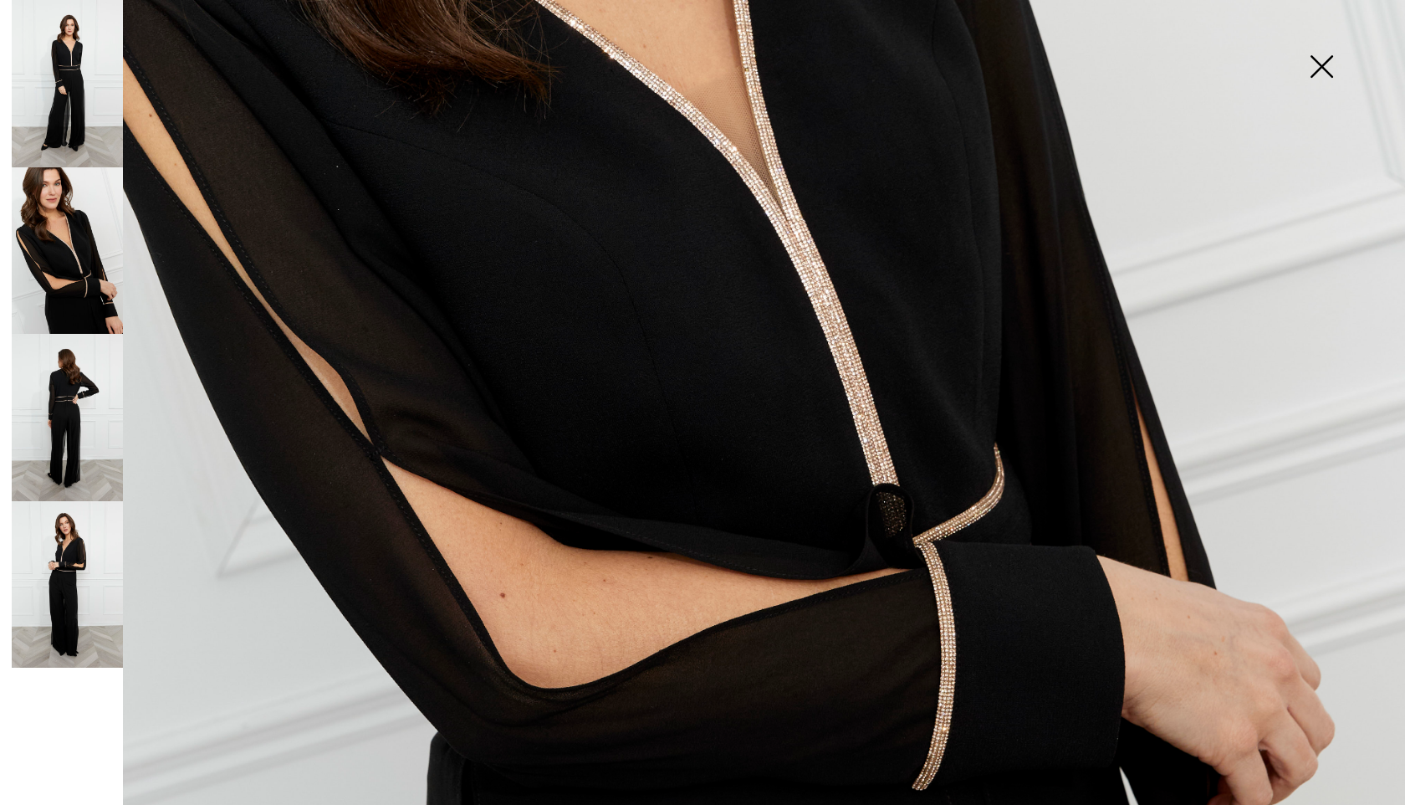
click at [417, 409] on img at bounding box center [702, 197] width 1405 height 2108
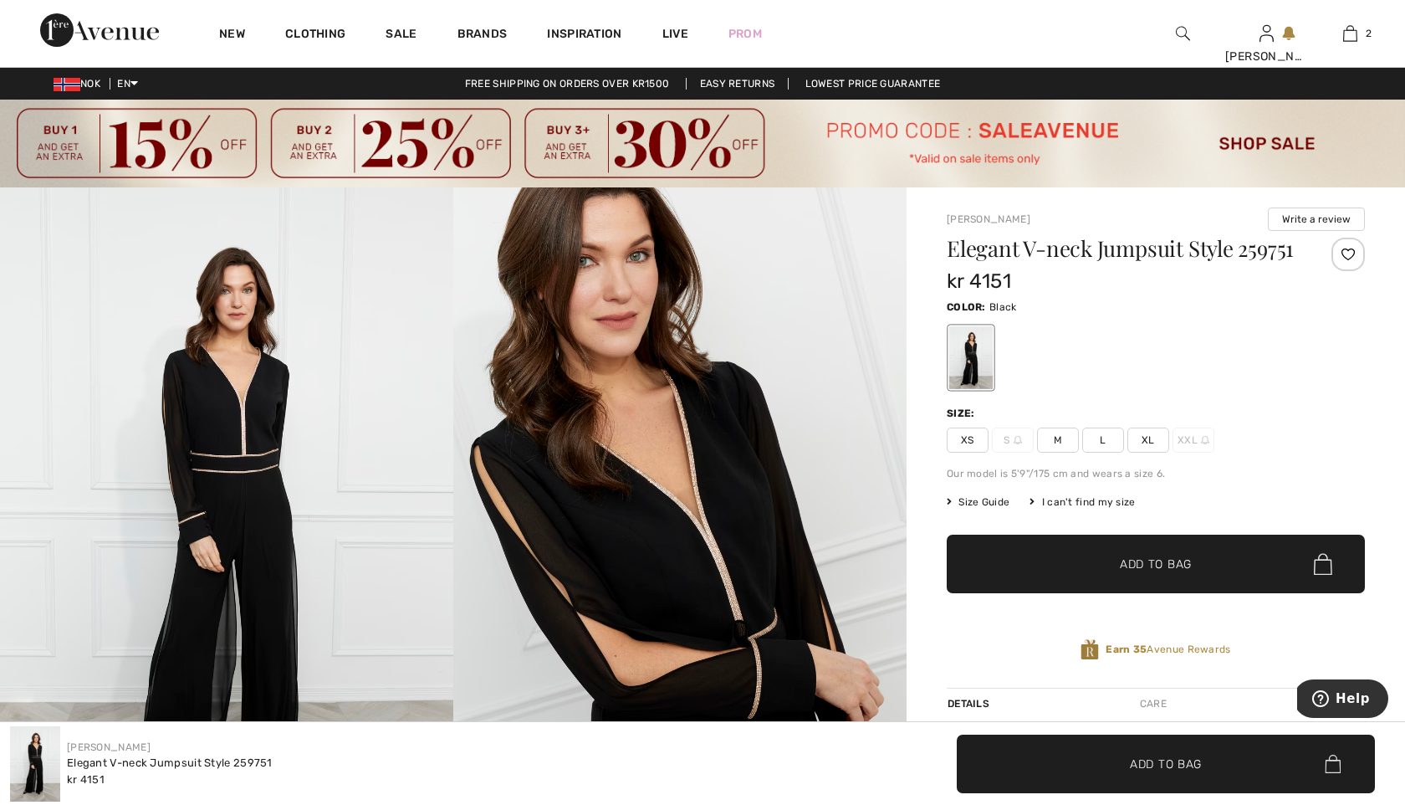
scroll to position [1458, 0]
click at [258, 465] on img at bounding box center [226, 527] width 453 height 680
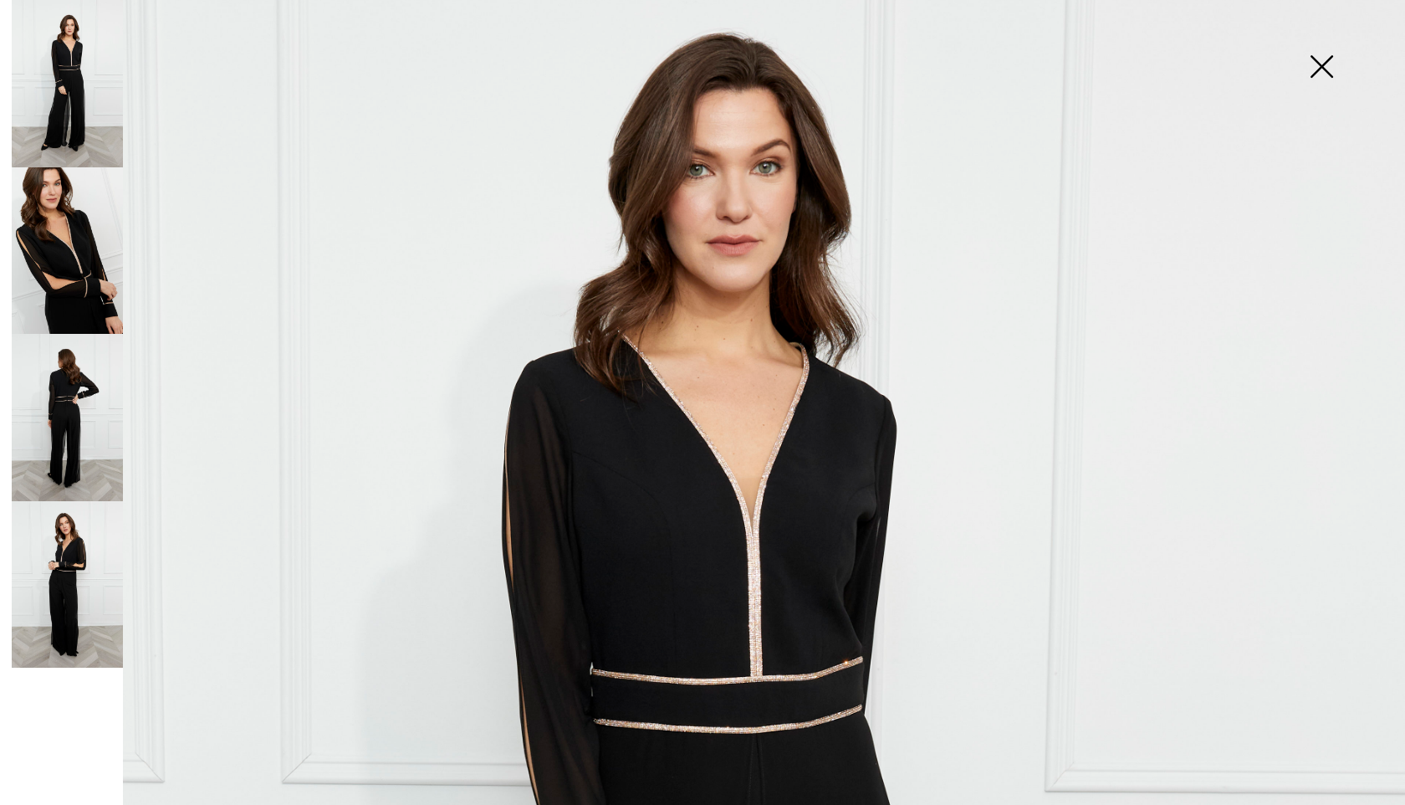
scroll to position [33, 0]
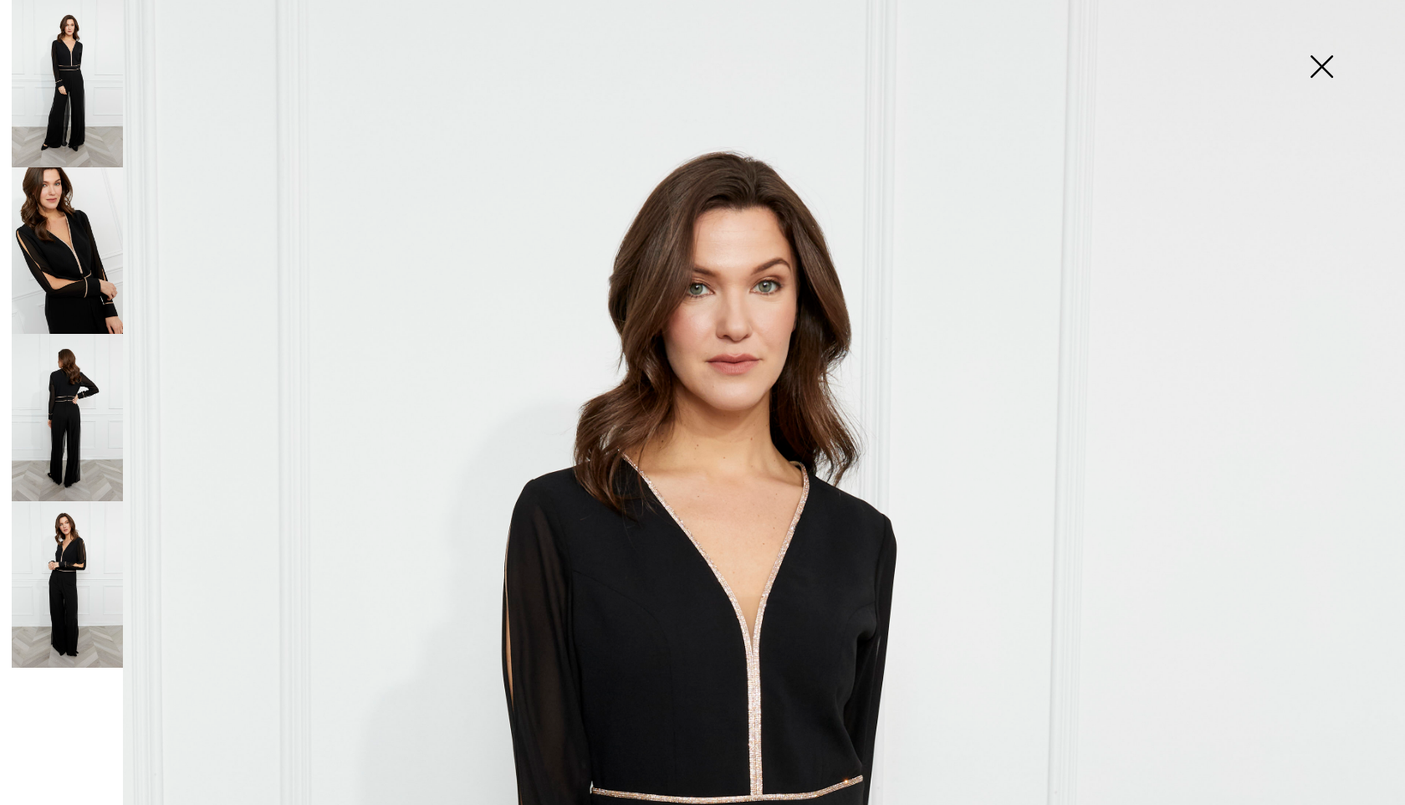
click at [1328, 66] on img at bounding box center [1322, 68] width 84 height 86
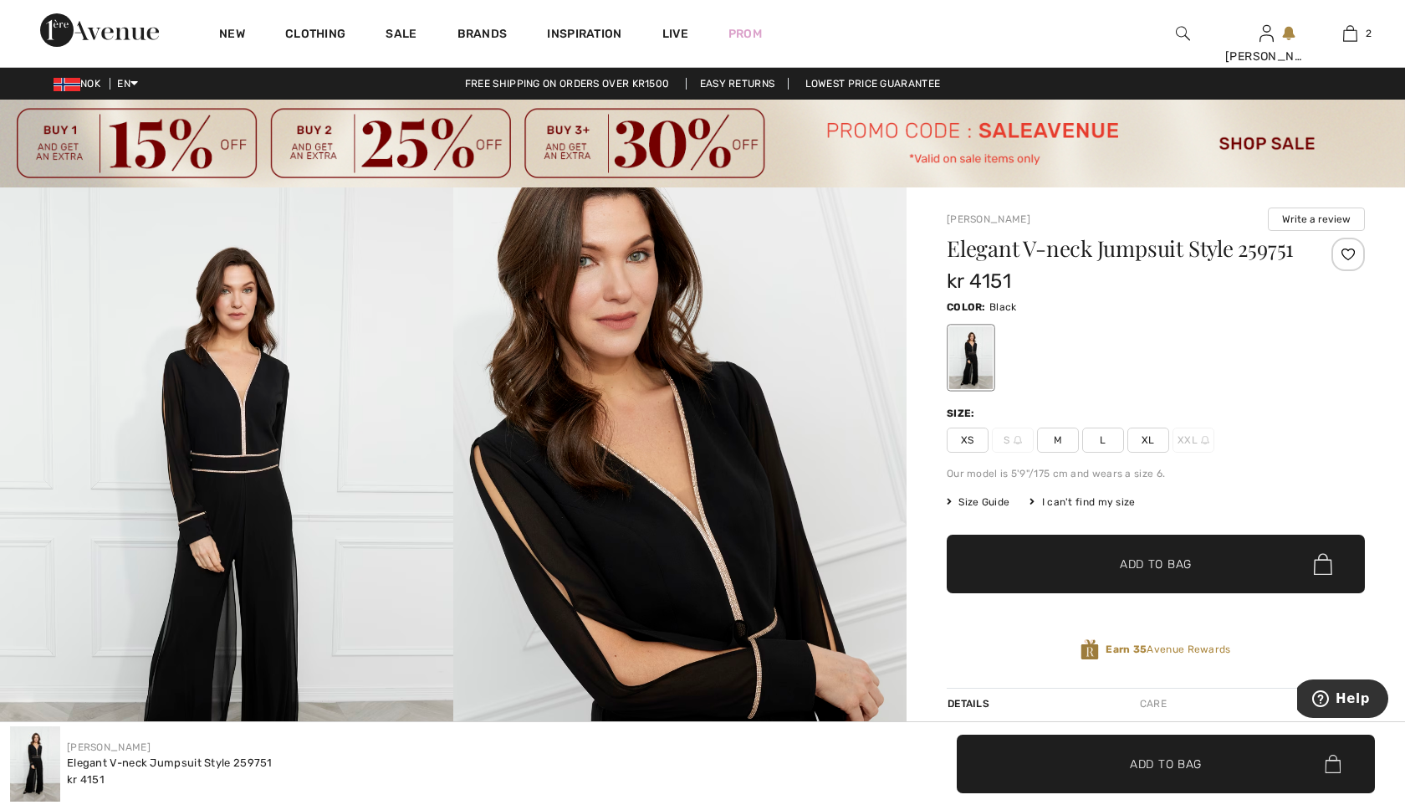
click at [993, 505] on span "Size Guide" at bounding box center [978, 501] width 63 height 15
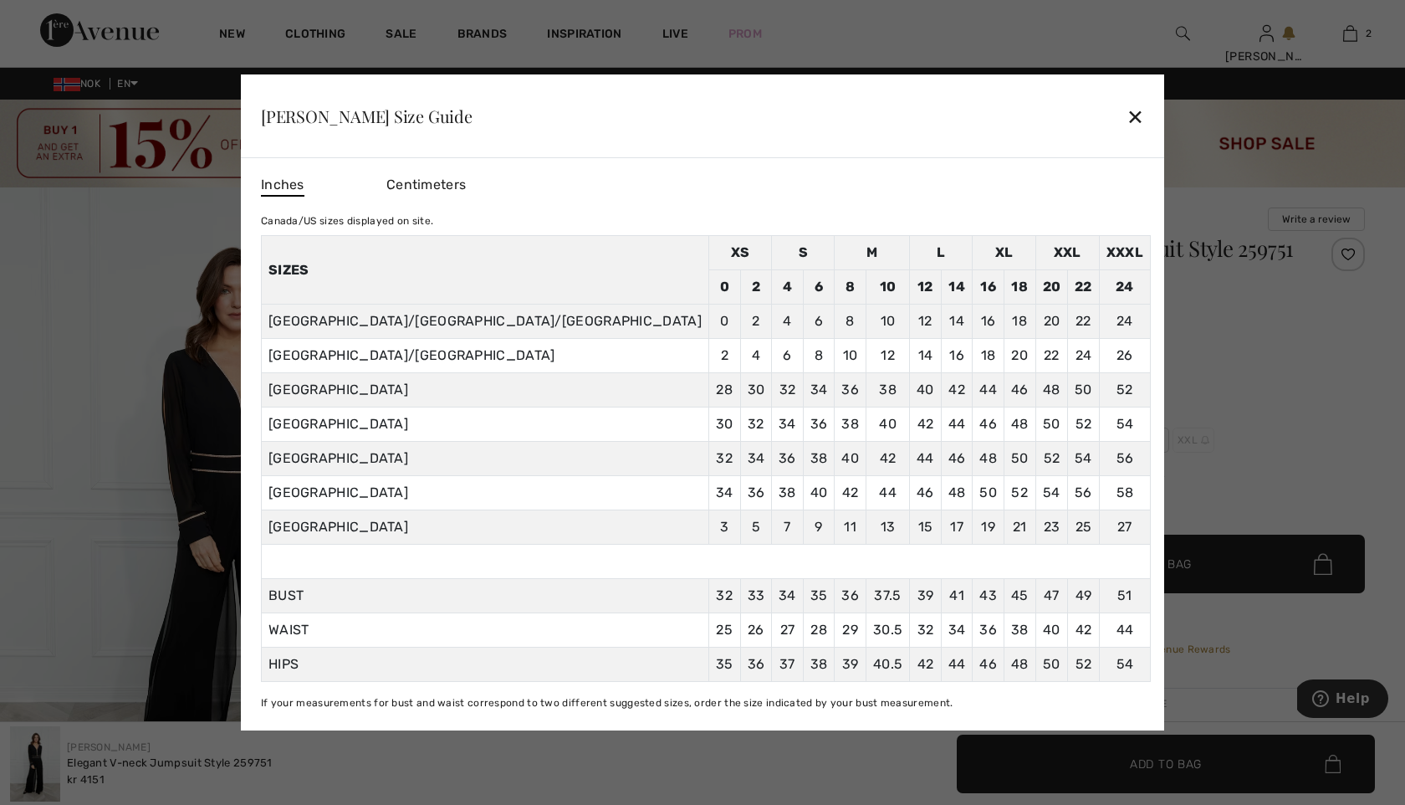
click at [1127, 113] on div "✕" at bounding box center [1136, 116] width 18 height 35
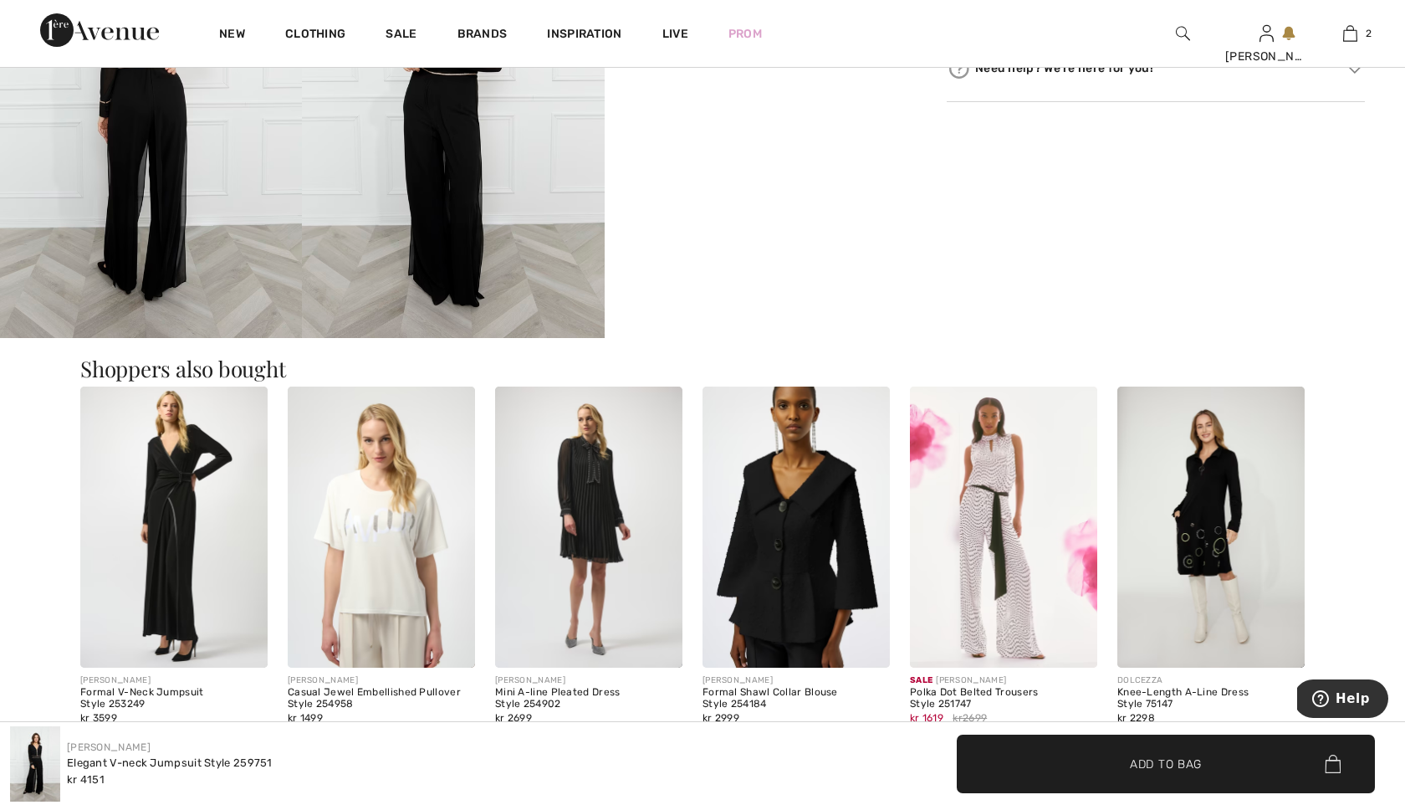
scroll to position [987, 0]
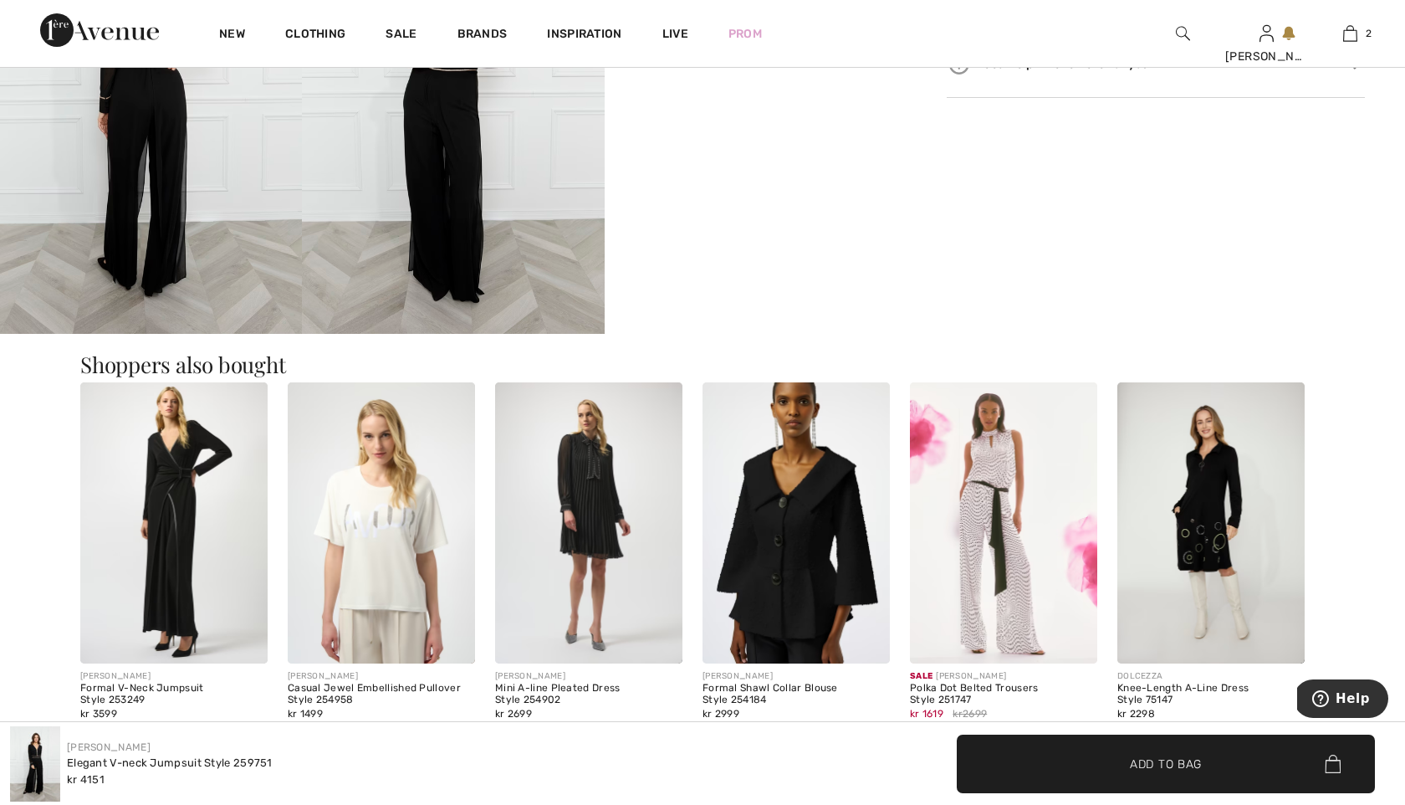
click at [994, 477] on img at bounding box center [1003, 522] width 187 height 281
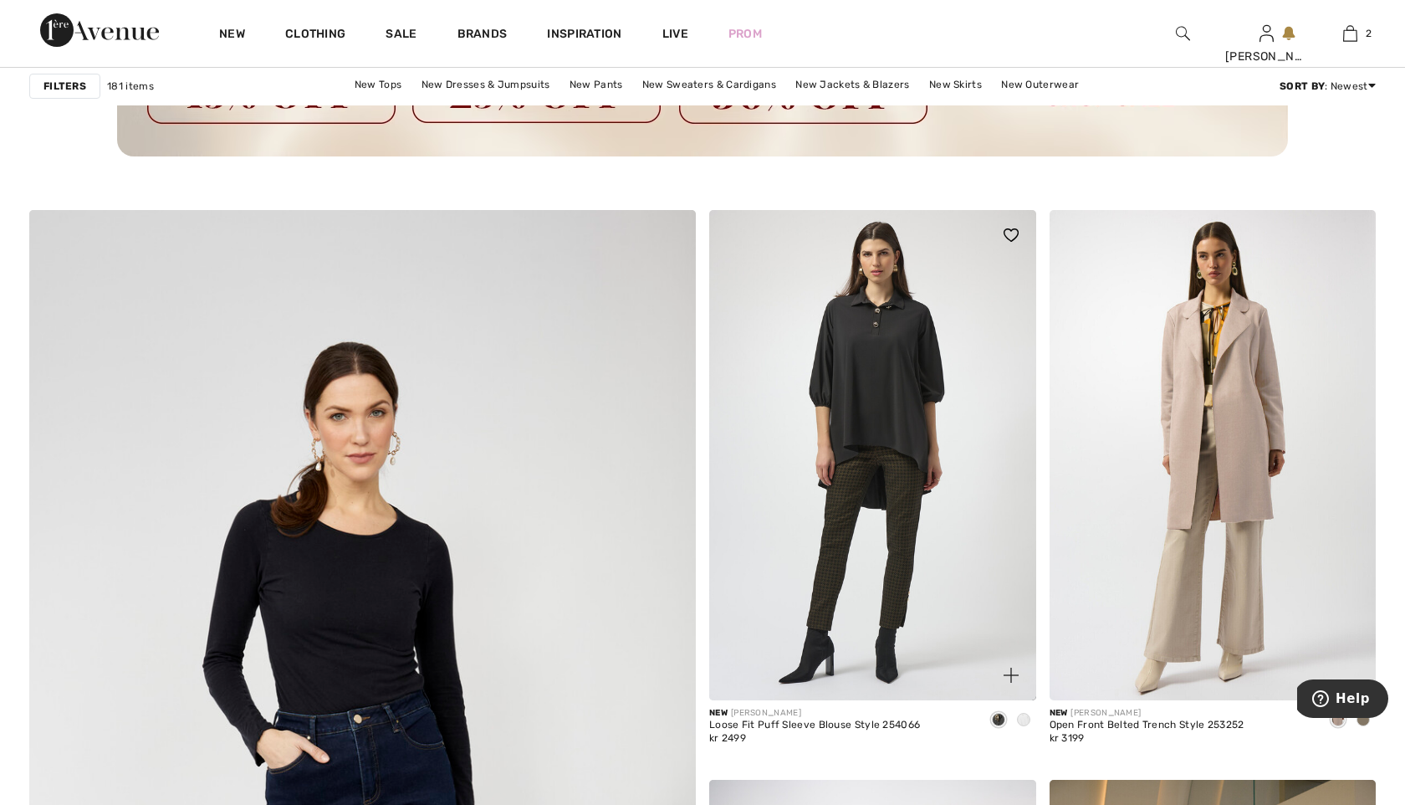
scroll to position [4568, 0]
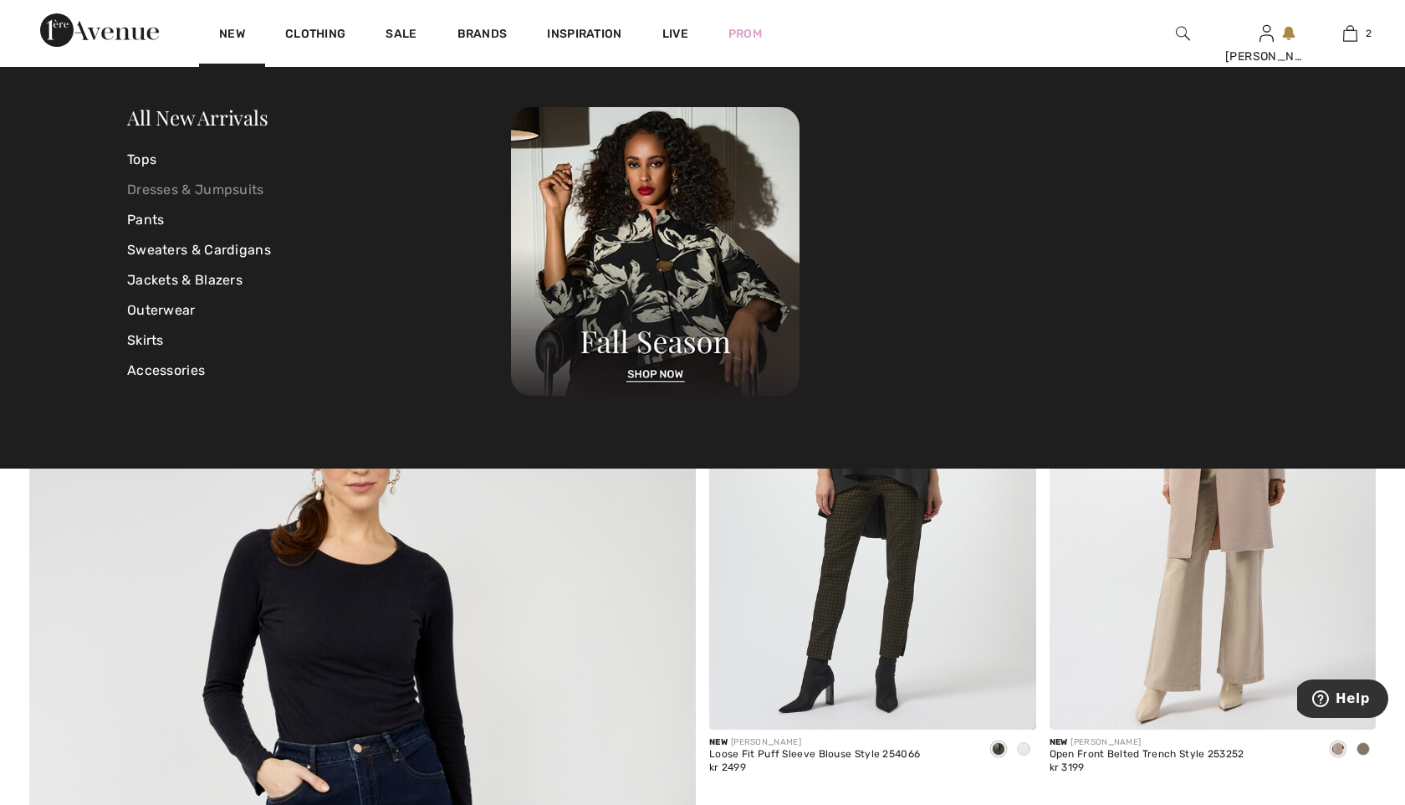
click at [167, 190] on link "Dresses & Jumpsuits" at bounding box center [319, 190] width 384 height 30
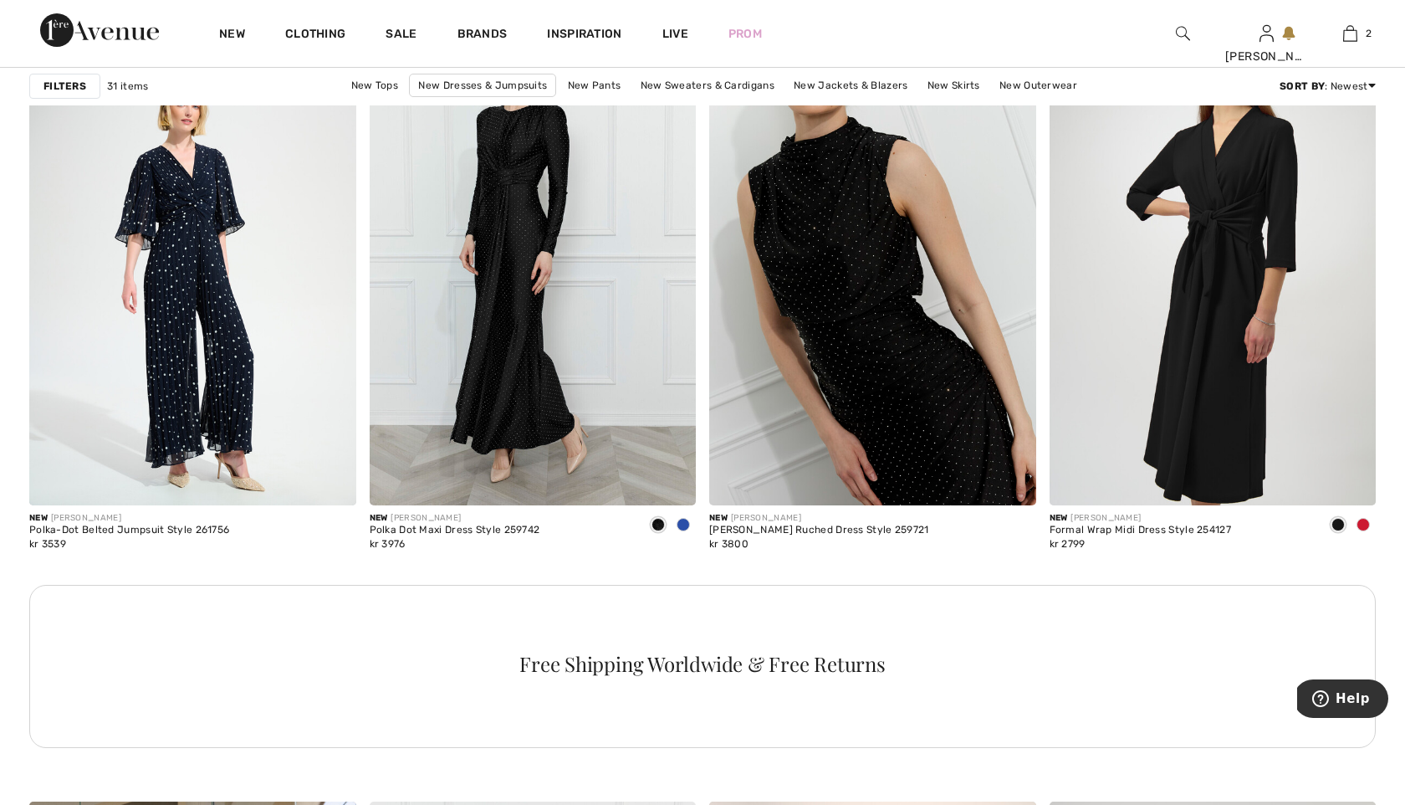
scroll to position [2033, 0]
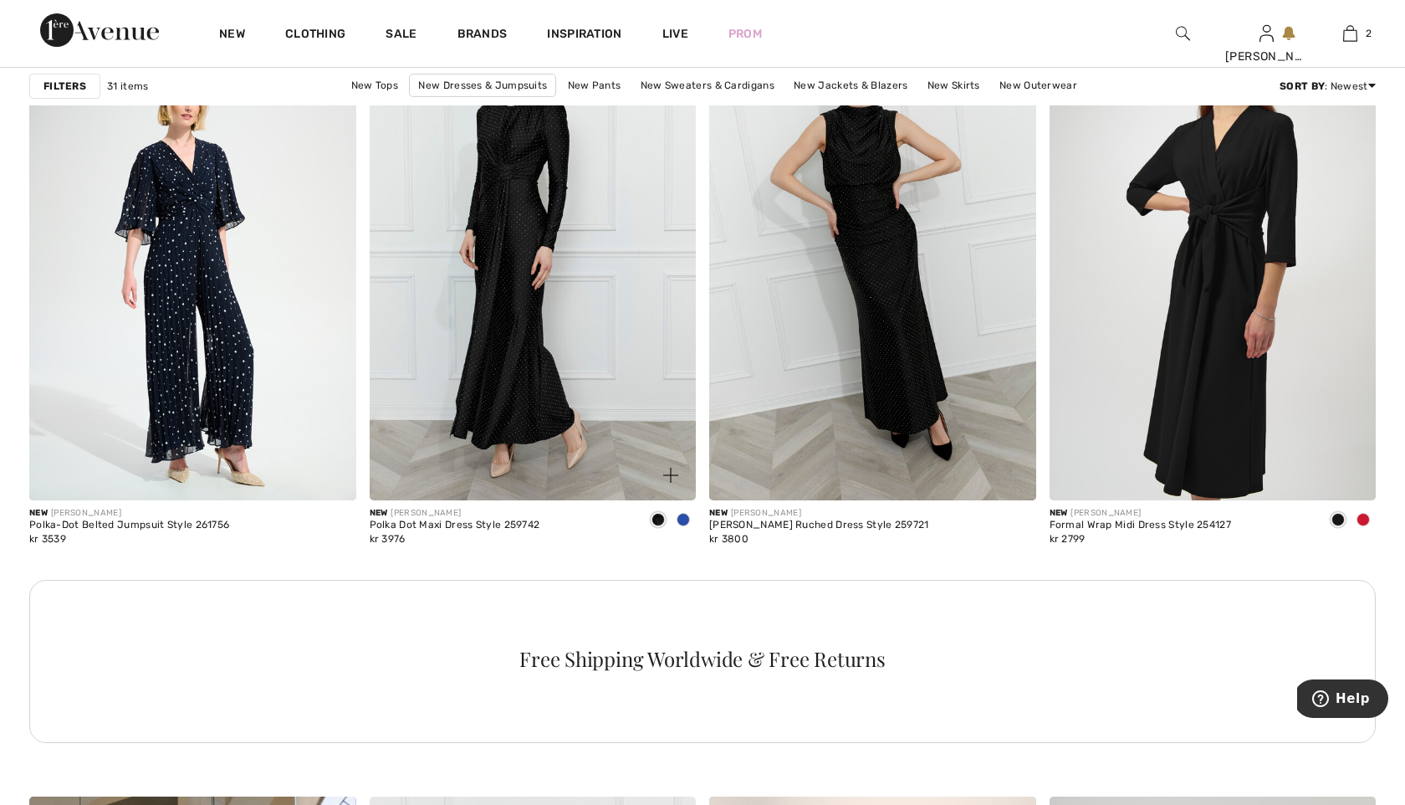
click at [685, 519] on span at bounding box center [683, 519] width 13 height 13
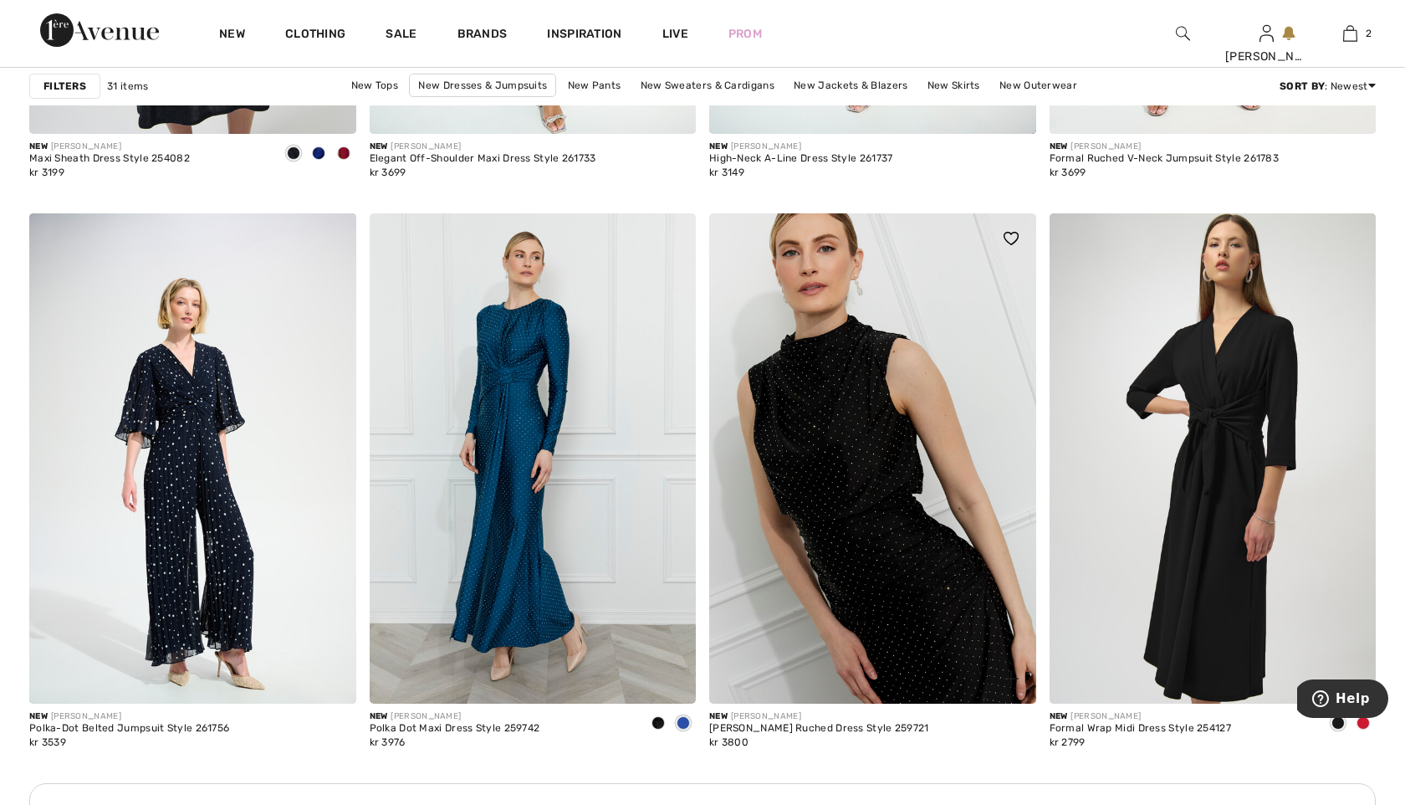
scroll to position [1831, 0]
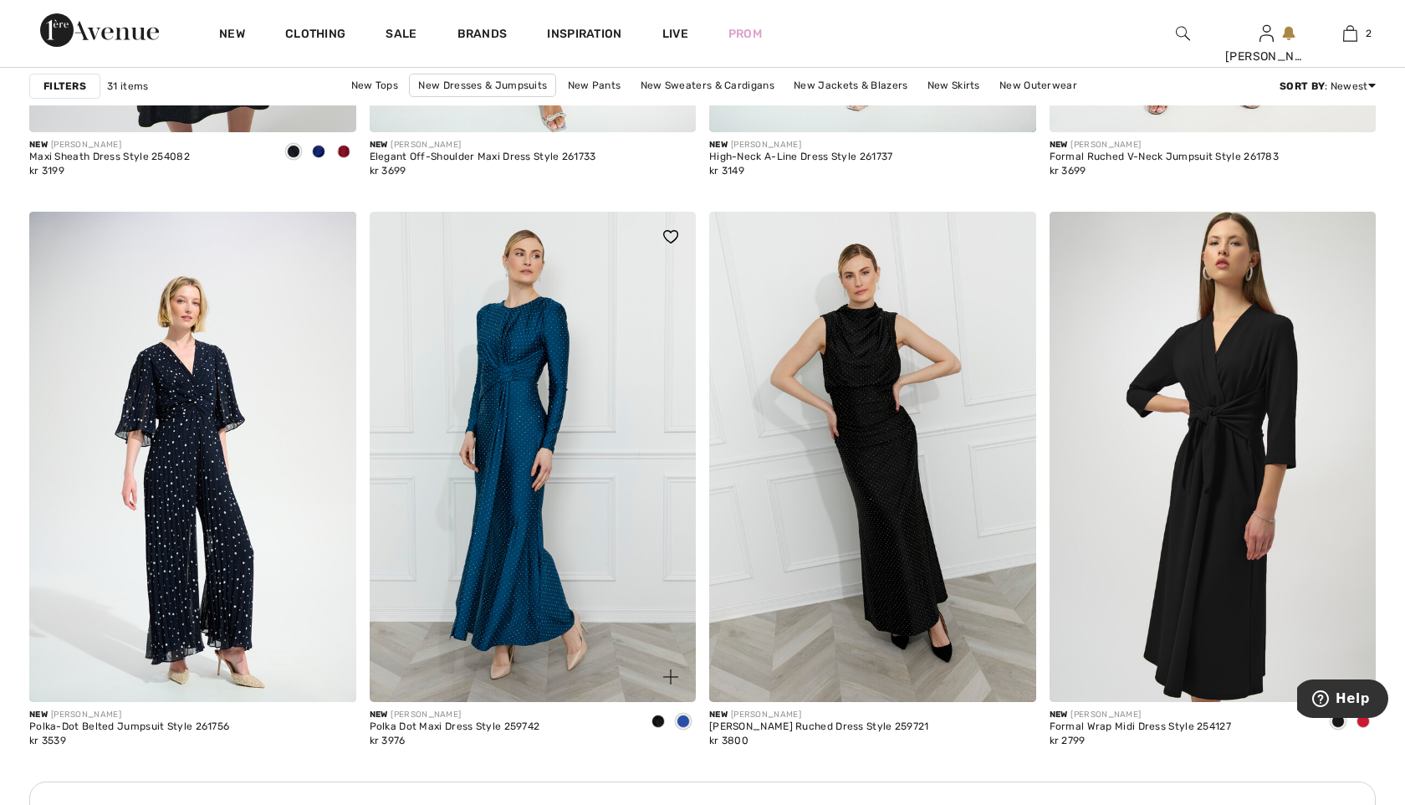
click at [512, 394] on img at bounding box center [533, 457] width 327 height 490
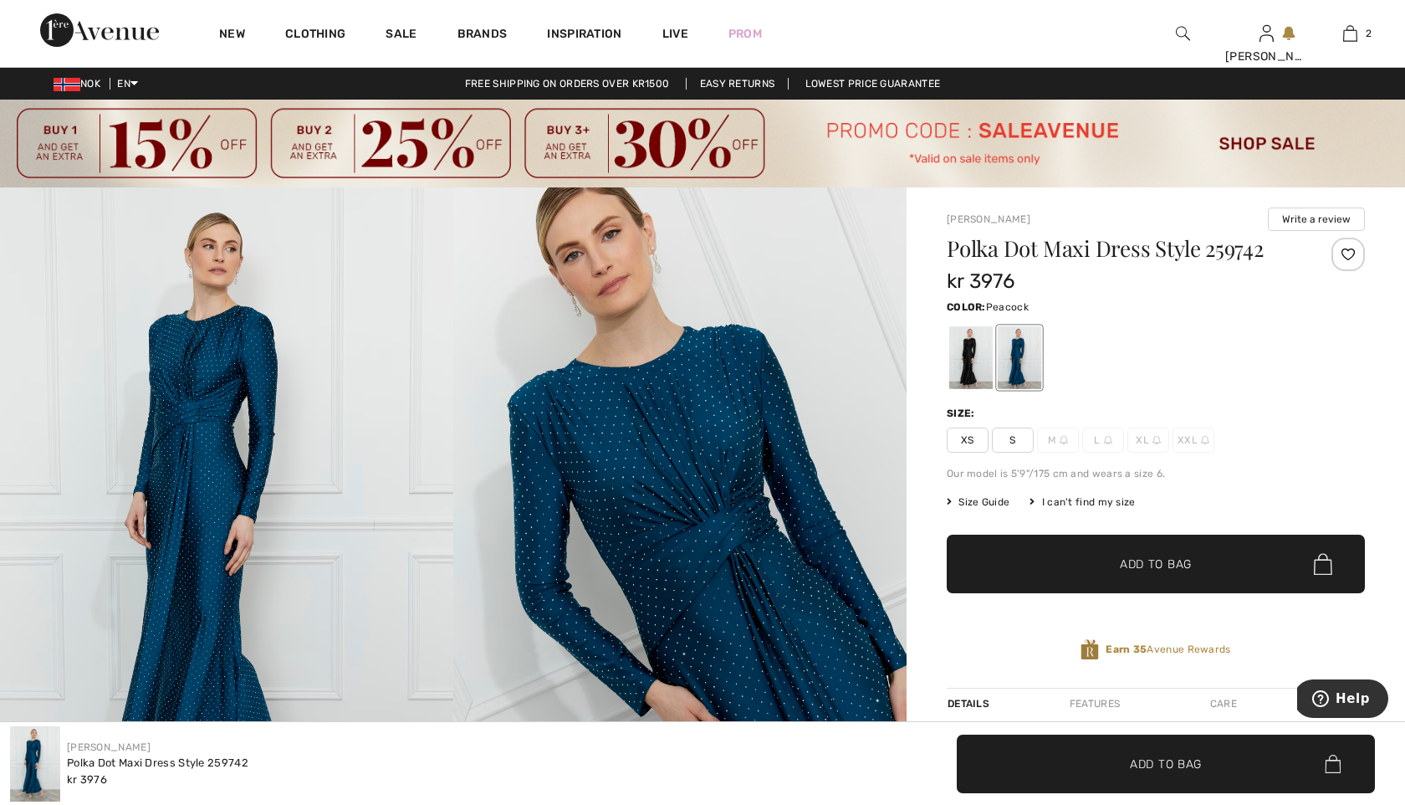
click at [205, 496] on img at bounding box center [226, 527] width 453 height 680
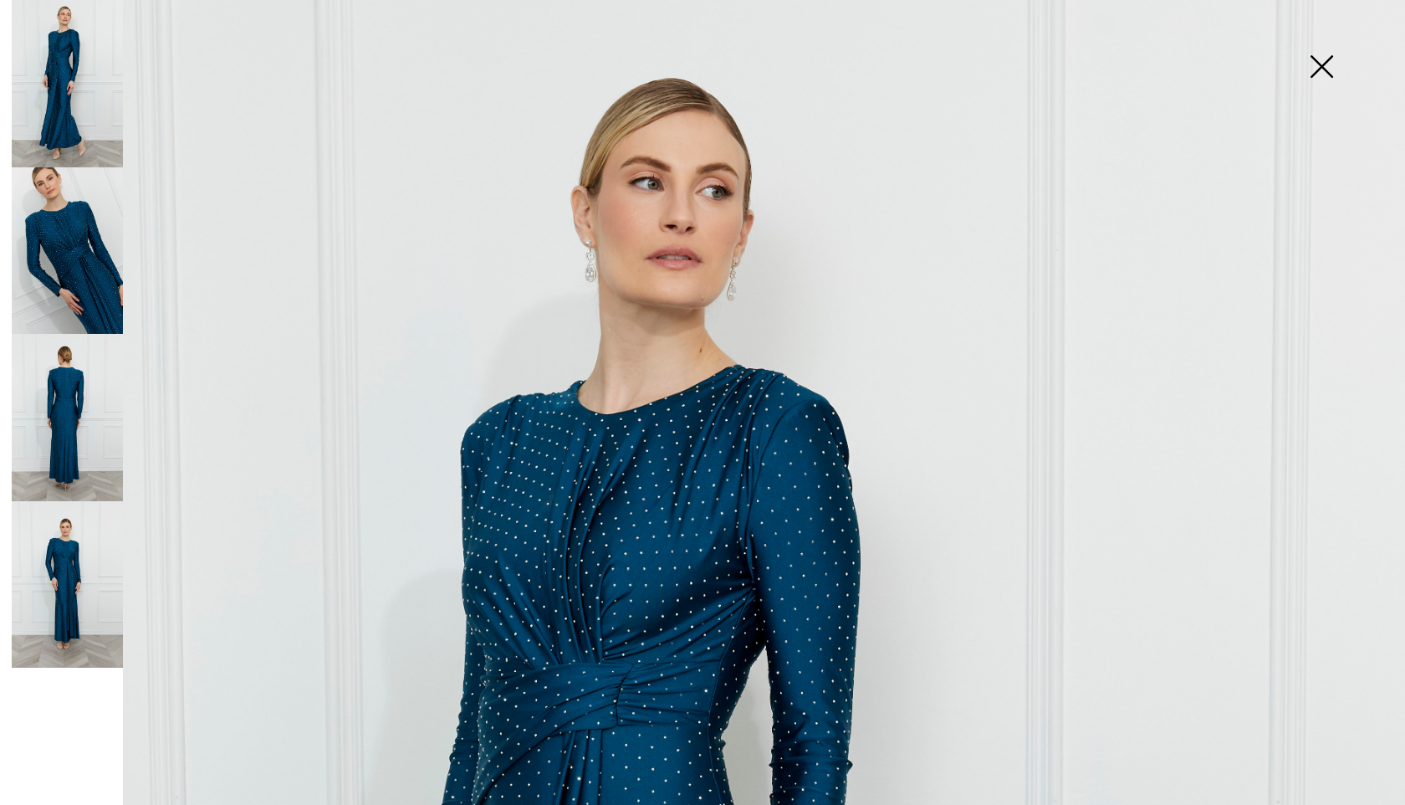
click at [58, 432] on img at bounding box center [67, 417] width 111 height 167
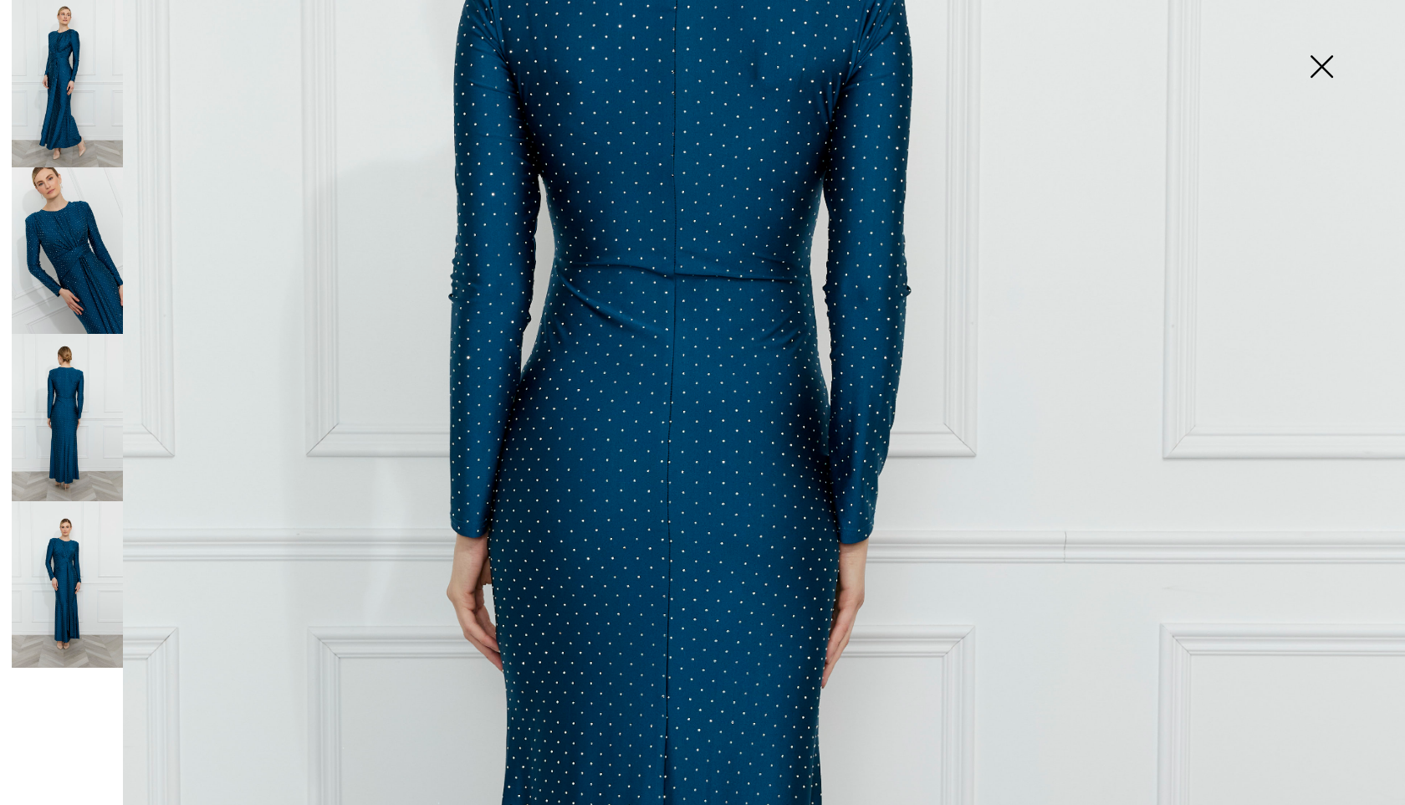
scroll to position [521, 0]
click at [65, 65] on img at bounding box center [67, 83] width 111 height 167
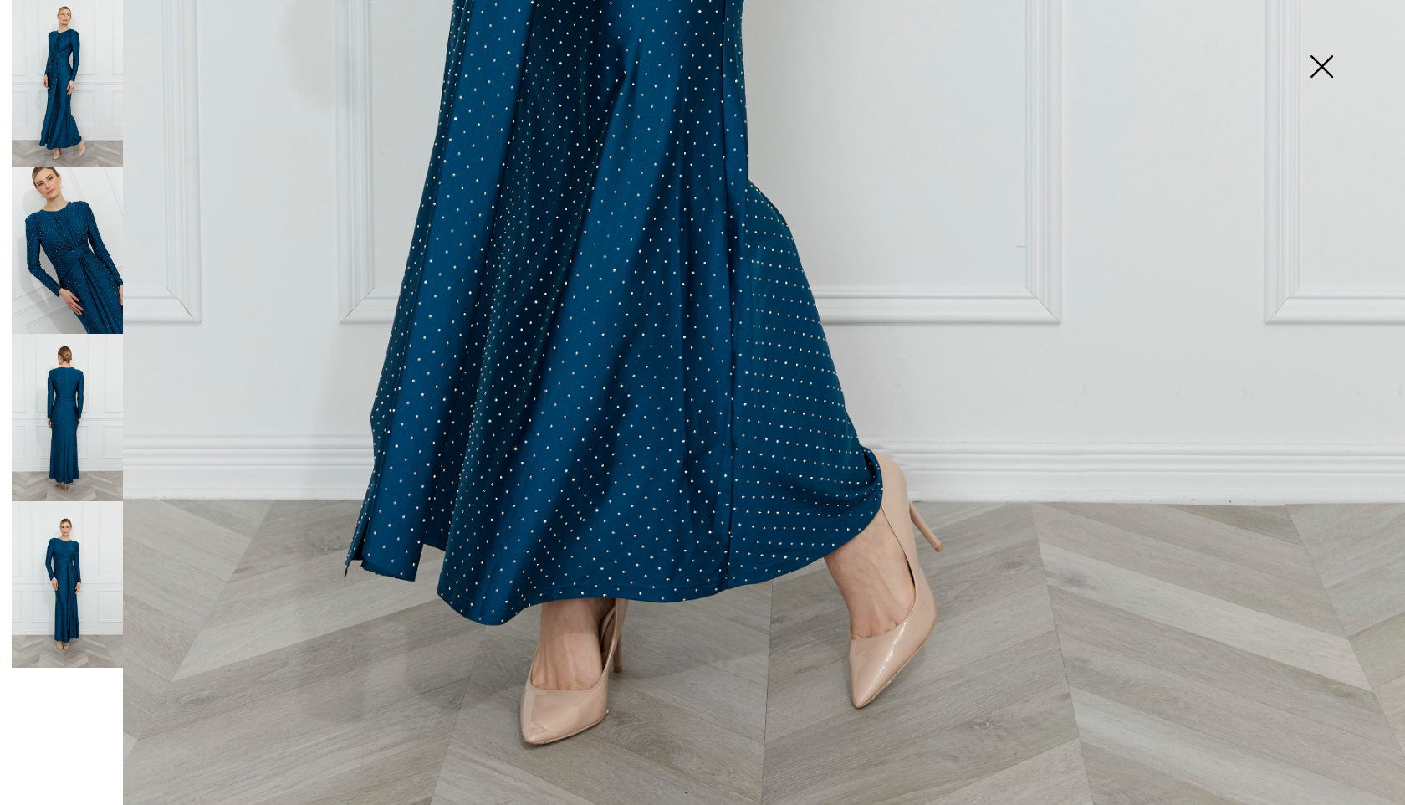
scroll to position [1303, 0]
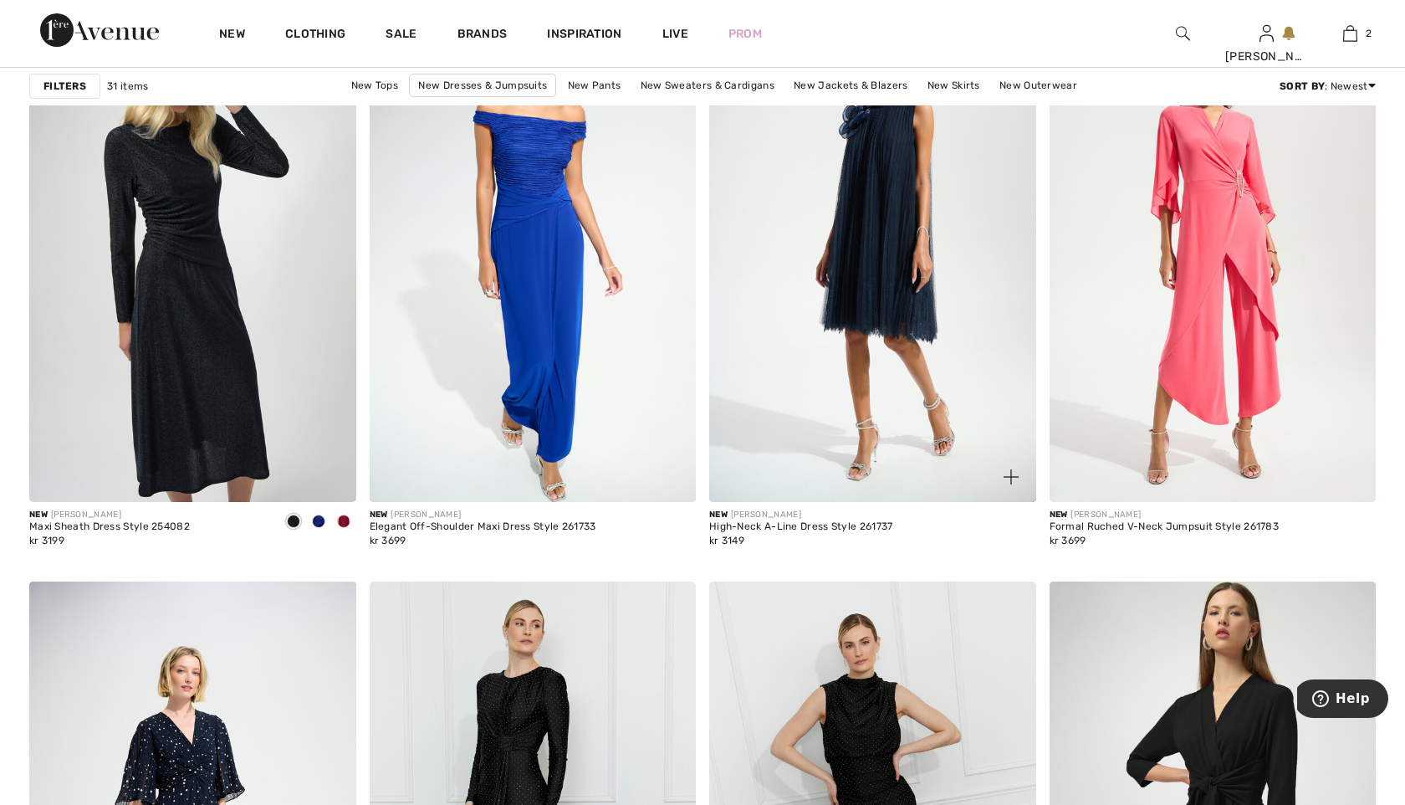
scroll to position [1494, 0]
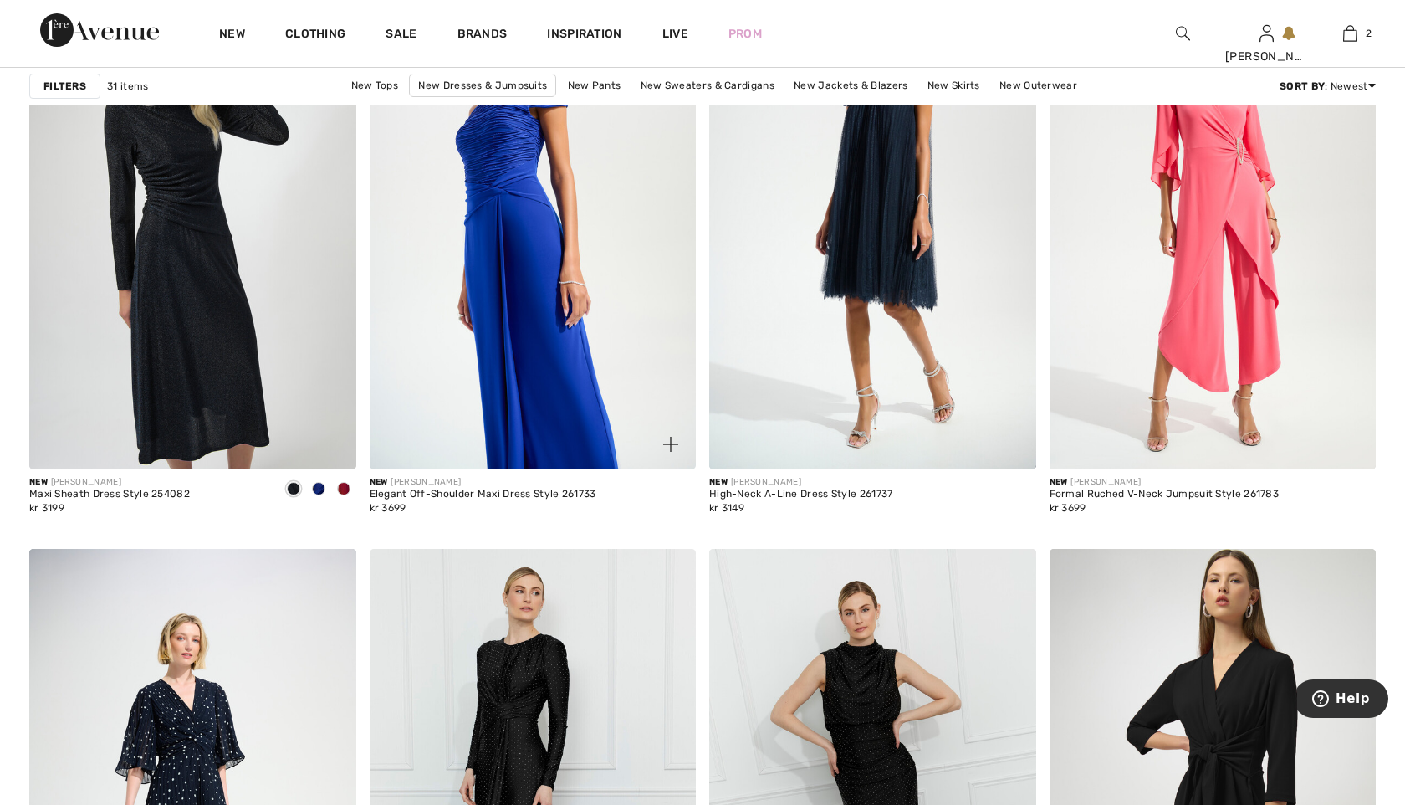
click at [535, 264] on img at bounding box center [533, 225] width 327 height 490
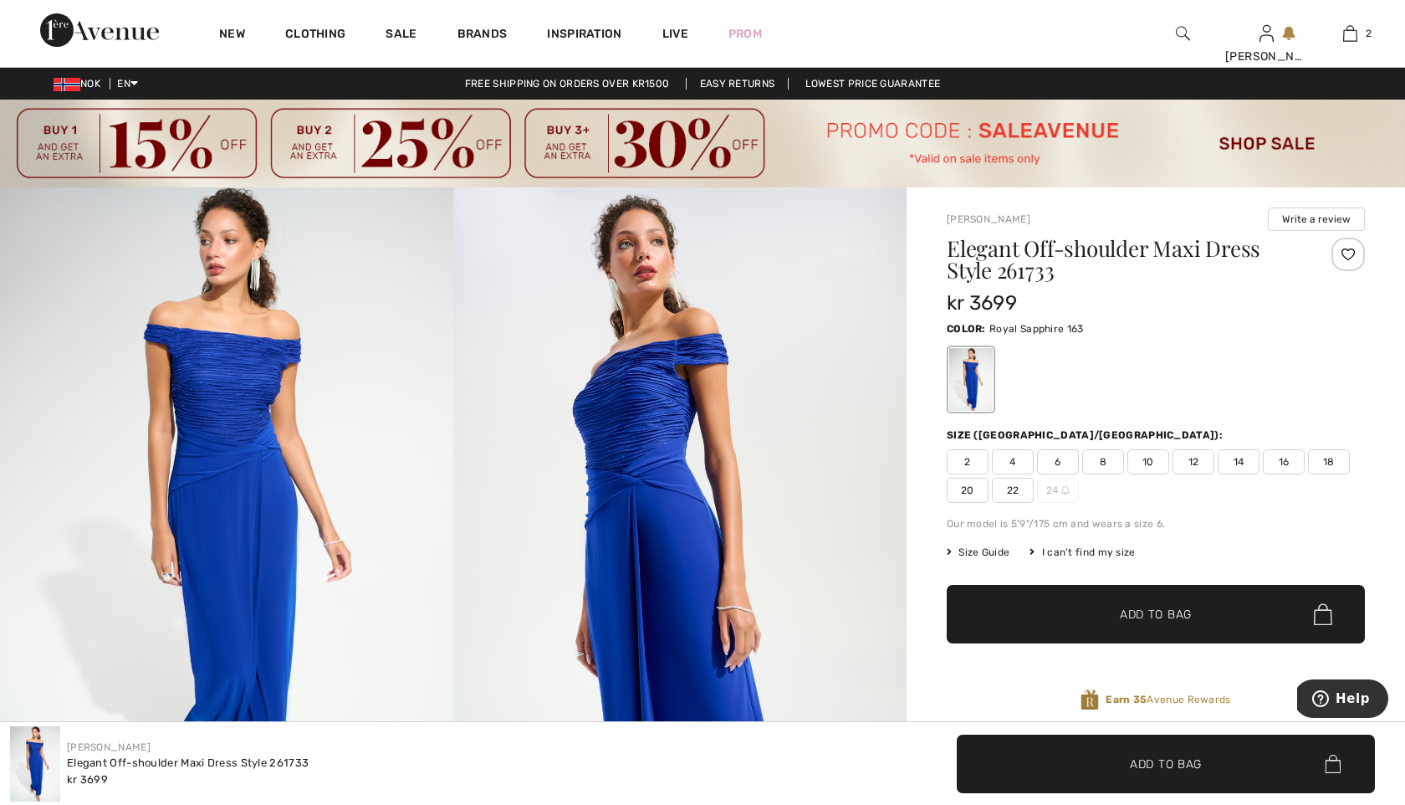
click at [657, 413] on img at bounding box center [679, 527] width 453 height 680
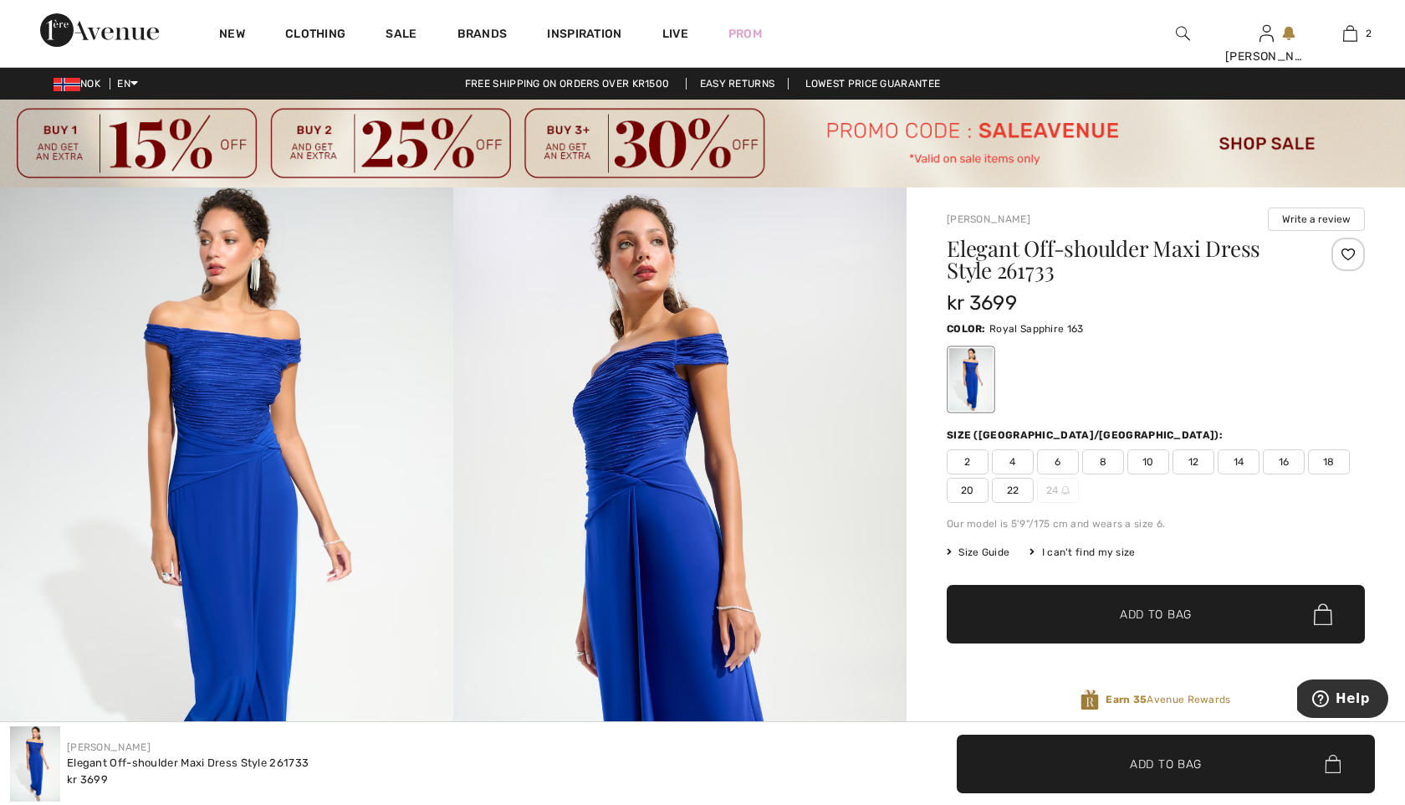
click at [254, 518] on img at bounding box center [226, 527] width 453 height 680
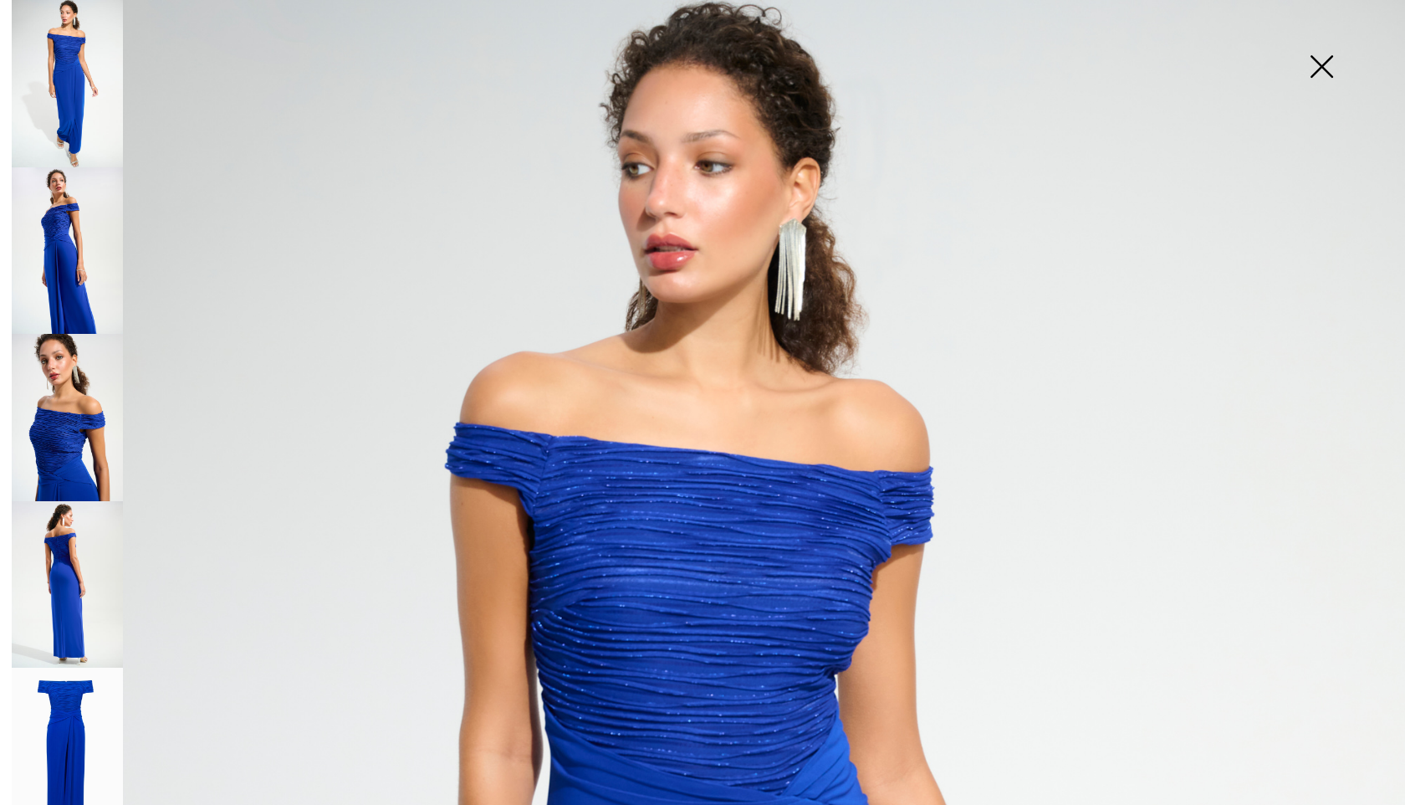
click at [61, 555] on img at bounding box center [67, 584] width 111 height 167
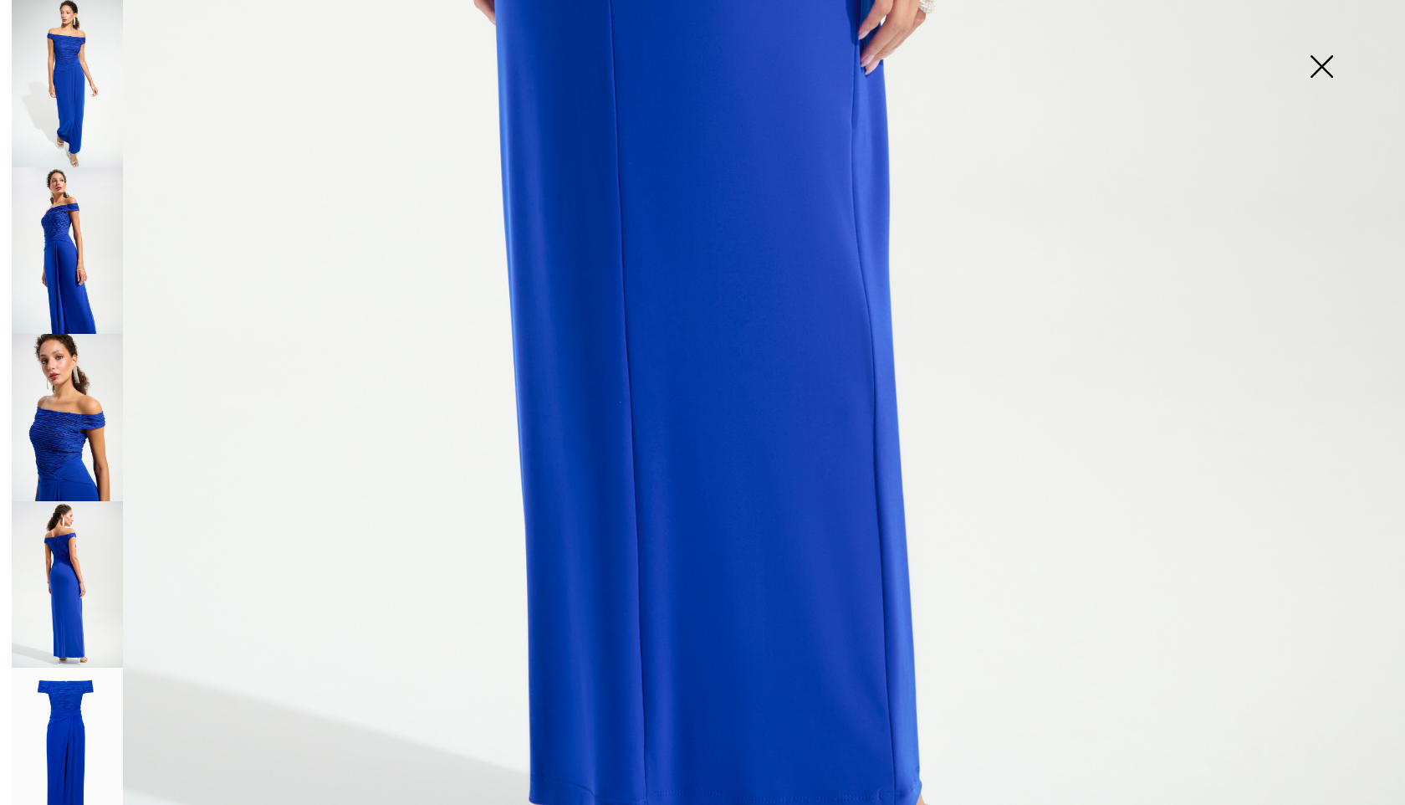
scroll to position [1159, 0]
click at [69, 289] on img at bounding box center [67, 250] width 111 height 167
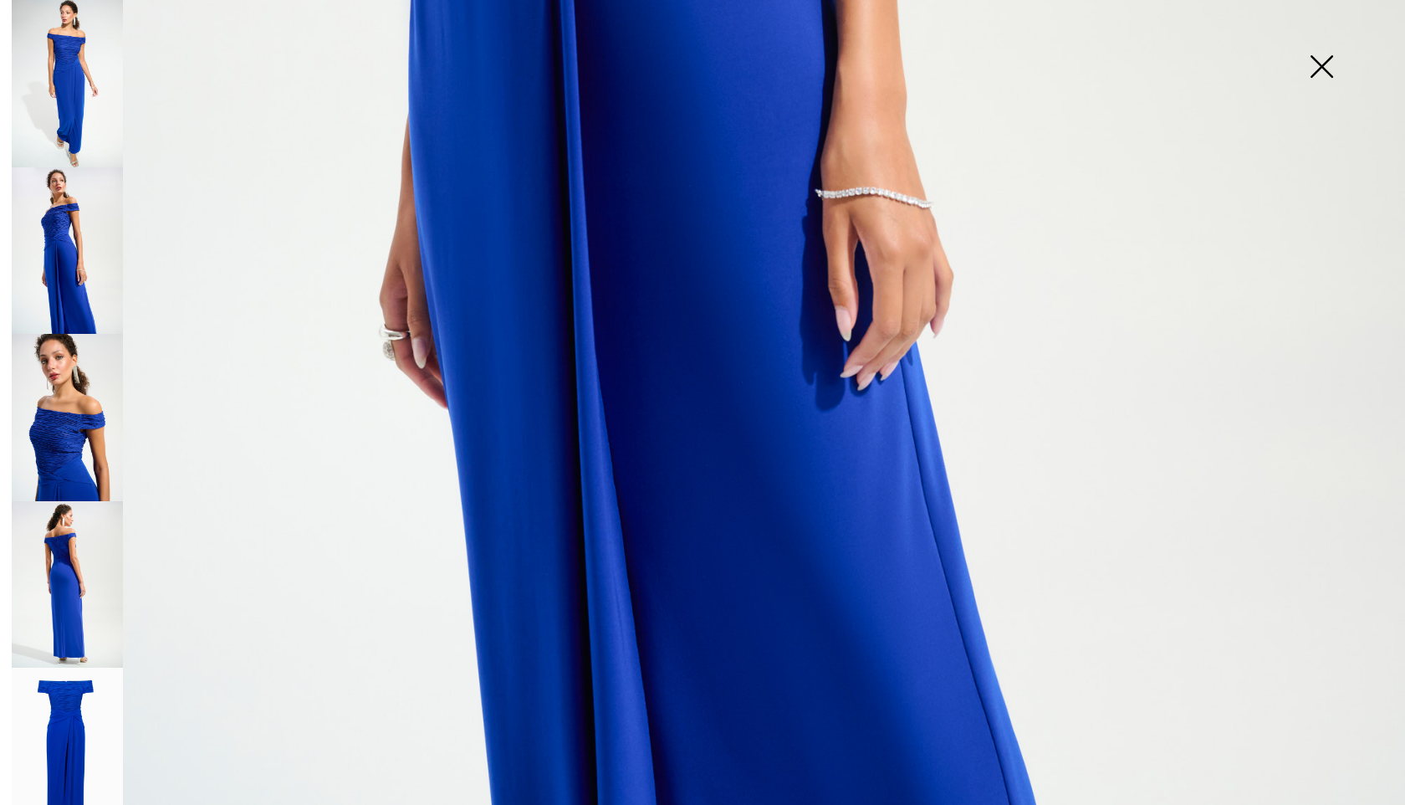
scroll to position [1303, 0]
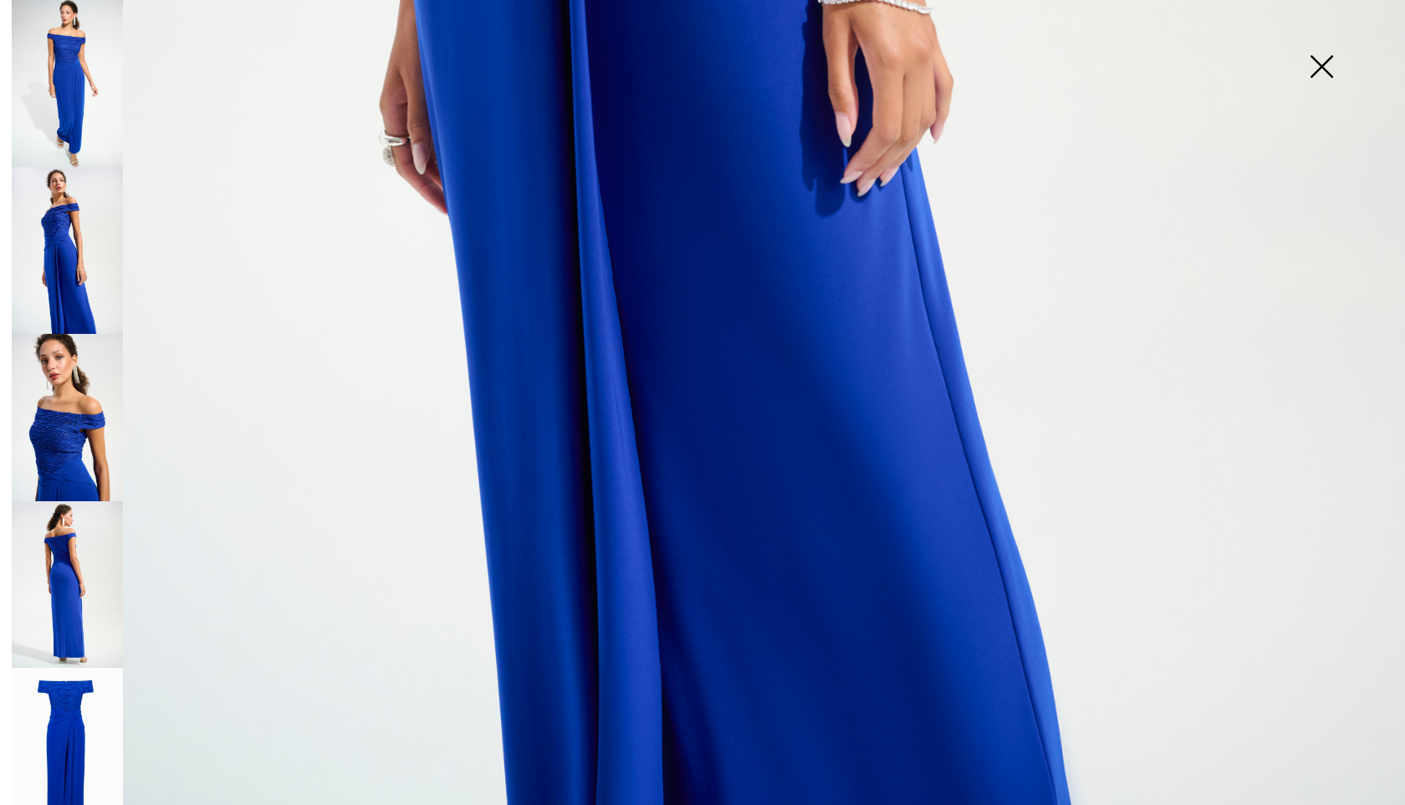
click at [68, 582] on img at bounding box center [67, 584] width 111 height 167
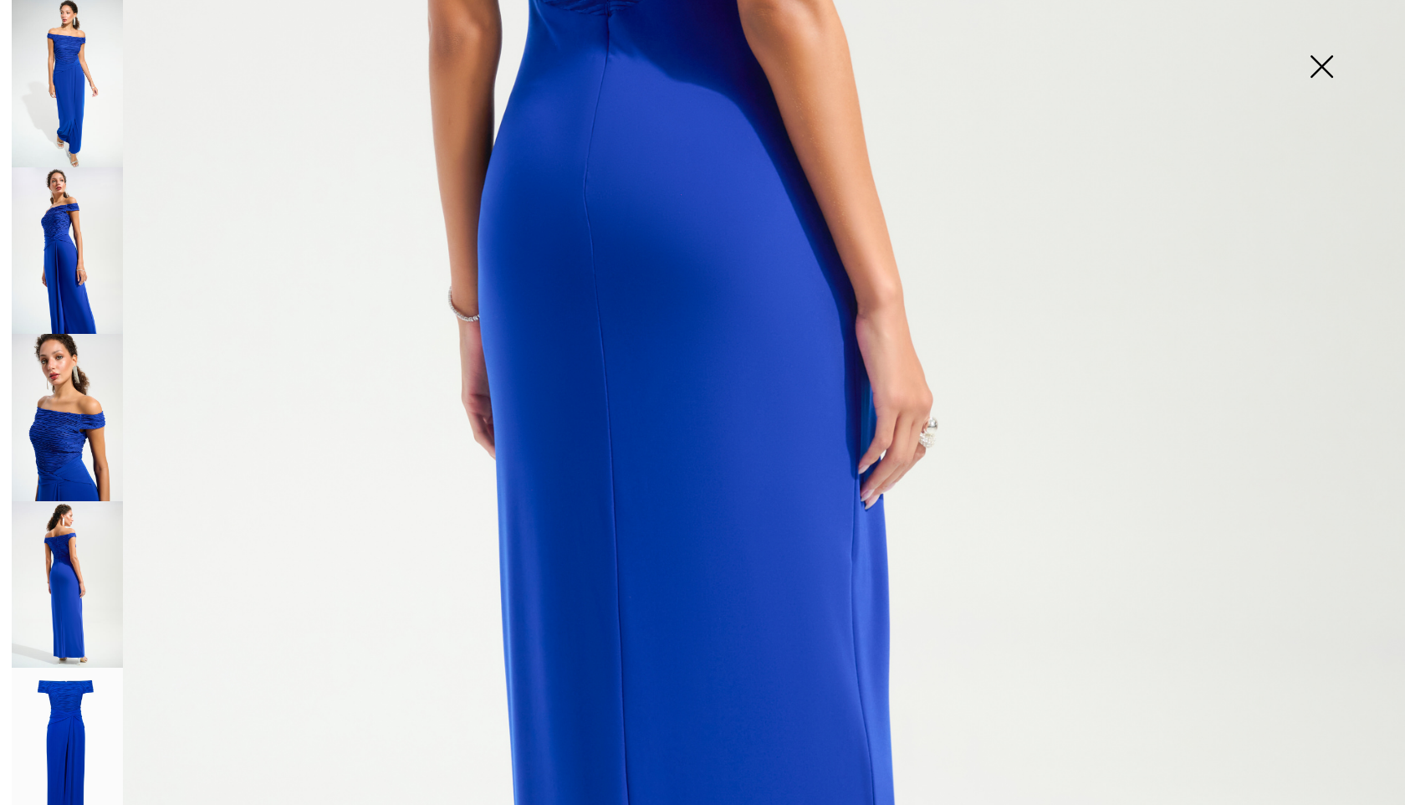
scroll to position [724, 0]
click at [1323, 69] on img at bounding box center [1322, 68] width 84 height 86
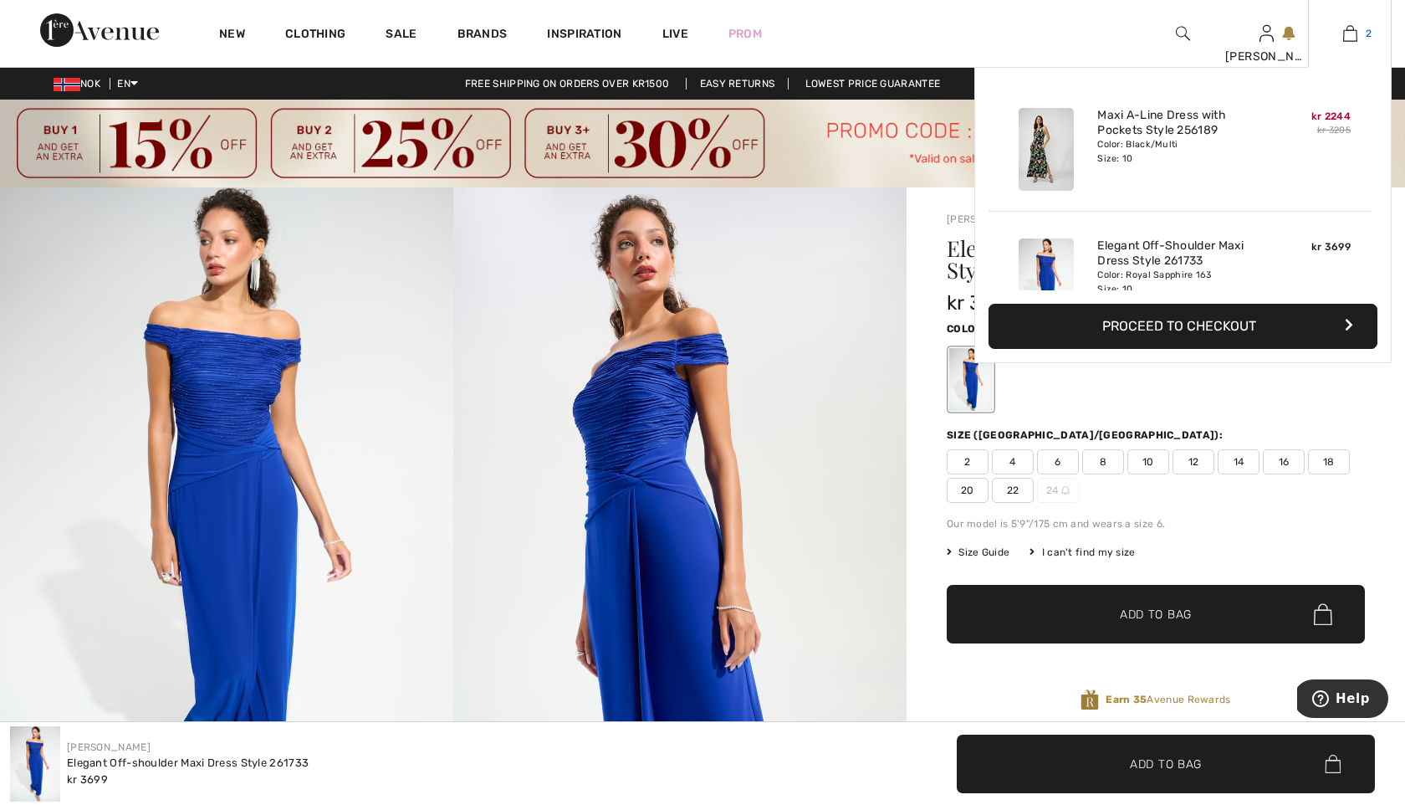
click at [1356, 29] on img at bounding box center [1350, 33] width 14 height 20
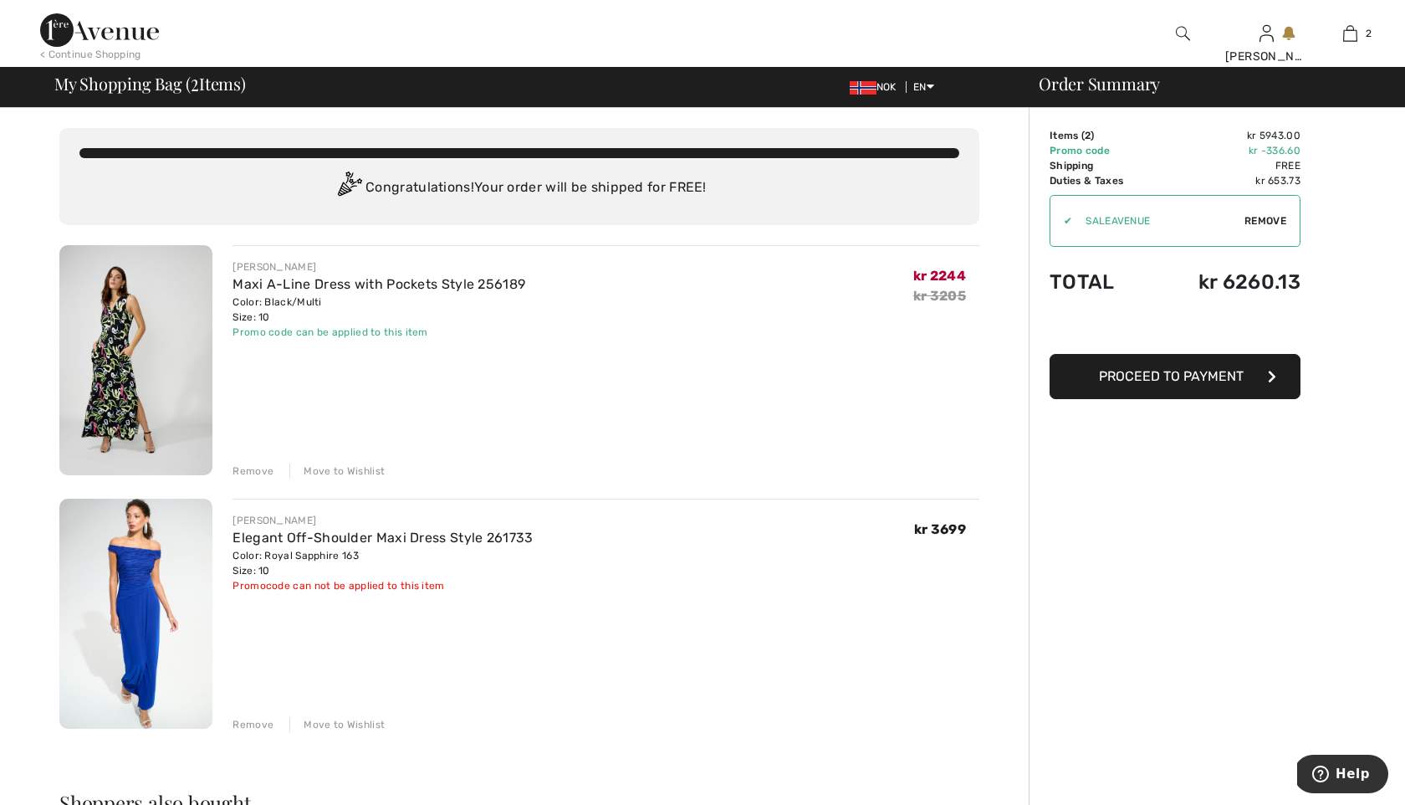
click at [1261, 224] on span "Remove" at bounding box center [1266, 220] width 42 height 15
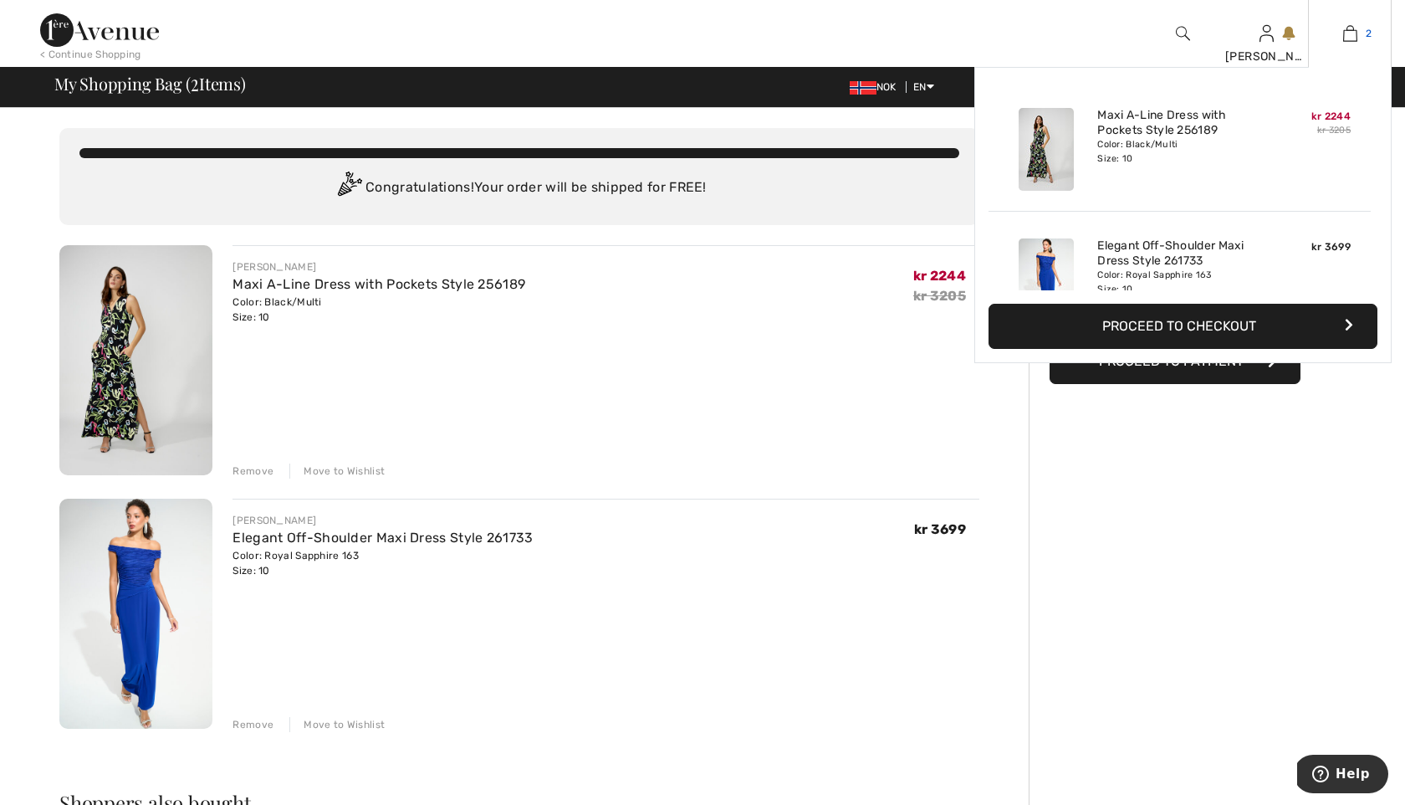
click at [1349, 34] on img at bounding box center [1350, 33] width 14 height 20
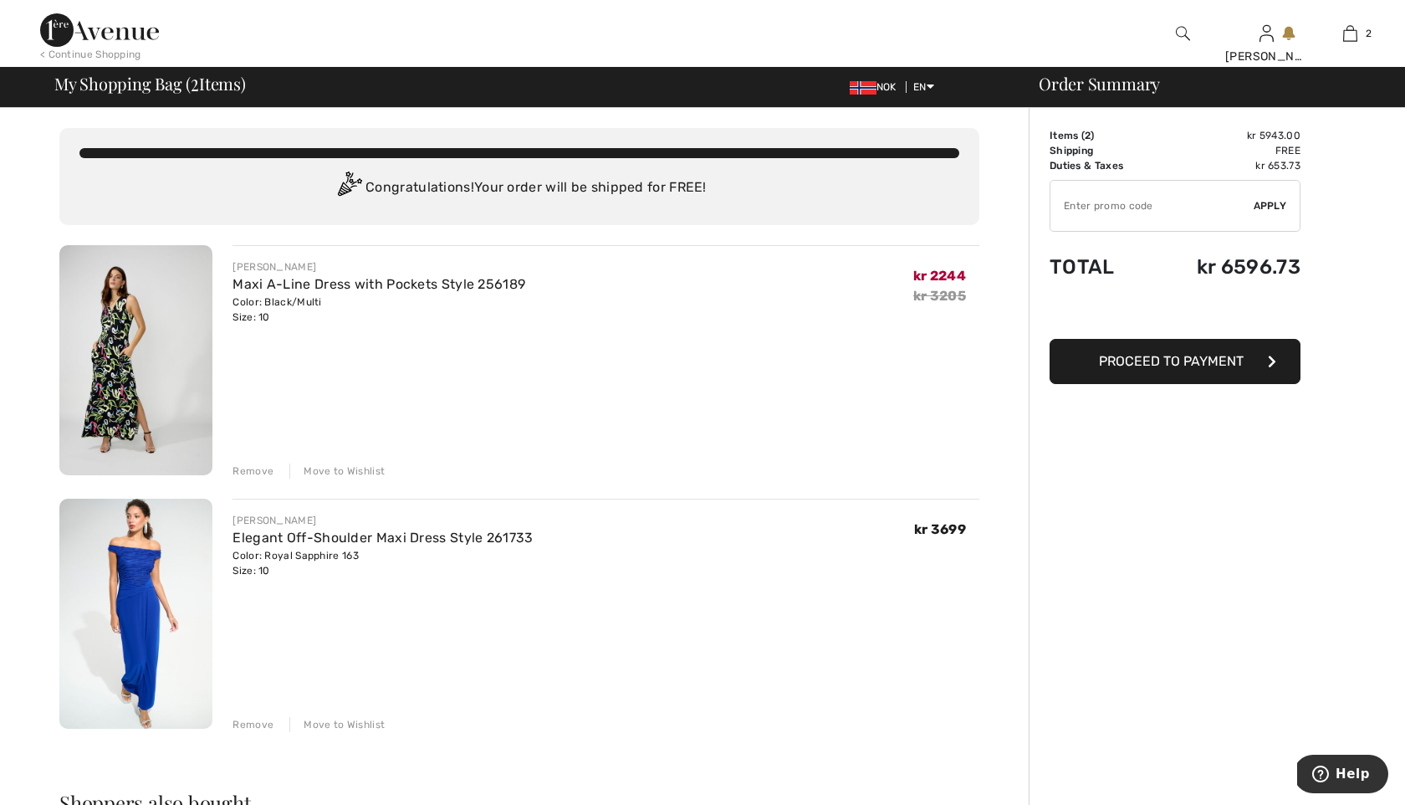
click at [247, 724] on div "Remove" at bounding box center [253, 724] width 41 height 15
click at [253, 466] on div "Remove" at bounding box center [253, 470] width 41 height 15
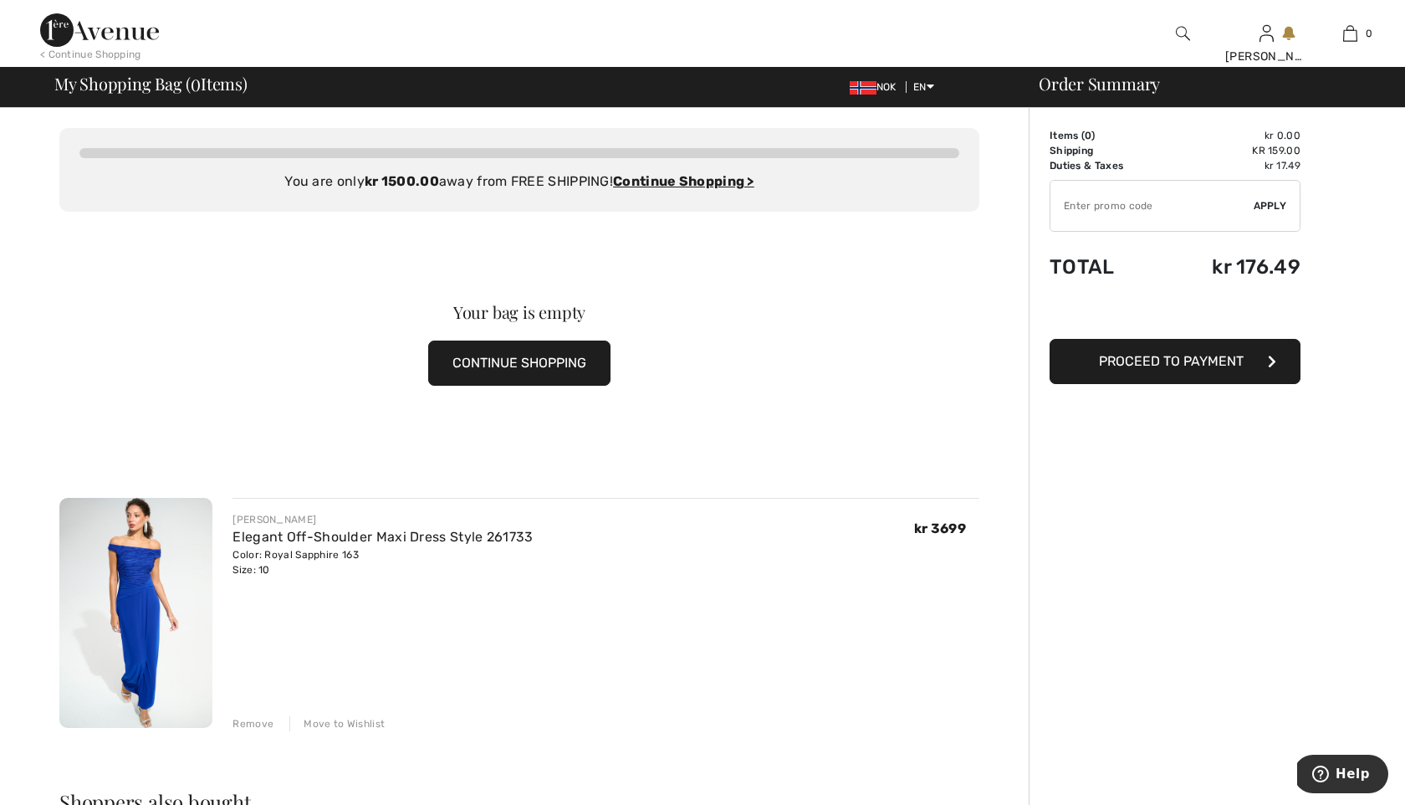
click at [257, 724] on div "Remove" at bounding box center [253, 723] width 41 height 15
